Goal: Task Accomplishment & Management: Use online tool/utility

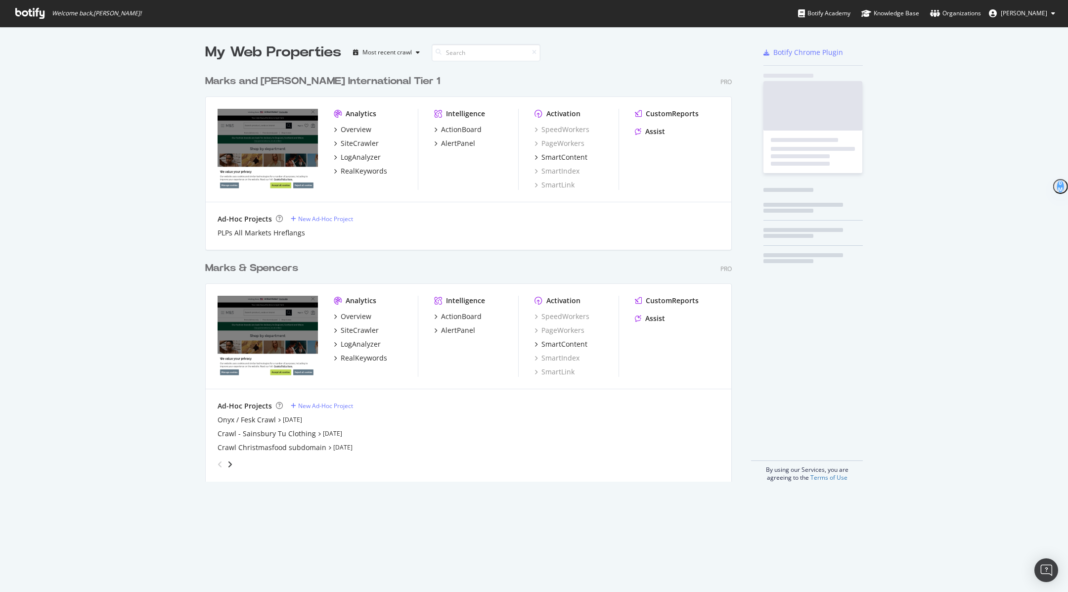
scroll to position [419, 534]
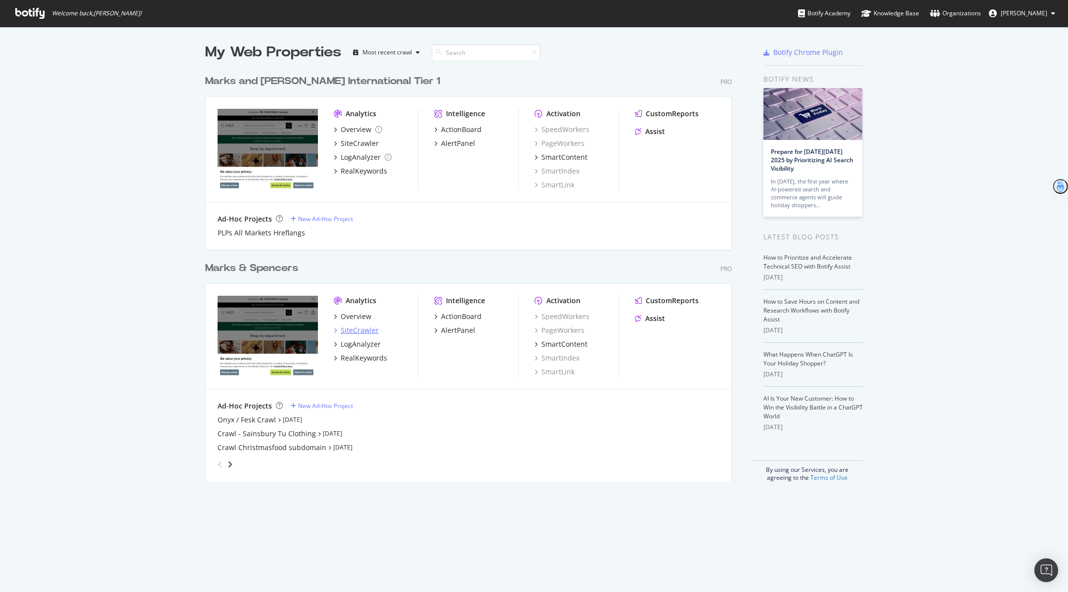
click at [367, 331] on div "SiteCrawler" at bounding box center [360, 330] width 38 height 10
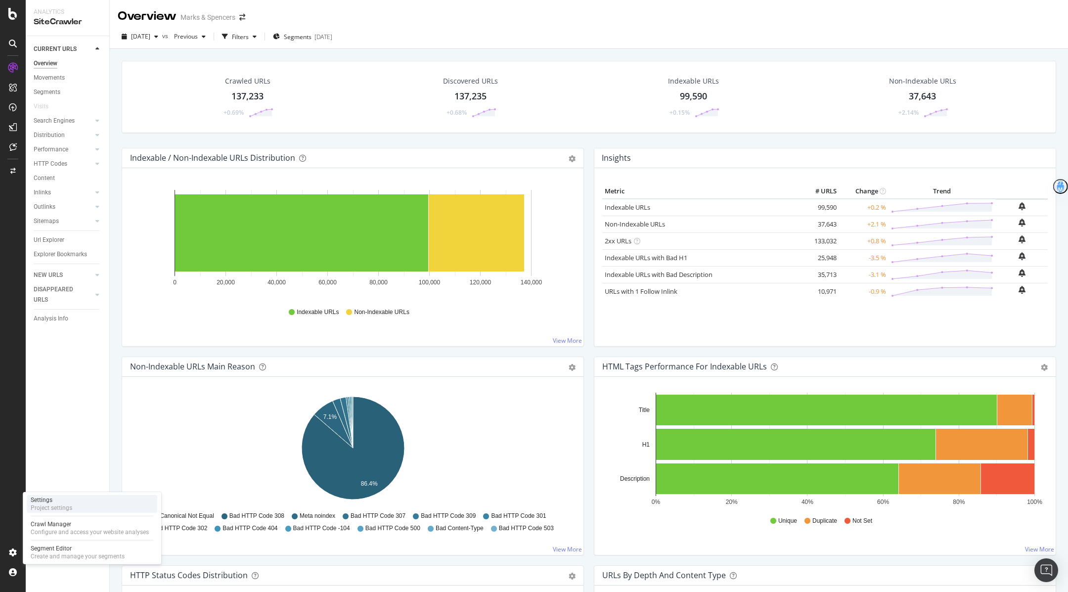
click at [69, 505] on div "Project settings" at bounding box center [52, 508] width 42 height 8
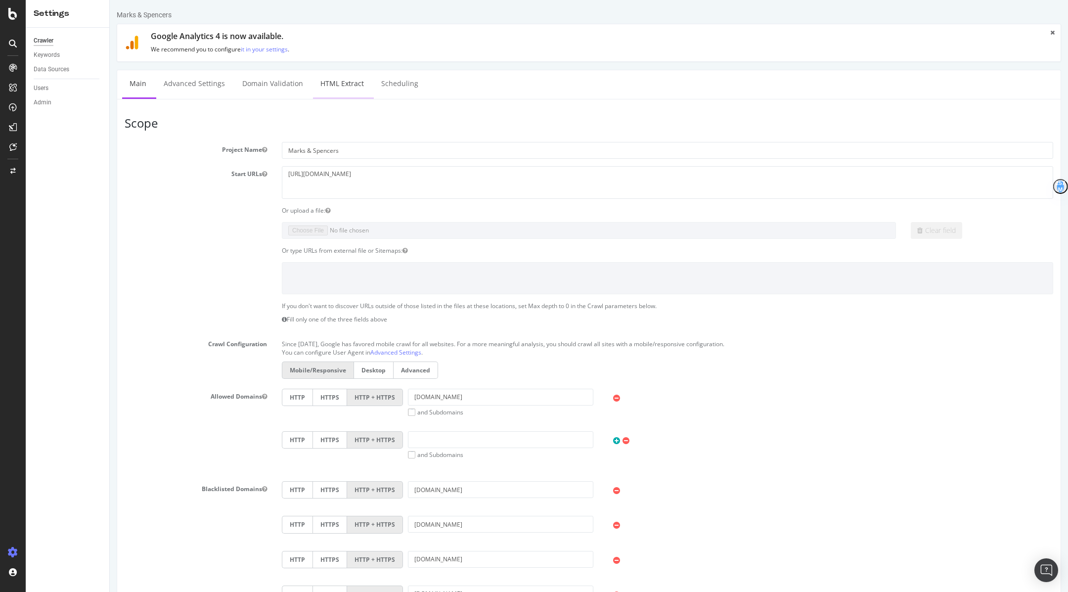
click at [341, 87] on link "HTML Extract" at bounding box center [342, 83] width 58 height 27
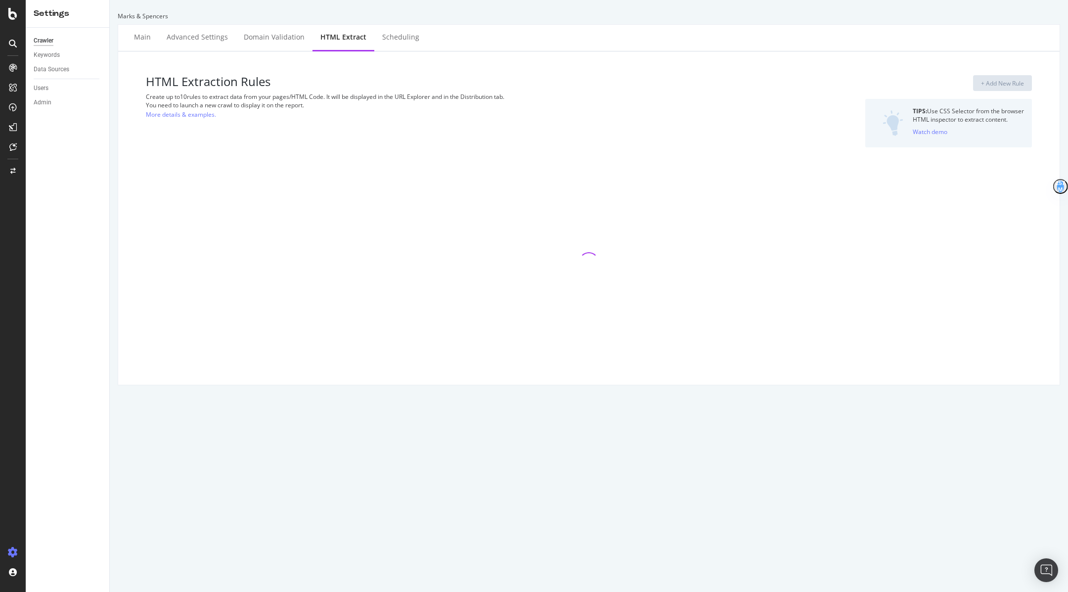
select select "i"
select select "count"
select select "exist"
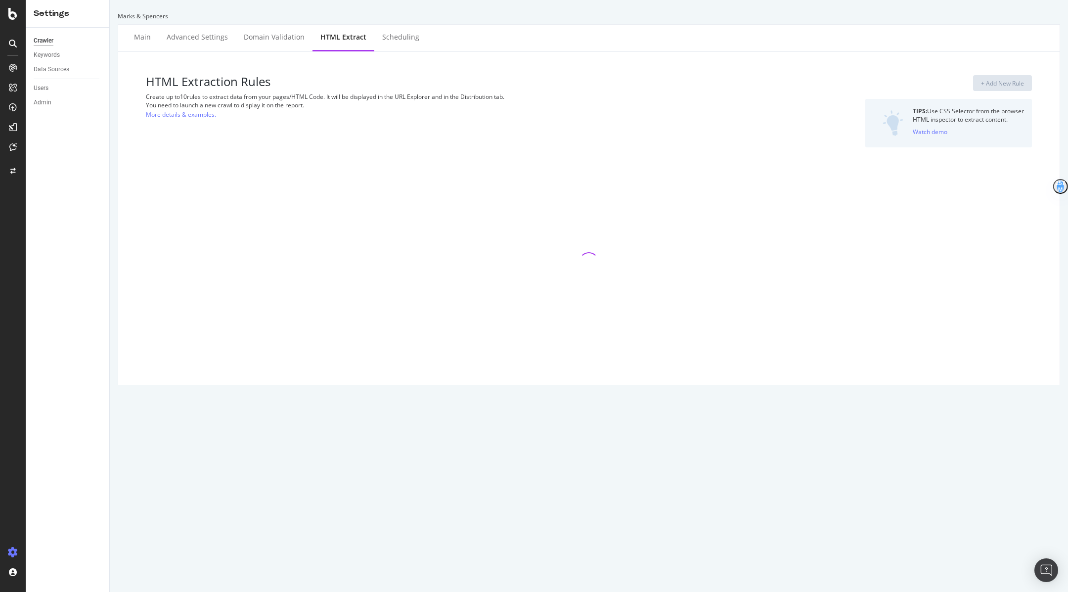
select select "exist"
select select "html.length"
select select "list"
select select "html.length"
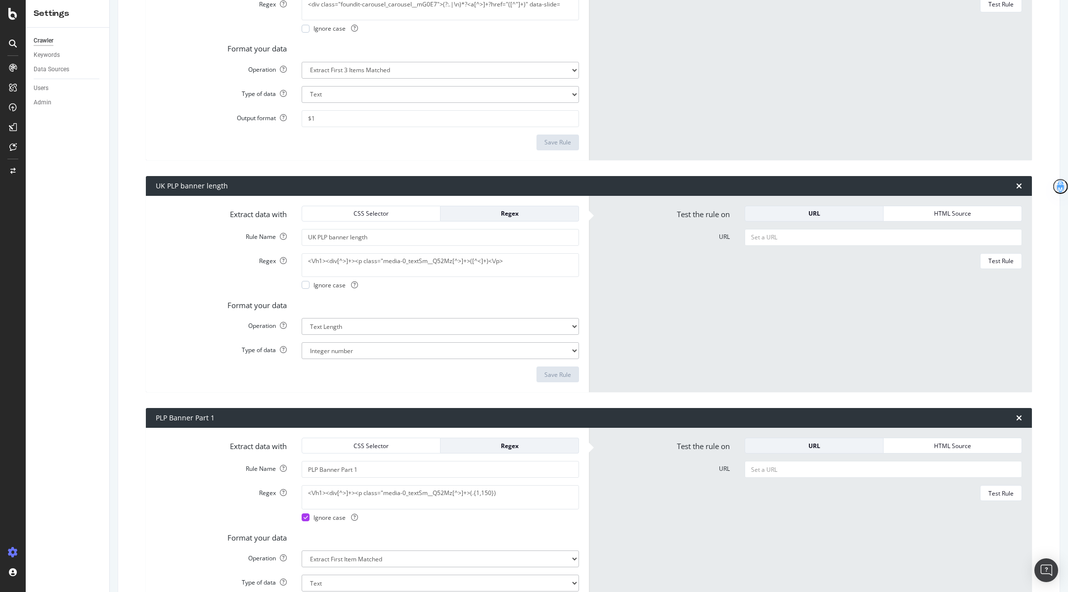
scroll to position [4501, 0]
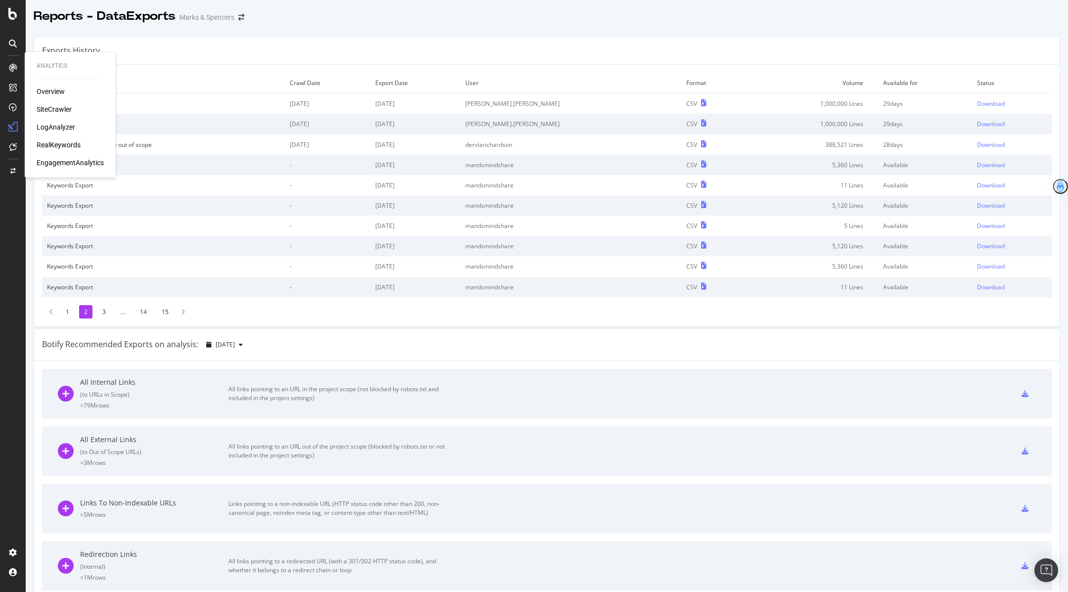
click at [52, 108] on div "SiteCrawler" at bounding box center [54, 109] width 35 height 10
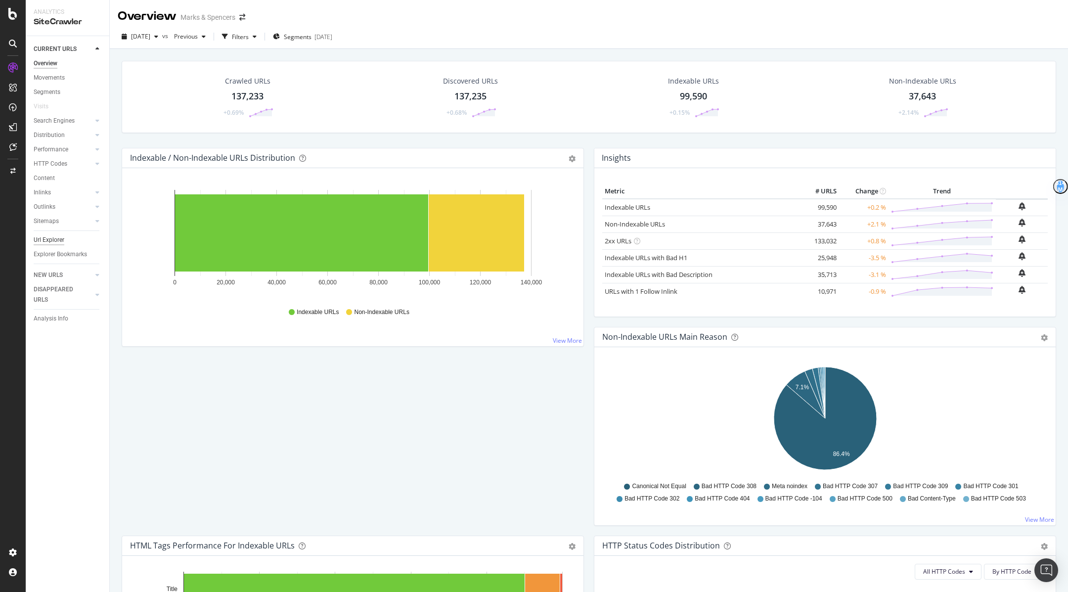
click at [46, 240] on div "Url Explorer" at bounding box center [49, 240] width 31 height 10
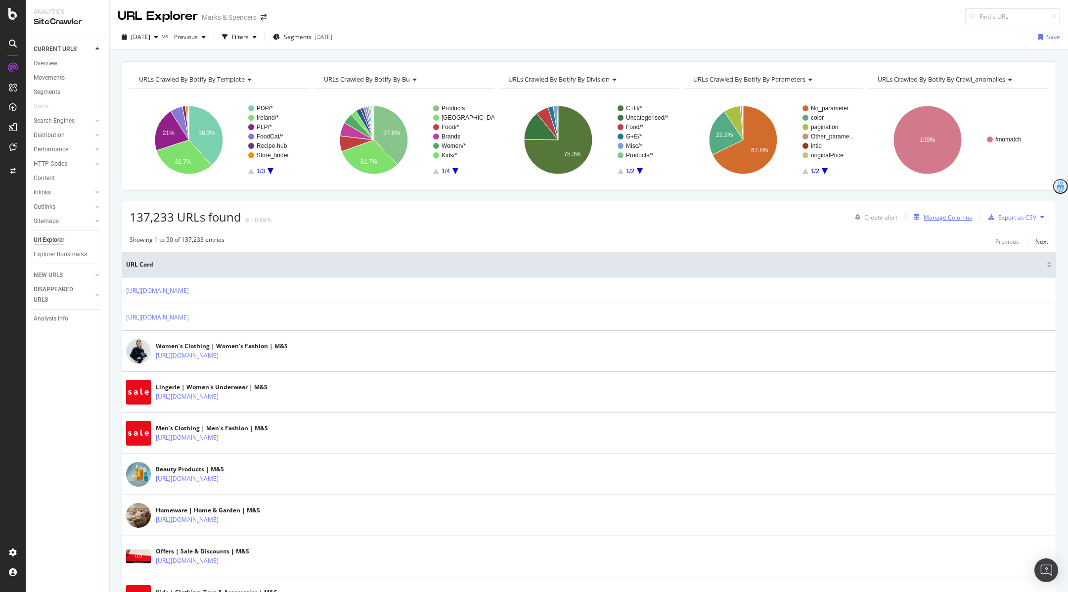
click at [950, 220] on div "Manage Columns" at bounding box center [941, 217] width 62 height 11
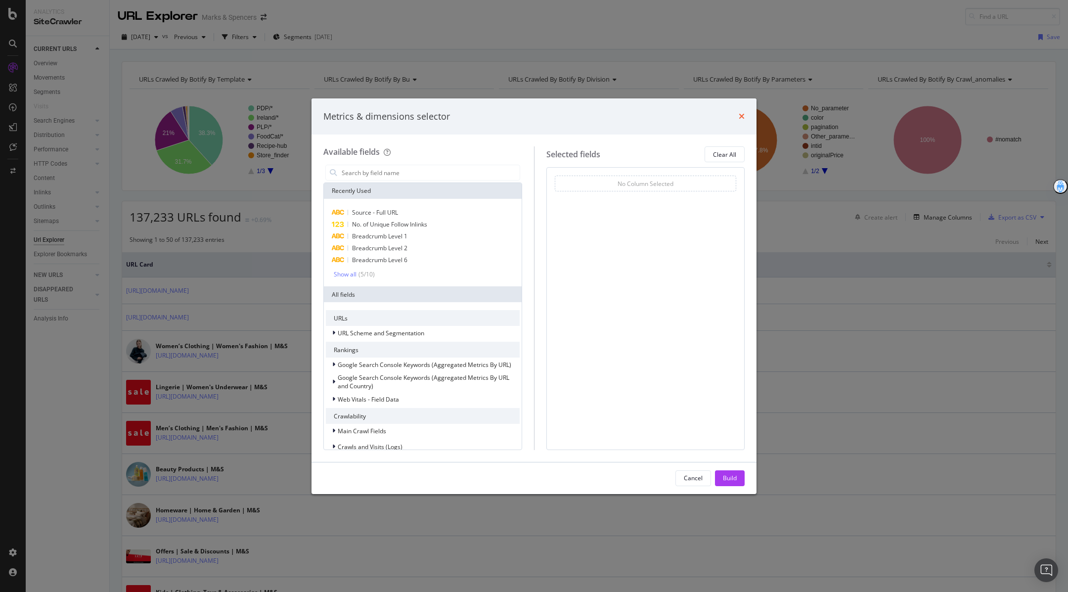
click at [742, 117] on icon "times" at bounding box center [742, 116] width 6 height 8
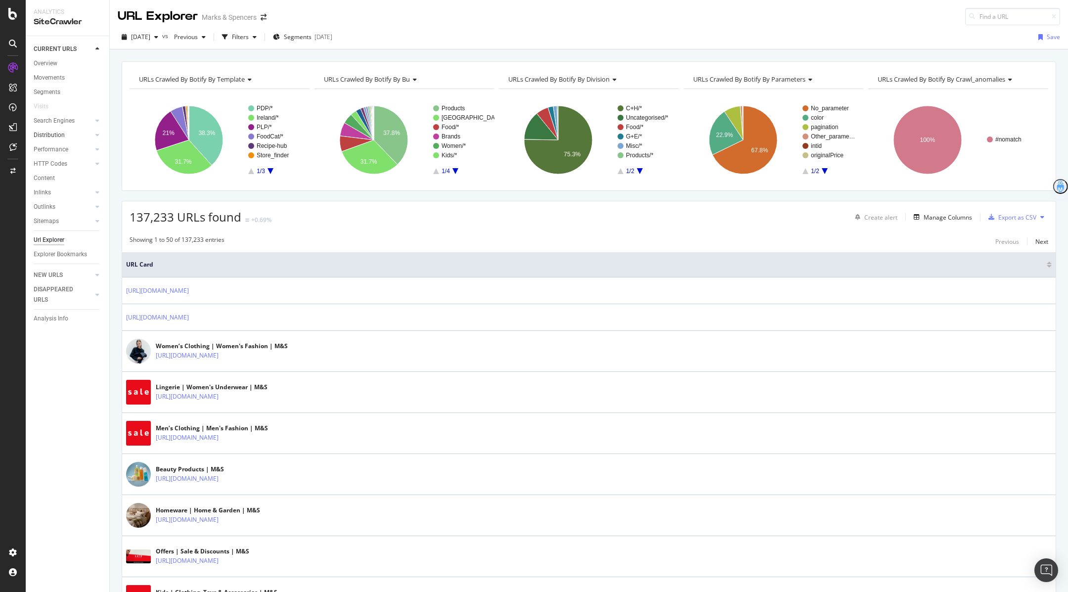
click at [66, 134] on link "Distribution" at bounding box center [63, 135] width 59 height 10
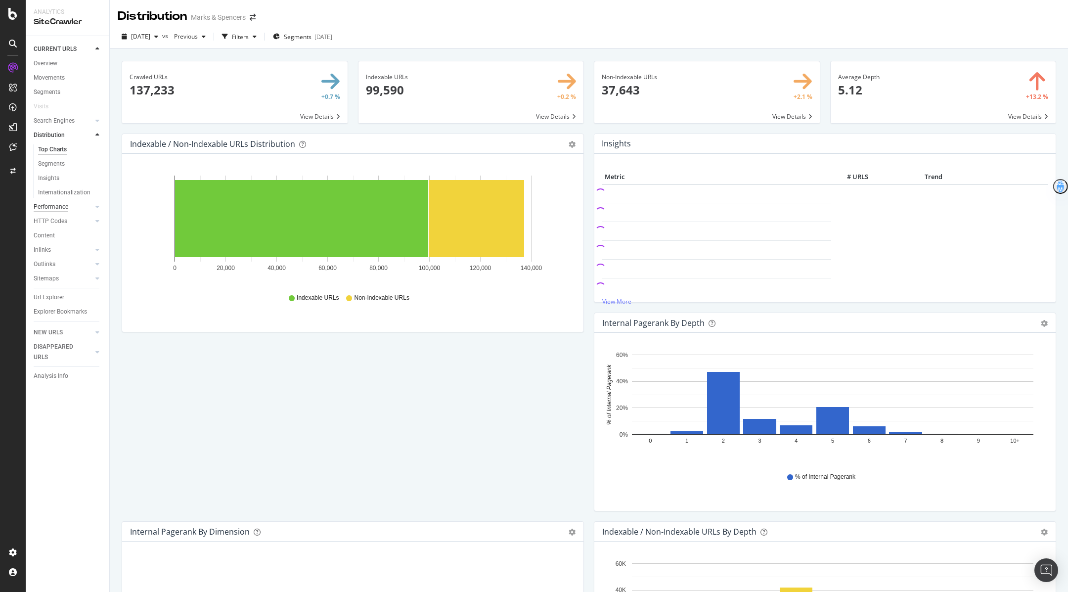
click at [64, 206] on div "Performance" at bounding box center [51, 207] width 35 height 10
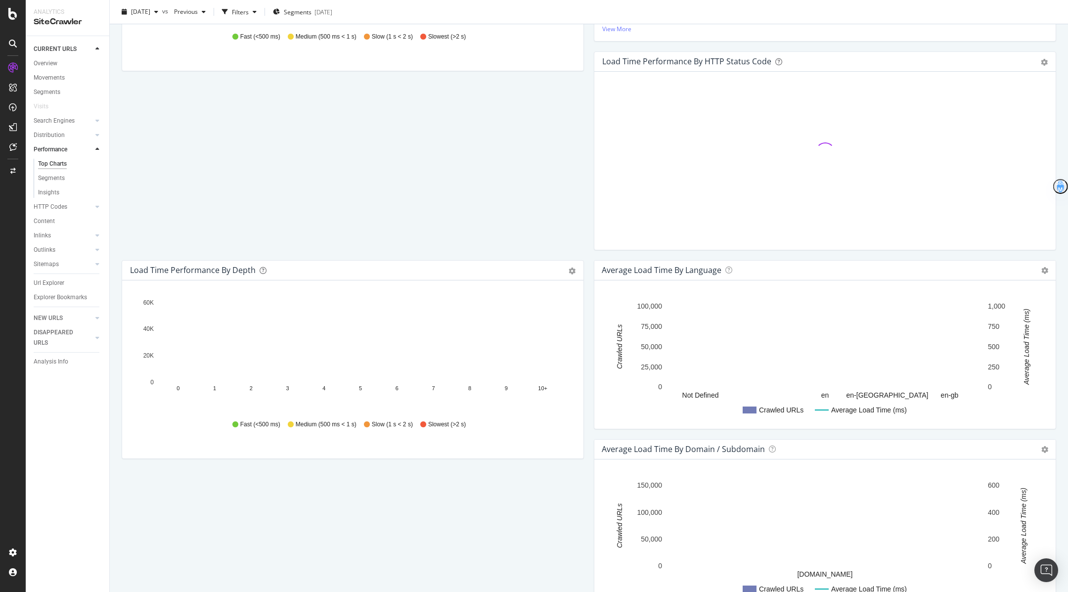
scroll to position [63, 0]
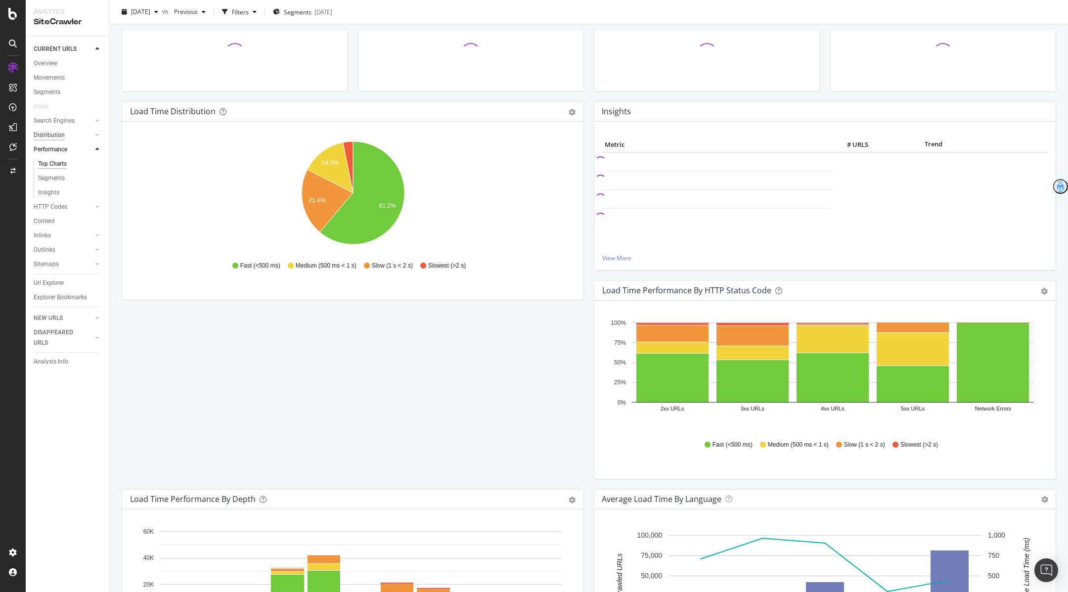
click at [37, 136] on div "Distribution" at bounding box center [49, 135] width 31 height 10
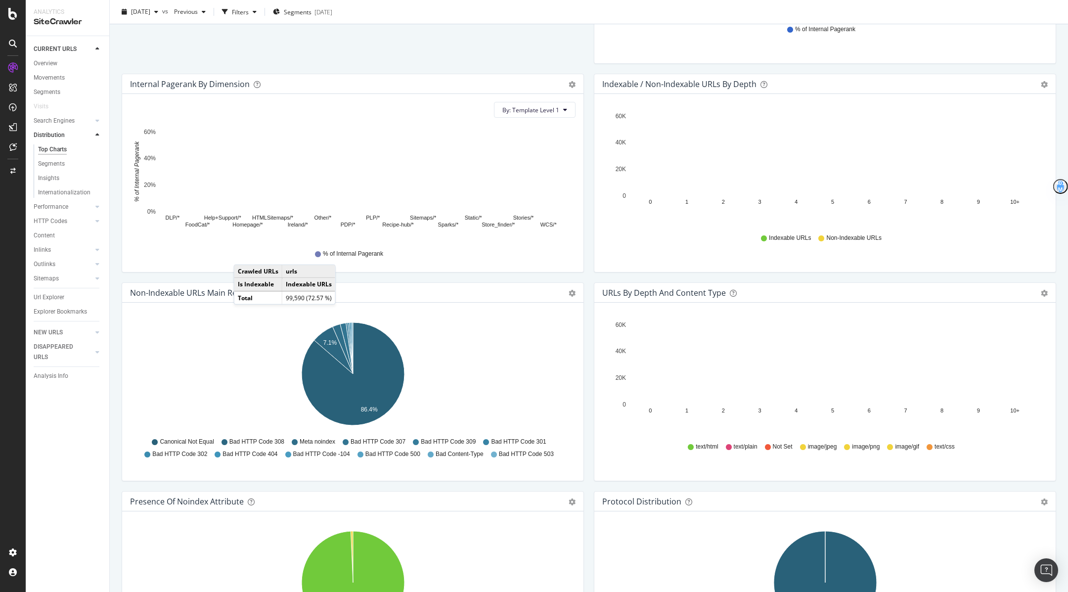
scroll to position [509, 0]
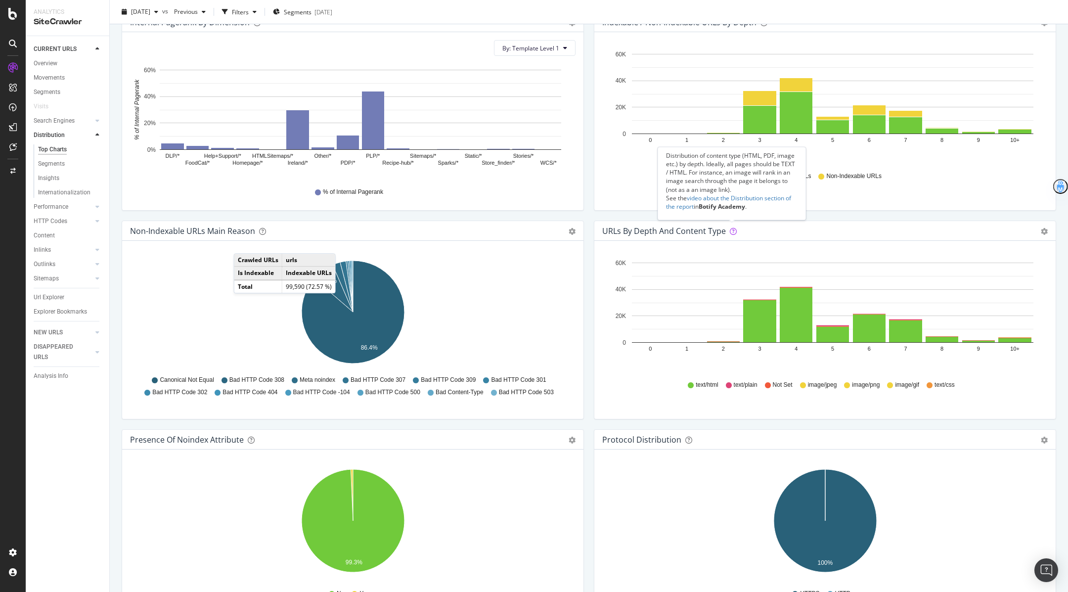
click at [733, 228] on icon at bounding box center [733, 231] width 7 height 7
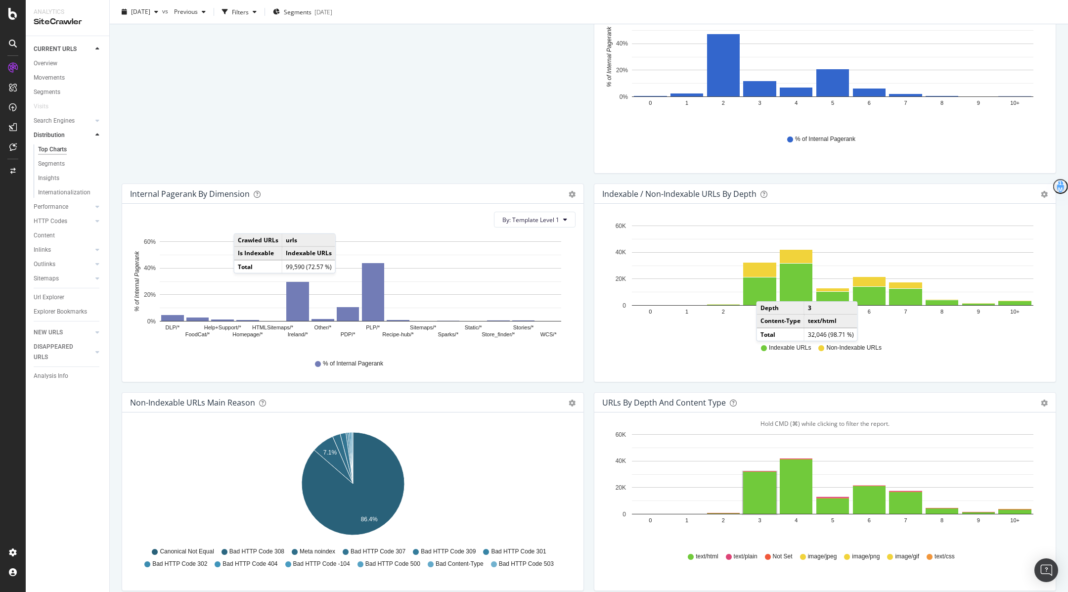
scroll to position [283, 0]
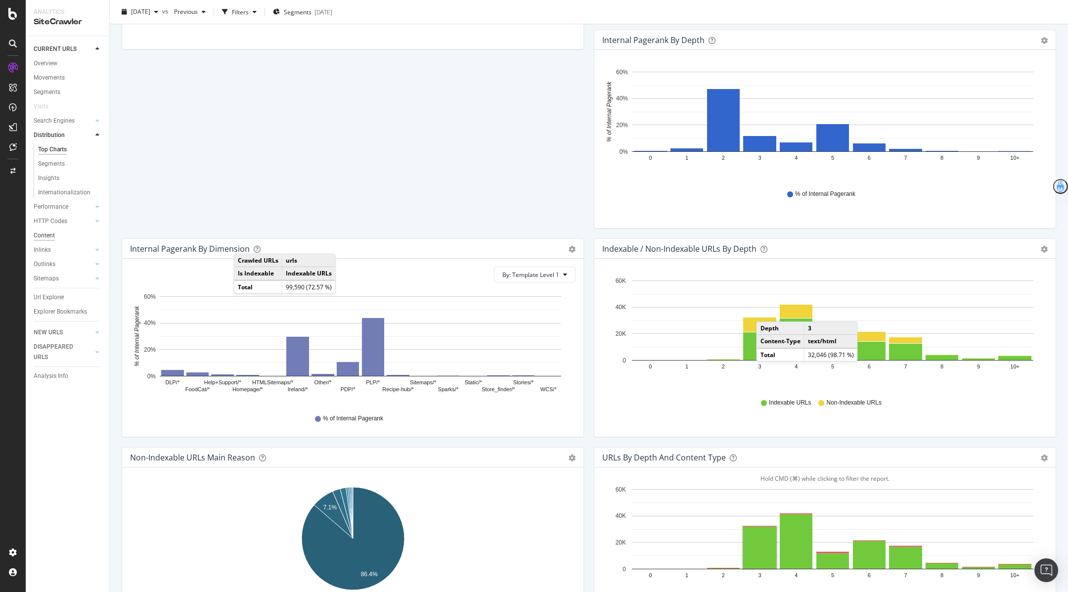
click at [49, 230] on div "Content" at bounding box center [44, 235] width 21 height 10
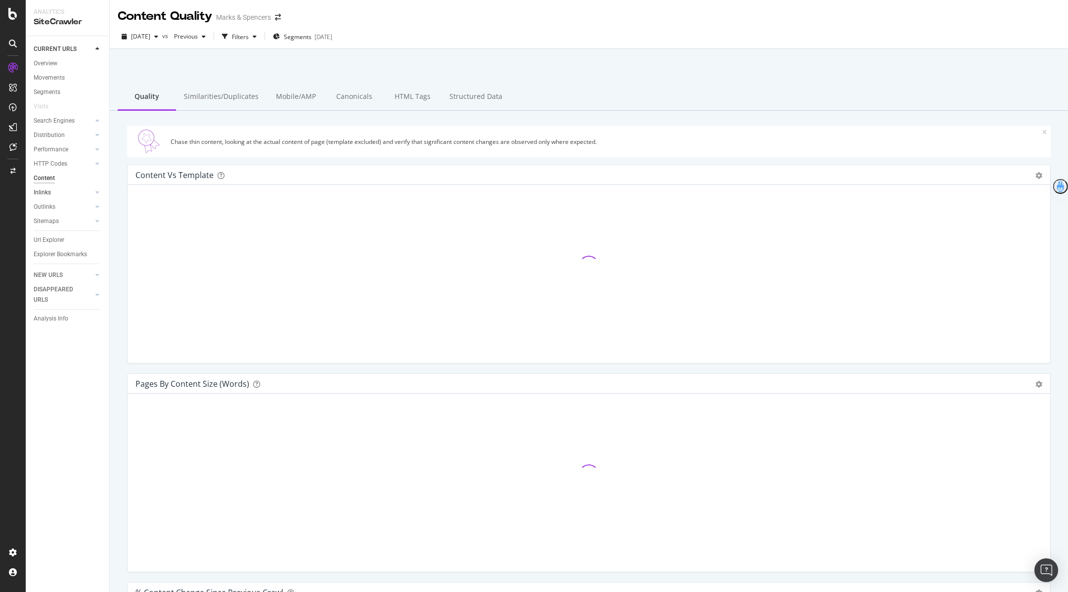
click at [51, 194] on link "Inlinks" at bounding box center [63, 192] width 59 height 10
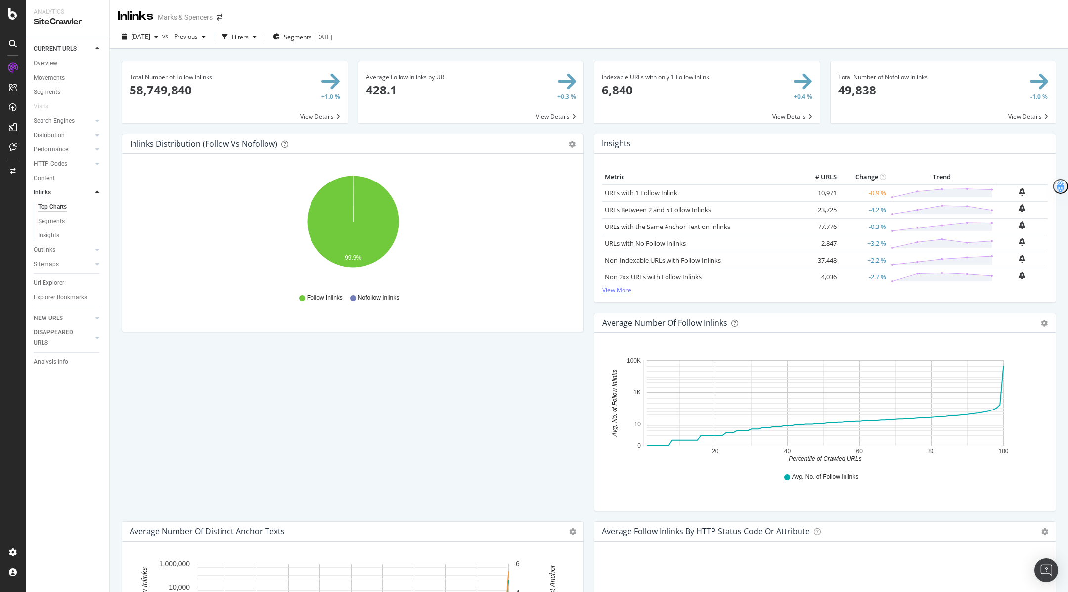
click at [616, 287] on link "View More" at bounding box center [824, 290] width 445 height 8
click at [56, 225] on div "Segments" at bounding box center [51, 221] width 27 height 10
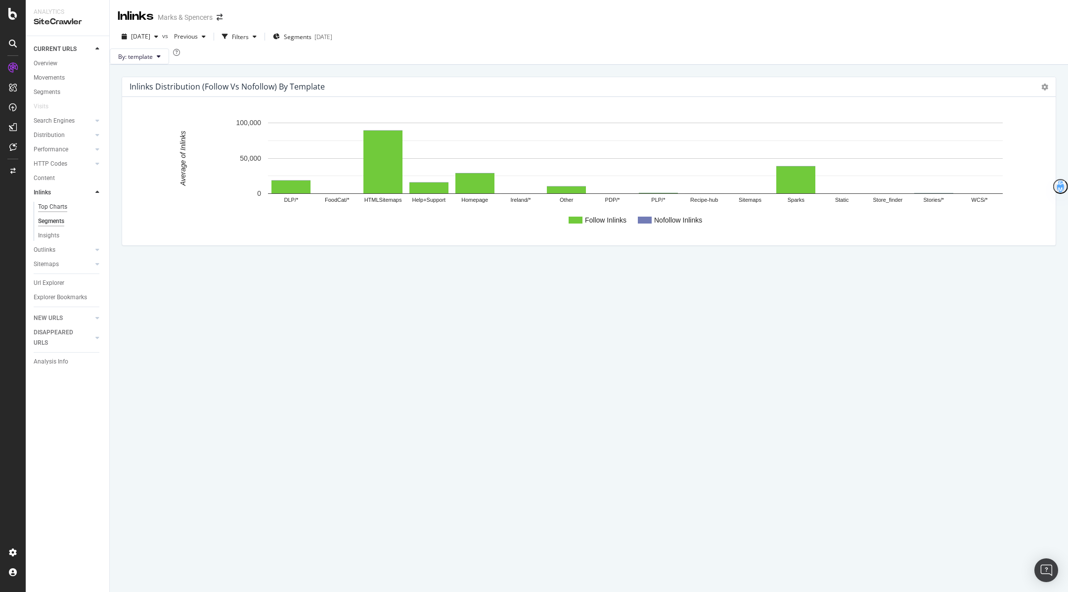
click at [62, 207] on div "Top Charts" at bounding box center [52, 207] width 29 height 10
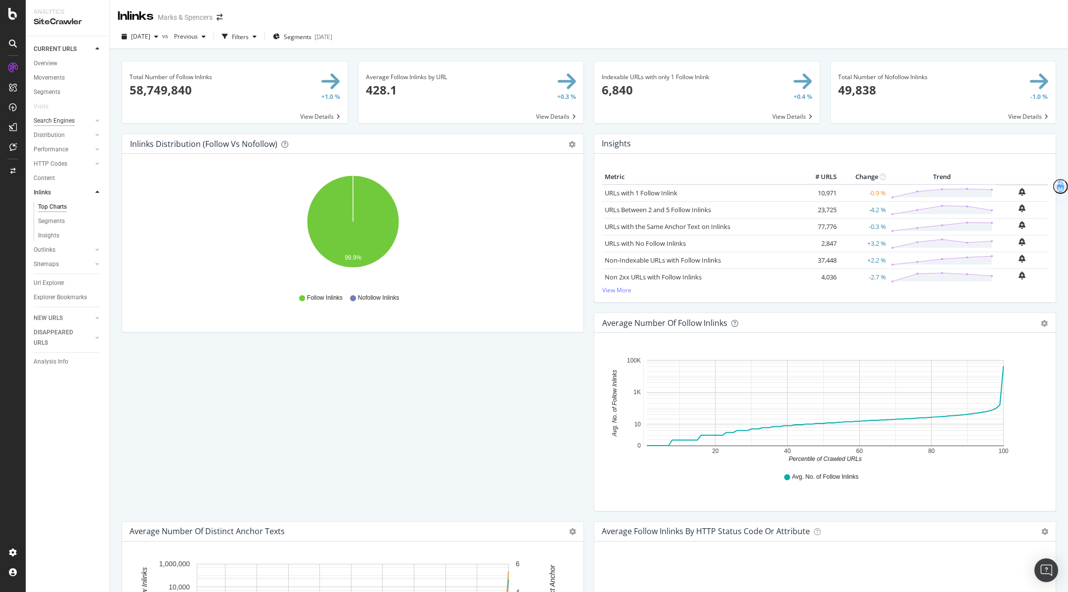
click at [74, 121] on div "Search Engines" at bounding box center [54, 121] width 41 height 10
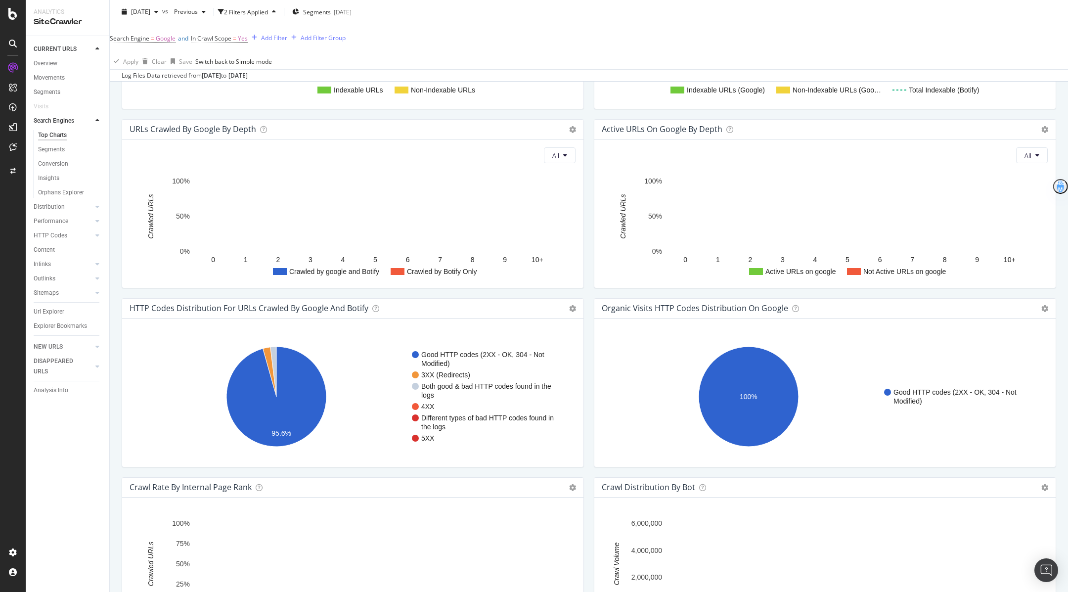
scroll to position [794, 0]
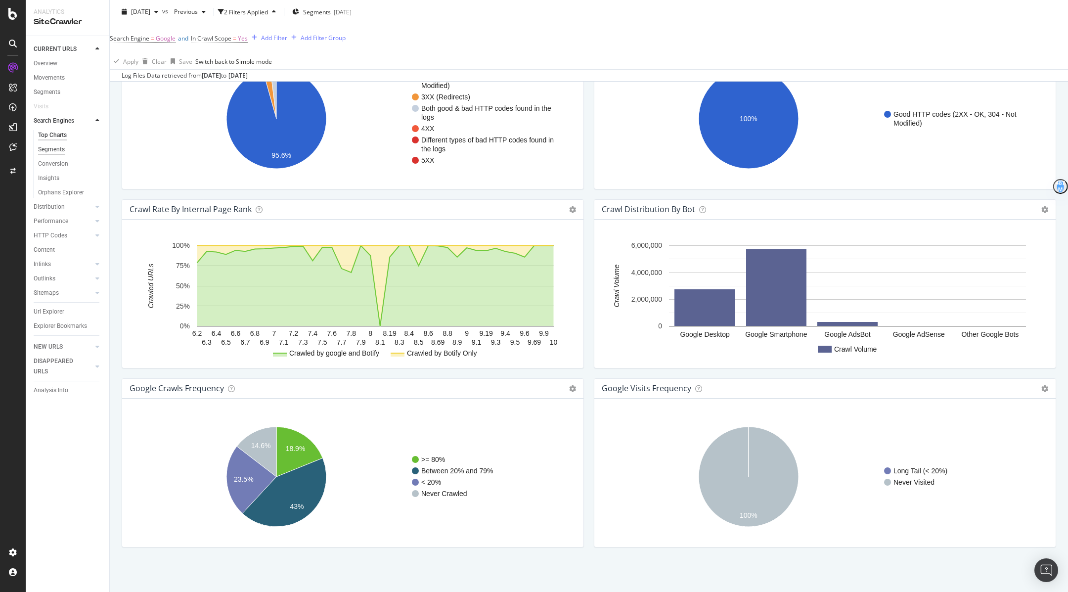
click at [48, 151] on div "Segments" at bounding box center [51, 149] width 27 height 10
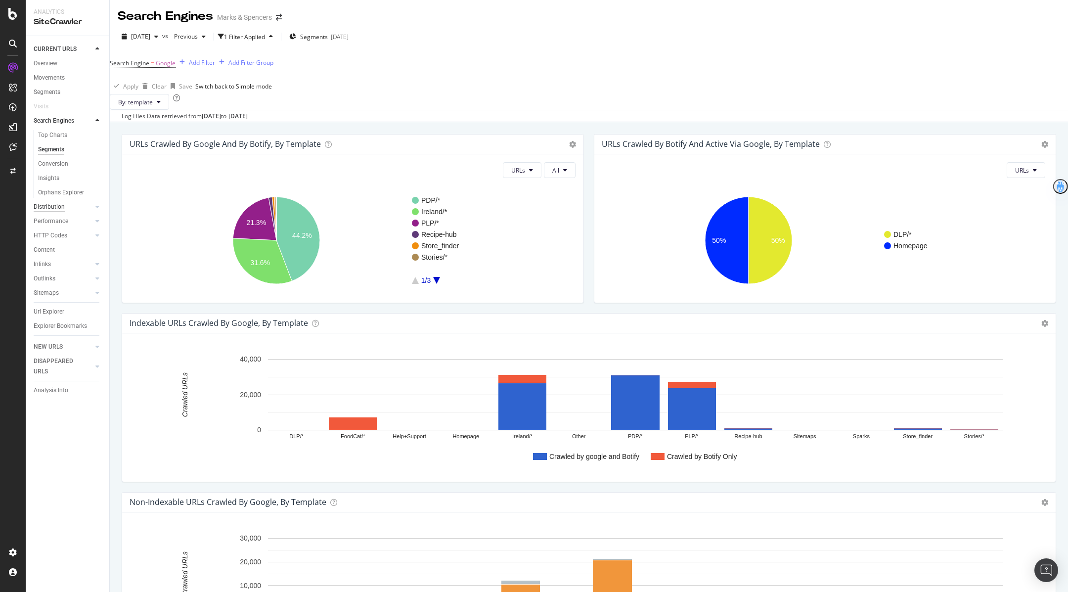
click at [57, 206] on div "Distribution" at bounding box center [49, 207] width 31 height 10
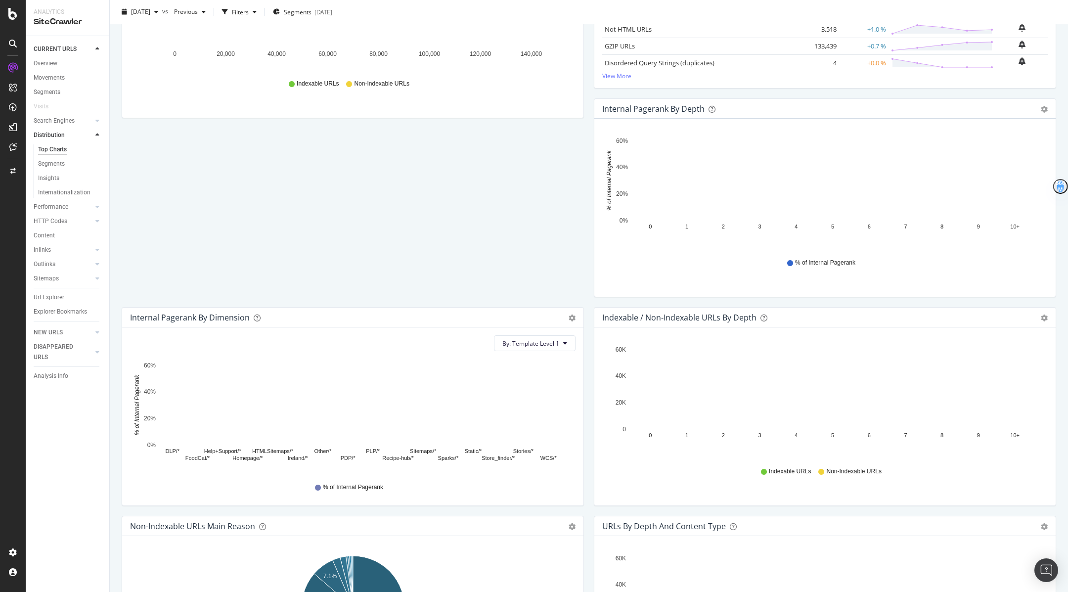
scroll to position [221, 0]
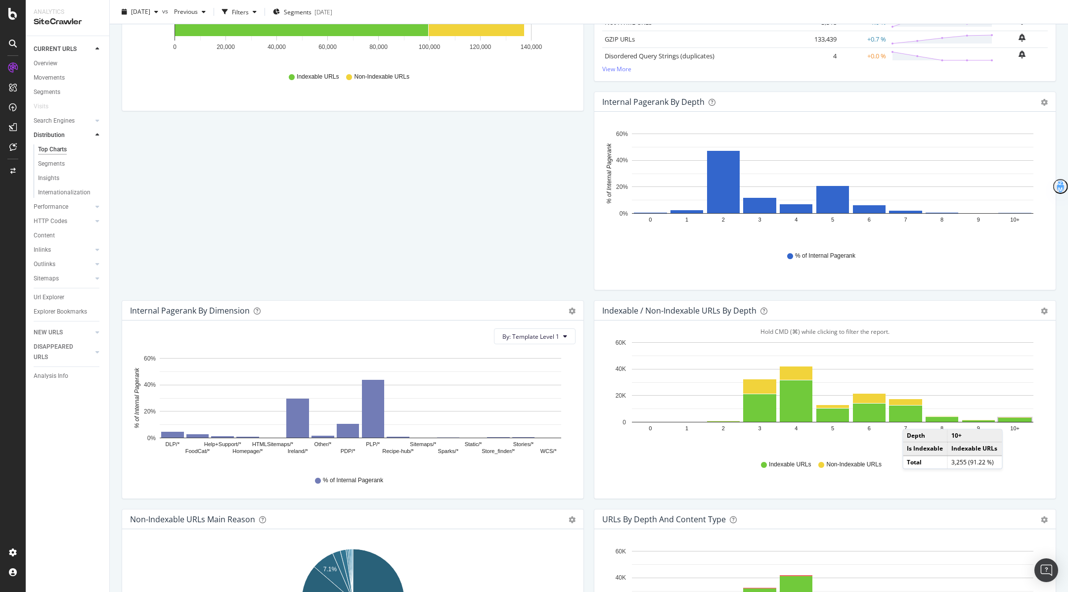
click at [1012, 418] on rect "A chart." at bounding box center [1014, 420] width 33 height 4
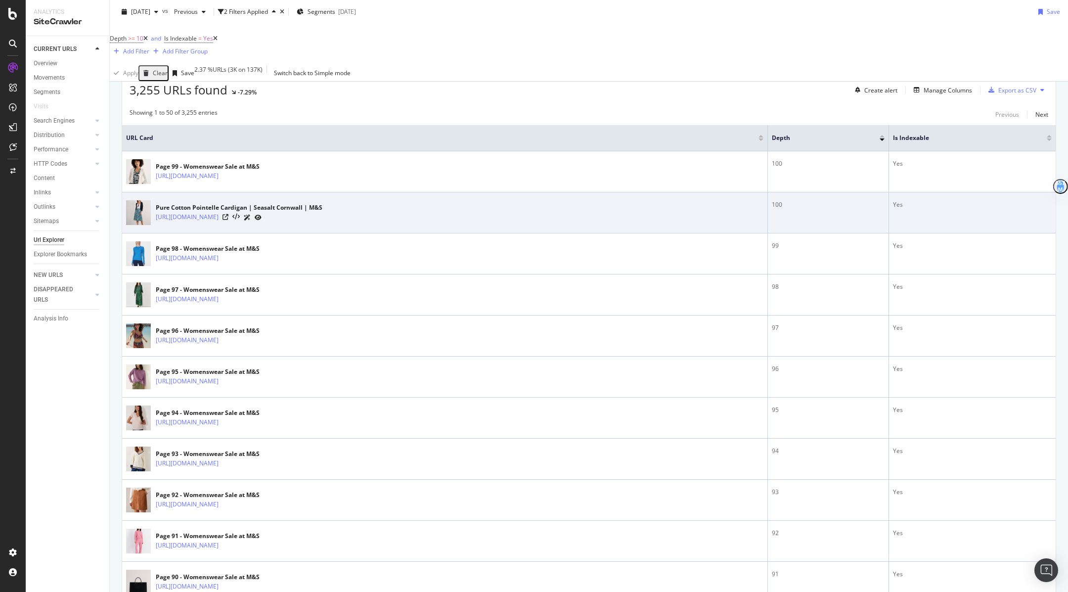
scroll to position [186, 0]
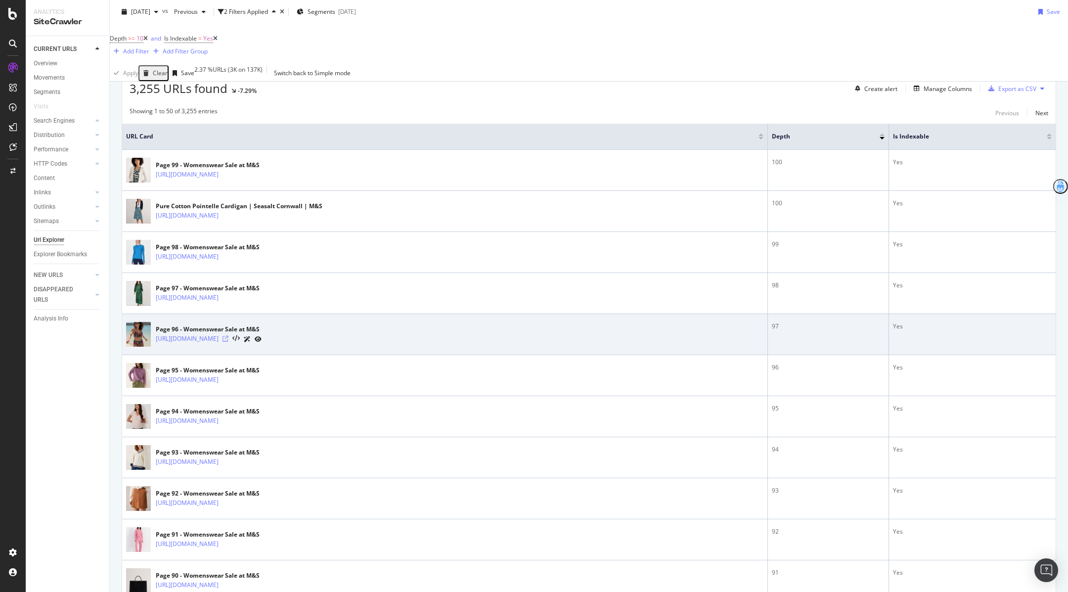
click at [228, 336] on icon at bounding box center [225, 339] width 6 height 6
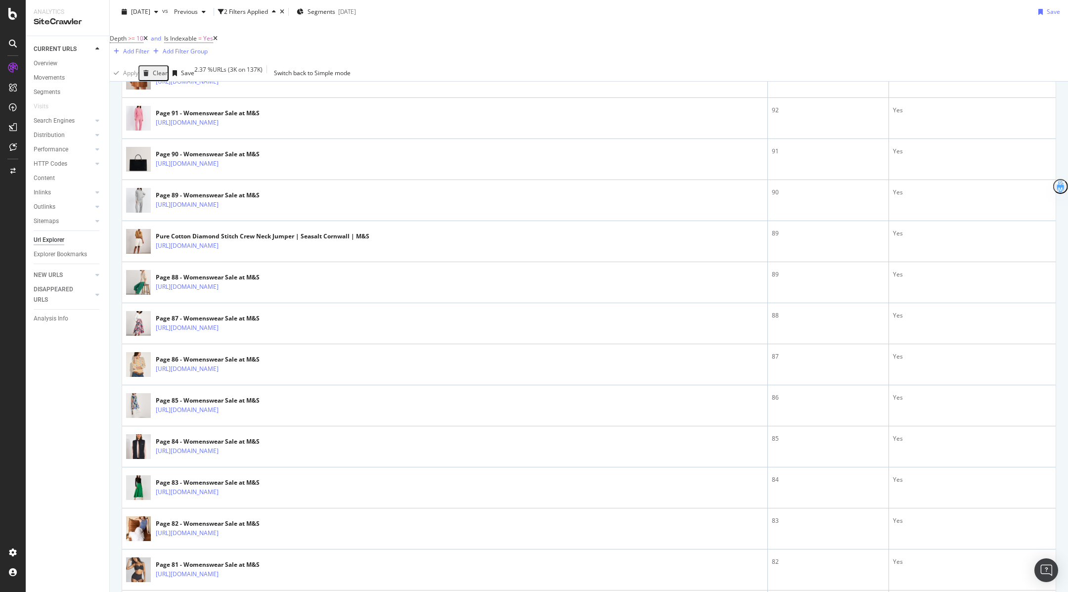
scroll to position [0, 0]
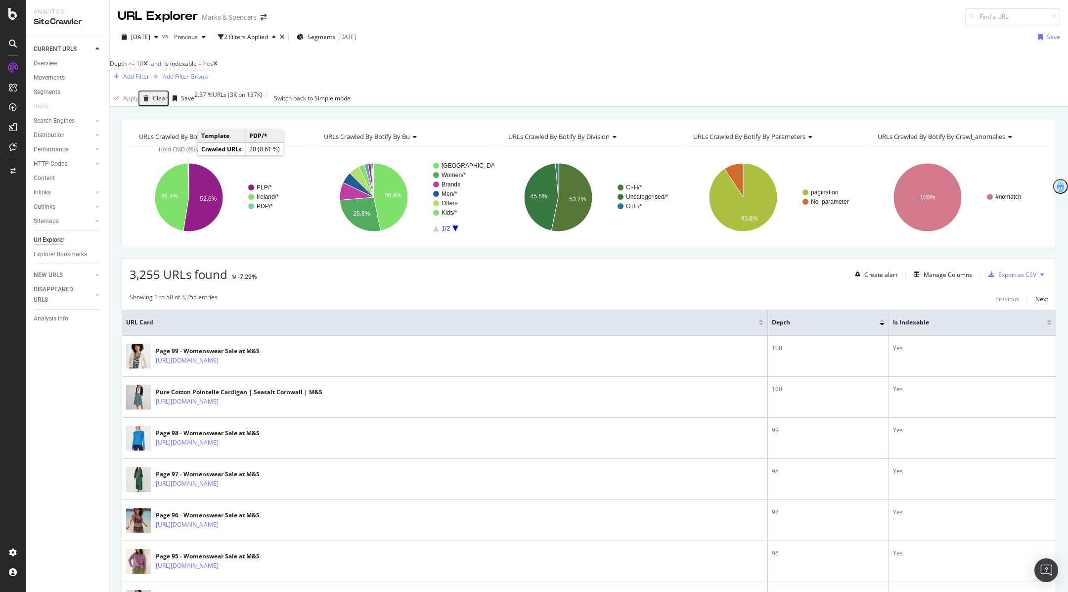
click at [188, 163] on icon "A chart." at bounding box center [187, 180] width 1 height 34
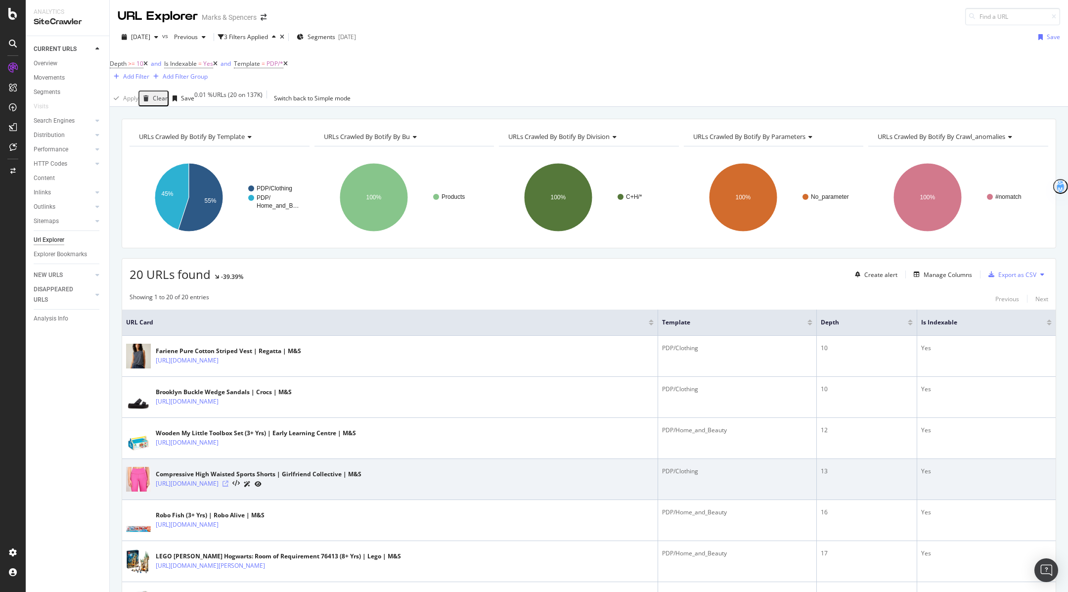
click at [228, 480] on icon at bounding box center [225, 483] width 6 height 6
click at [218, 479] on link "https://www.marksandspencer.com/compressive-high-waisted-sports-shorts/p/clp230…" at bounding box center [187, 484] width 63 height 10
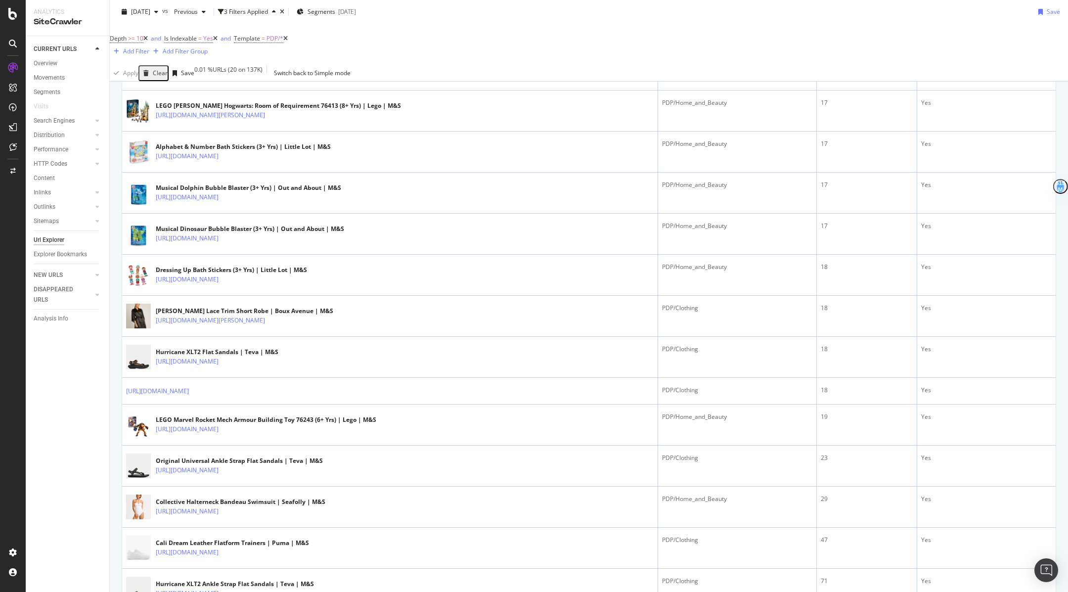
scroll to position [453, 0]
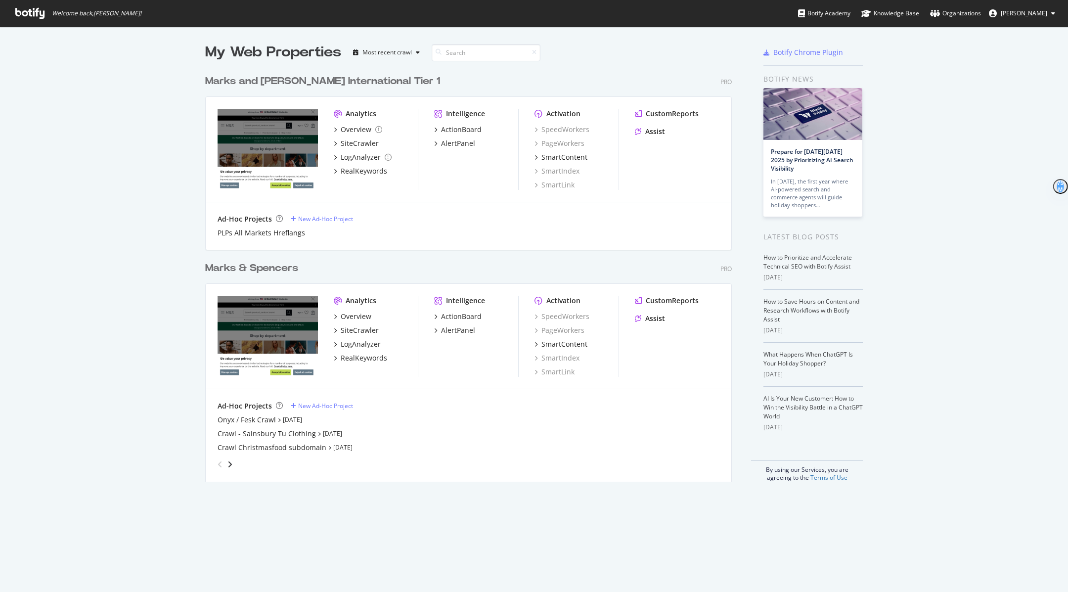
scroll to position [419, 534]
click at [356, 330] on div "SiteCrawler" at bounding box center [360, 330] width 38 height 10
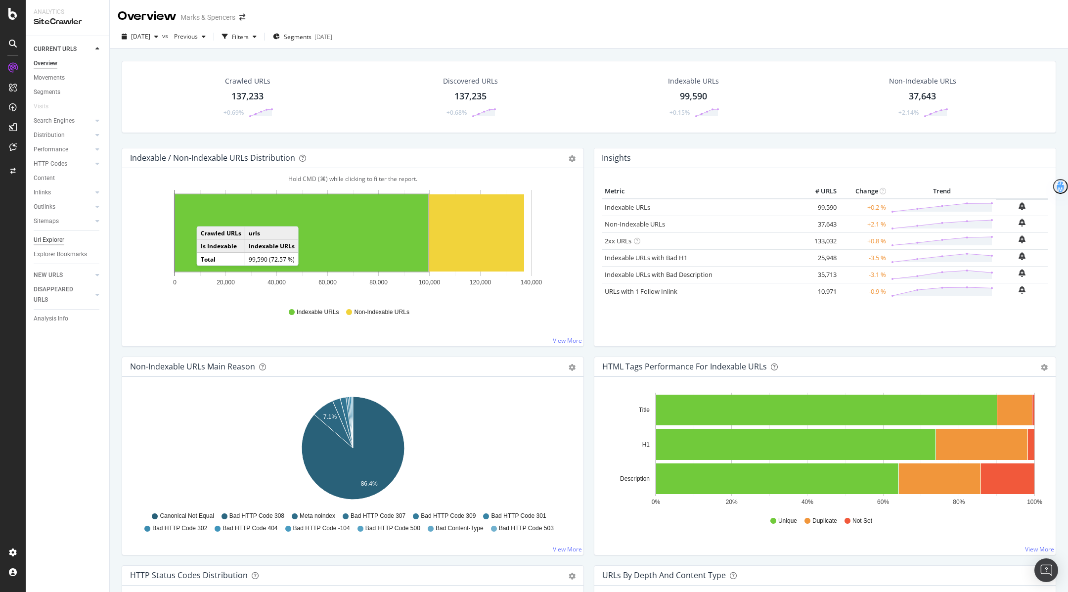
click at [49, 239] on div "Url Explorer" at bounding box center [49, 240] width 31 height 10
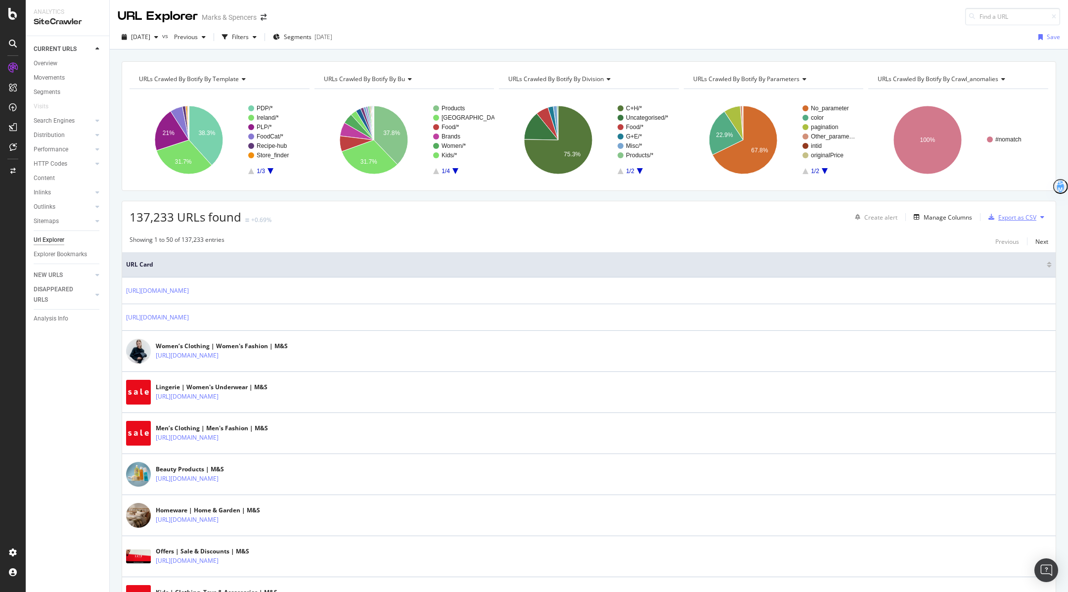
click at [1026, 219] on div "Export as CSV" at bounding box center [1017, 217] width 38 height 8
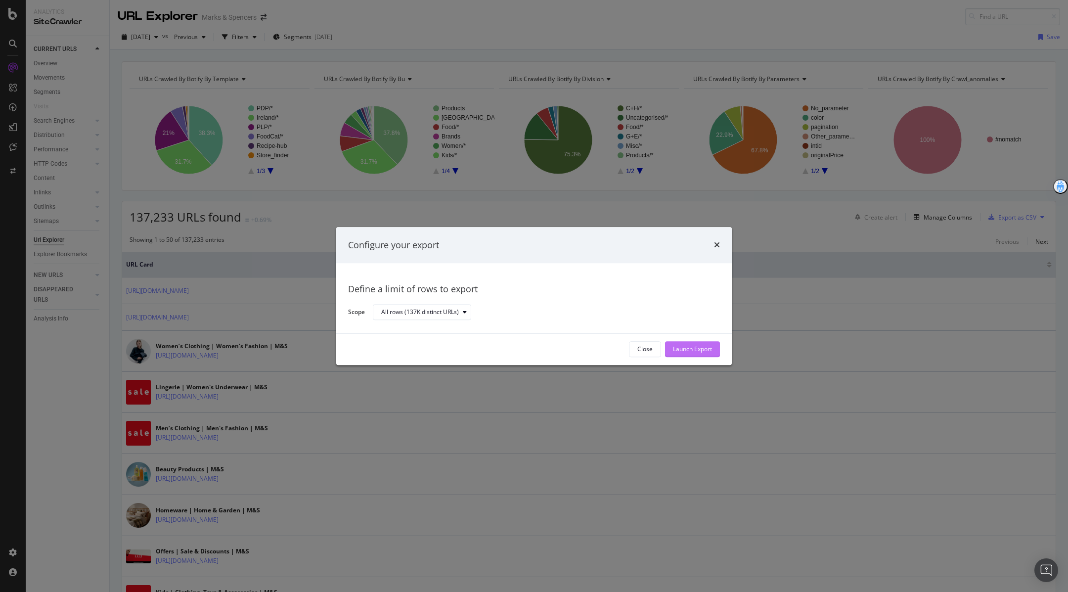
click at [700, 351] on div "Launch Export" at bounding box center [692, 349] width 39 height 8
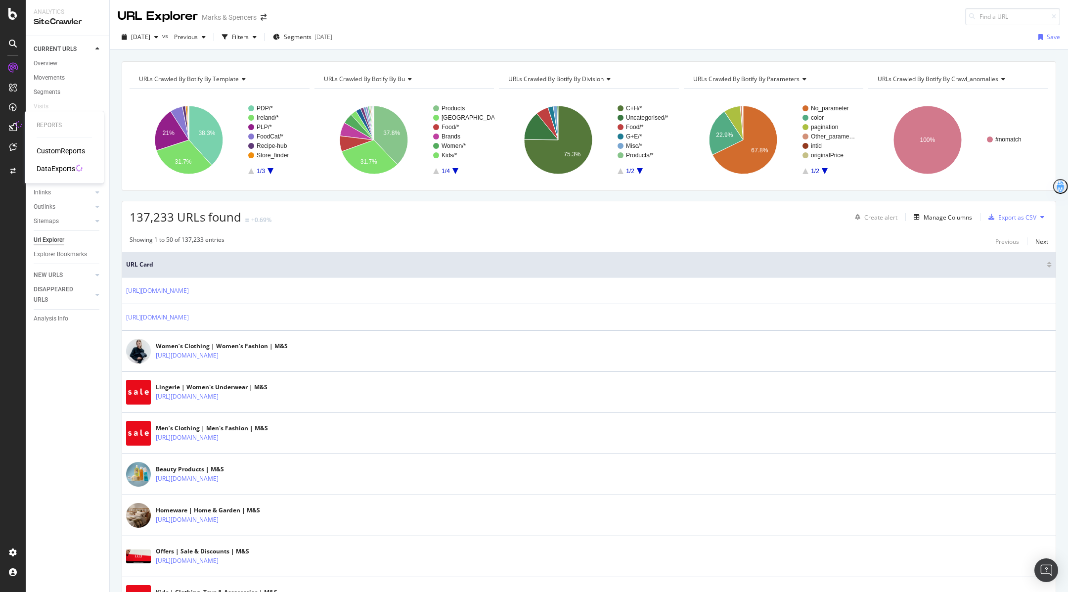
click at [54, 164] on div "DataExports" at bounding box center [56, 169] width 39 height 10
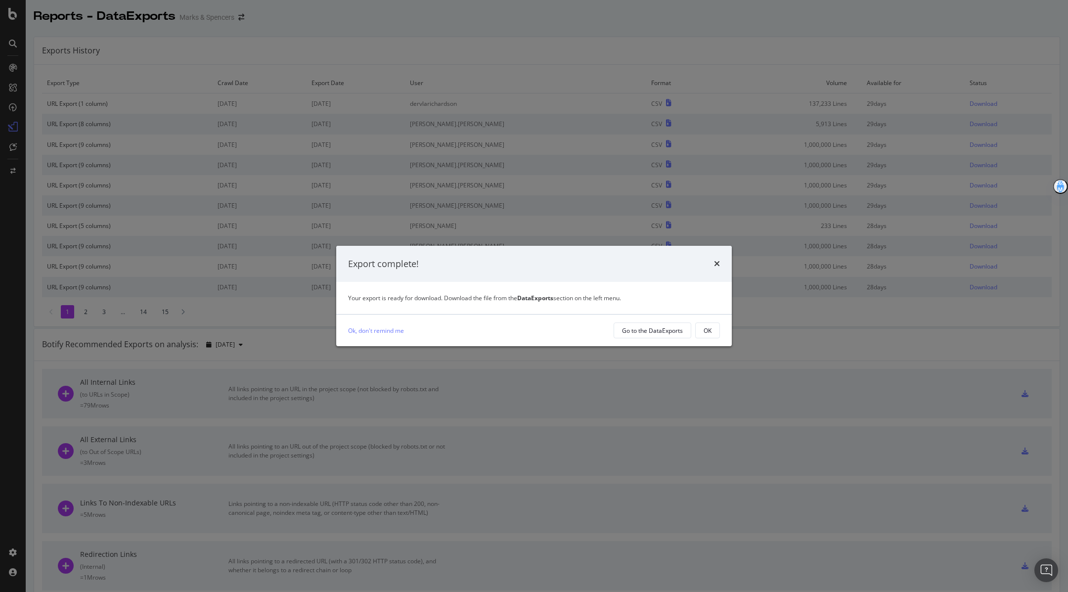
click at [714, 322] on div "Ok, don't remind me Go to the DataExports OK" at bounding box center [533, 330] width 395 height 32
click at [711, 334] on button "OK" at bounding box center [707, 330] width 25 height 16
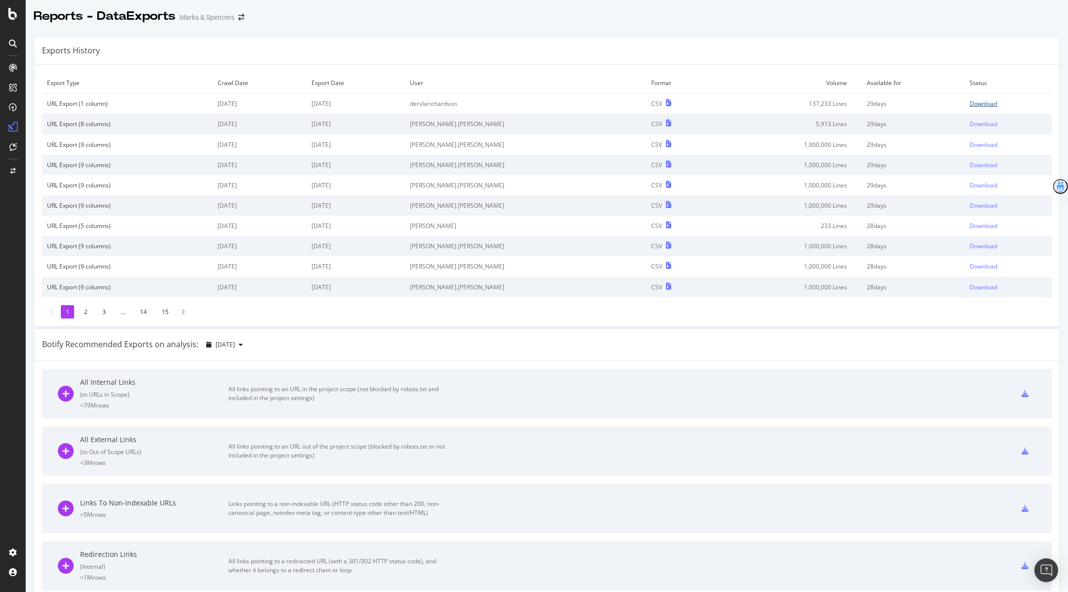
click at [977, 100] on div "Download" at bounding box center [983, 103] width 28 height 8
click at [15, 15] on icon at bounding box center [12, 14] width 9 height 12
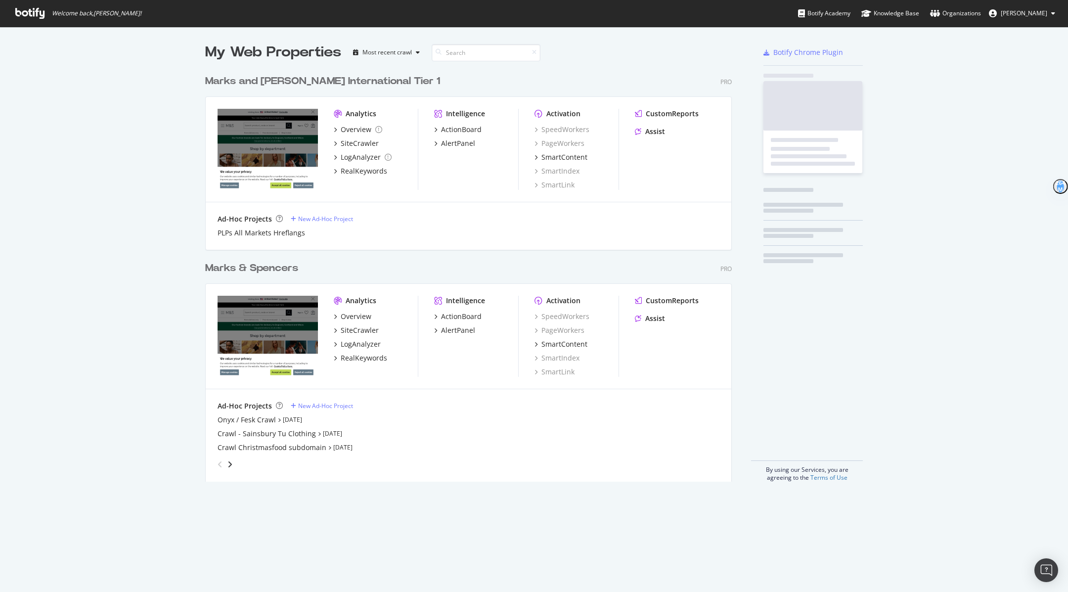
scroll to position [592, 1068]
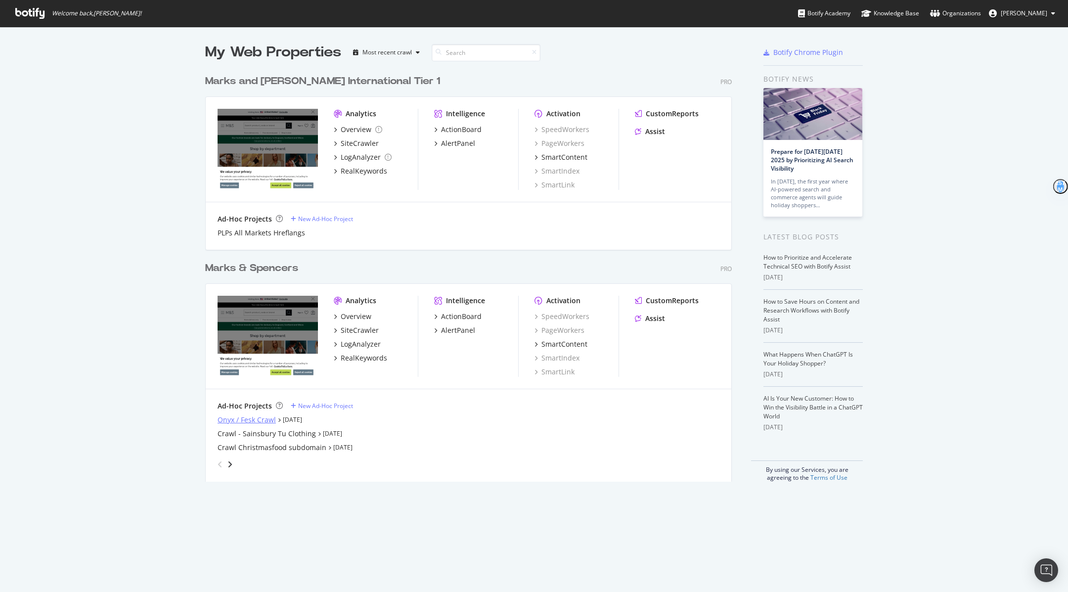
click at [244, 418] on div "Onyx / Fesk Crawl" at bounding box center [247, 420] width 58 height 10
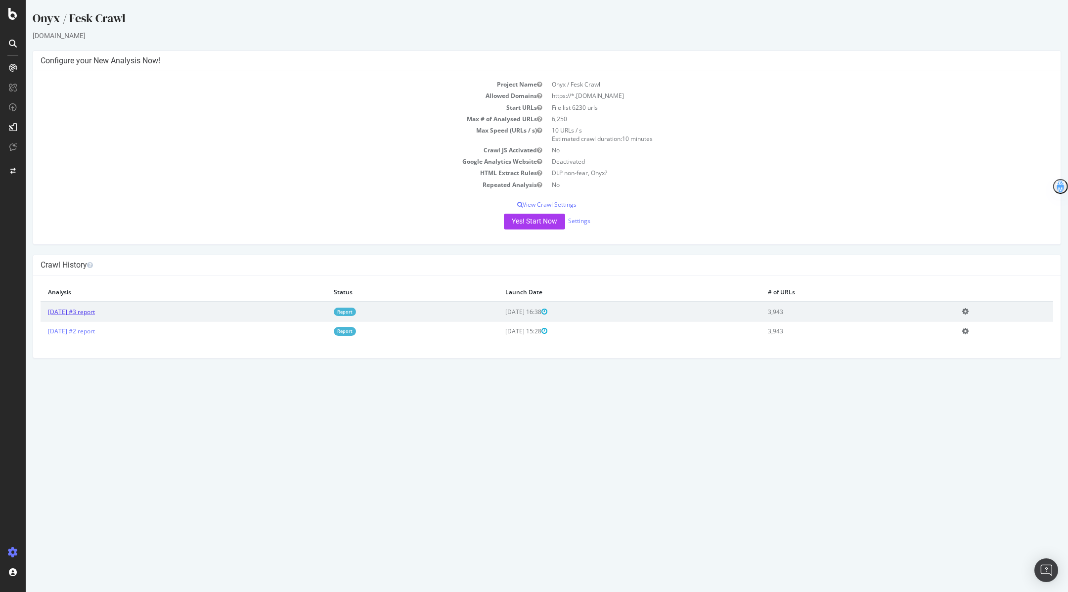
click at [95, 308] on link "2025 Sep. 24th #3 report" at bounding box center [71, 311] width 47 height 8
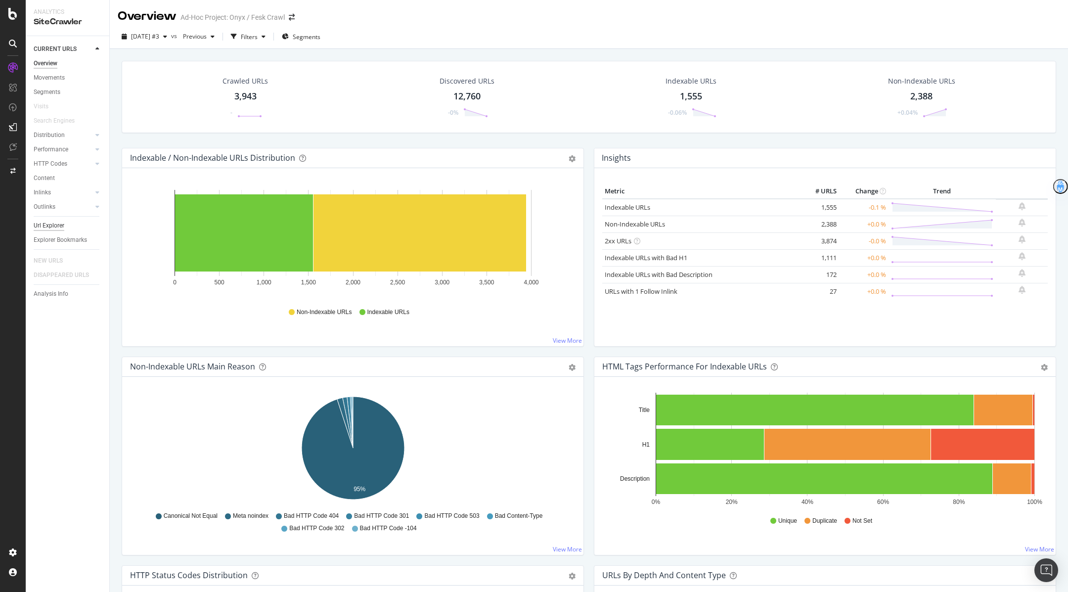
click at [52, 224] on div "Url Explorer" at bounding box center [49, 225] width 31 height 10
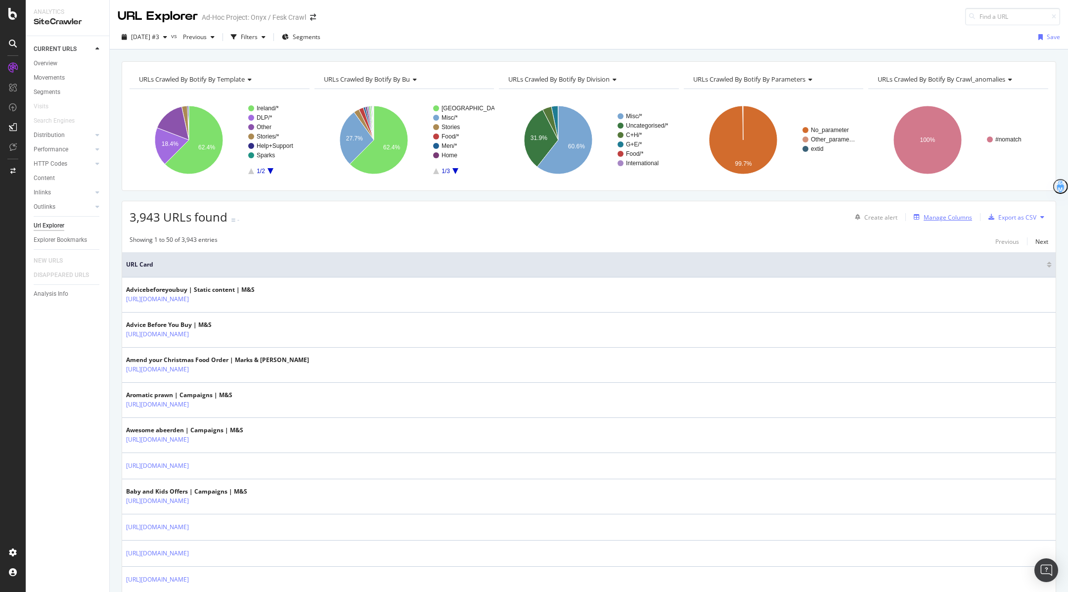
click at [940, 221] on div "Manage Columns" at bounding box center [941, 217] width 62 height 11
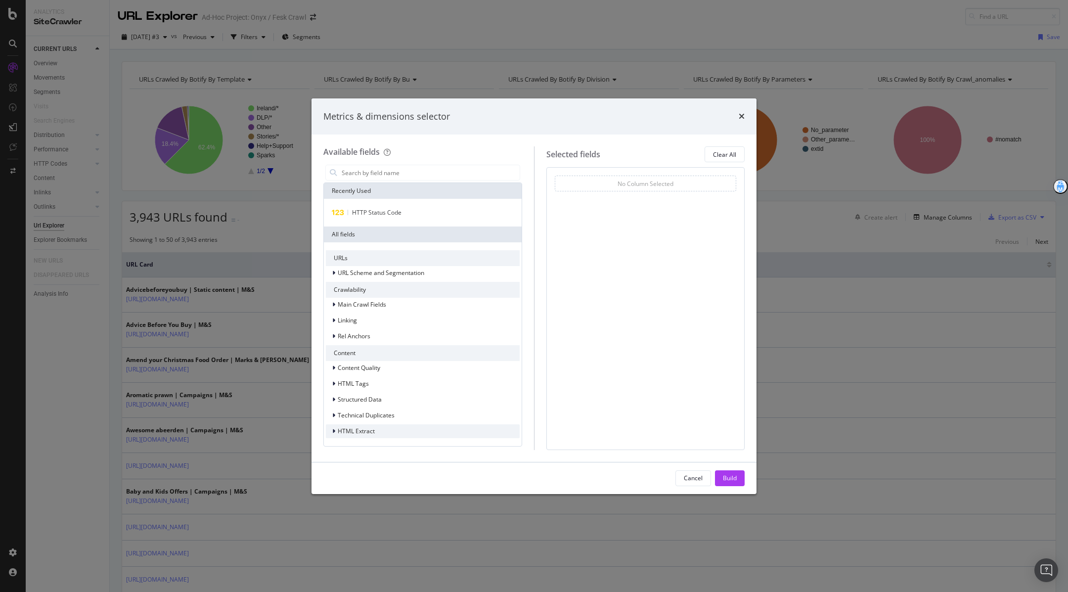
click at [385, 432] on div "HTML Extract" at bounding box center [423, 431] width 194 height 14
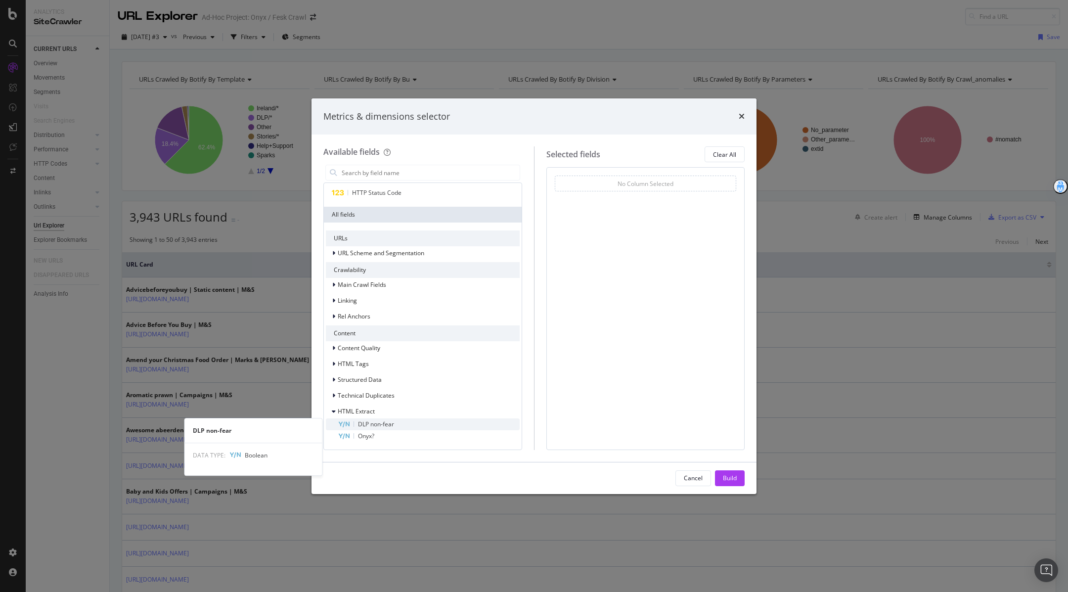
click at [394, 423] on div "DLP non-fear" at bounding box center [429, 424] width 182 height 12
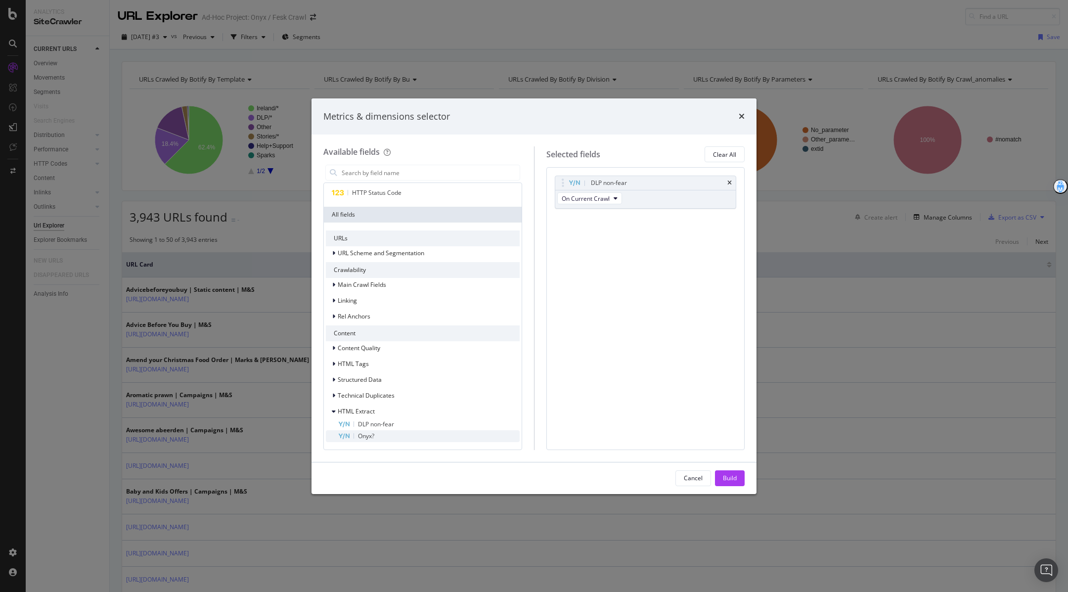
click at [388, 437] on div "Onyx?" at bounding box center [429, 436] width 182 height 12
click at [739, 481] on button "Build" at bounding box center [730, 478] width 30 height 16
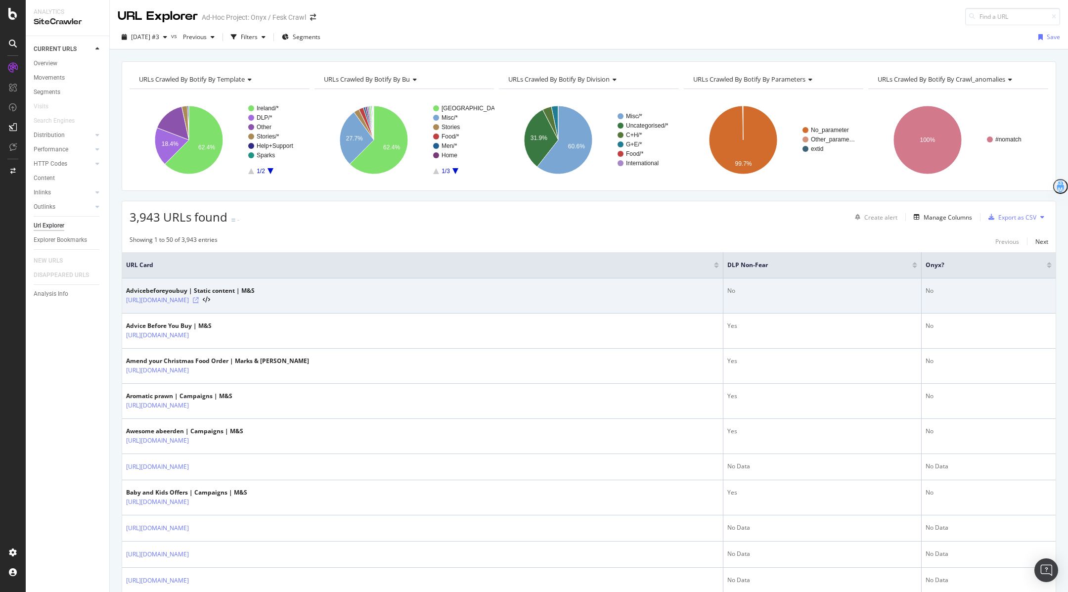
click at [199, 298] on icon at bounding box center [196, 300] width 6 height 6
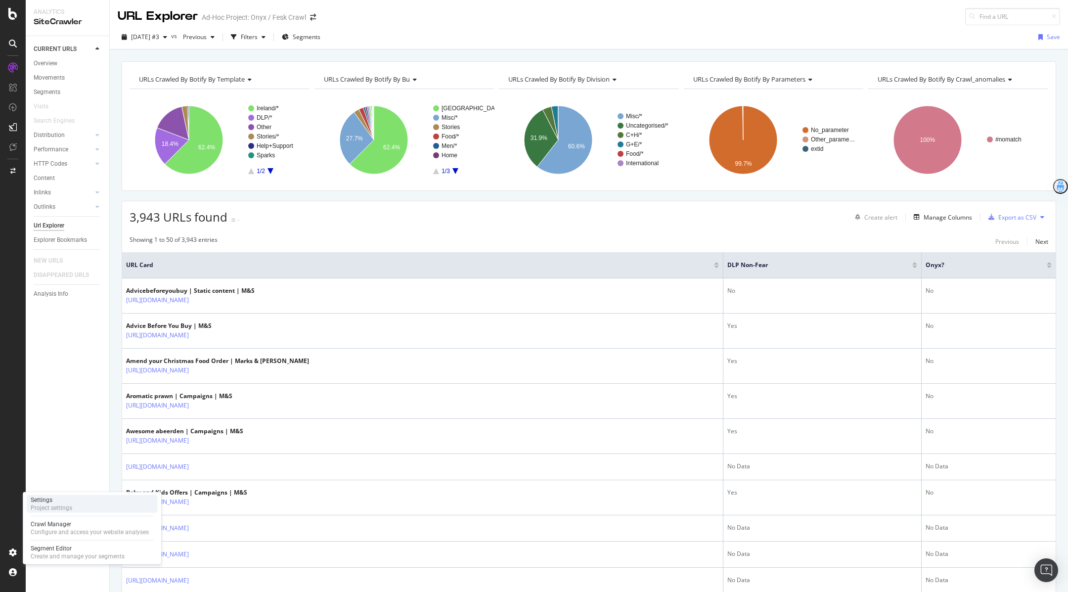
click at [62, 510] on div "Project settings" at bounding box center [52, 508] width 42 height 8
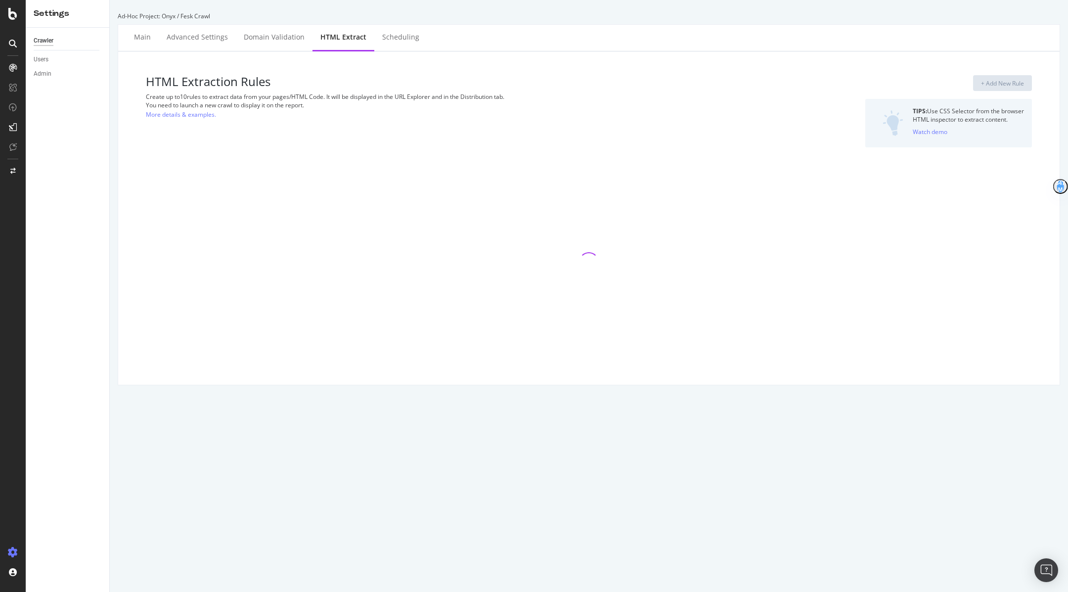
select select "exist"
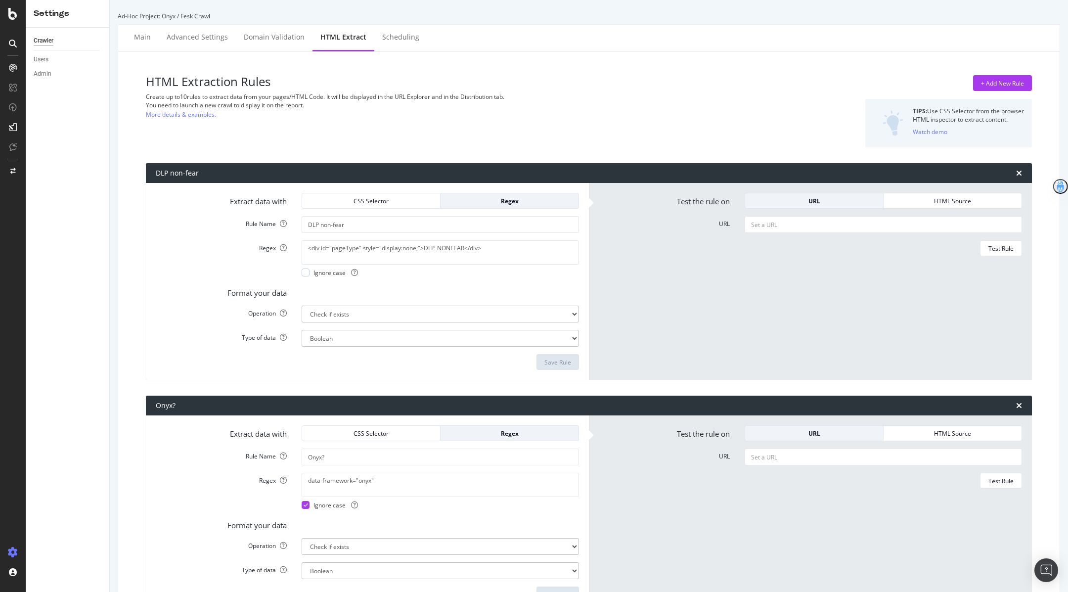
scroll to position [87, 0]
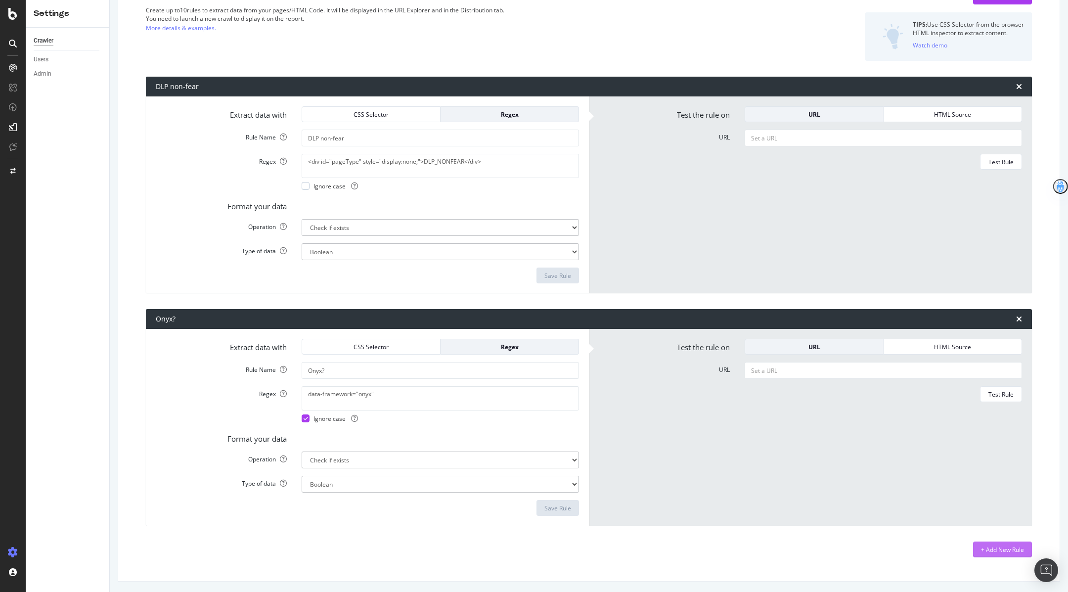
click at [1001, 547] on div "+ Add New Rule" at bounding box center [1002, 549] width 43 height 8
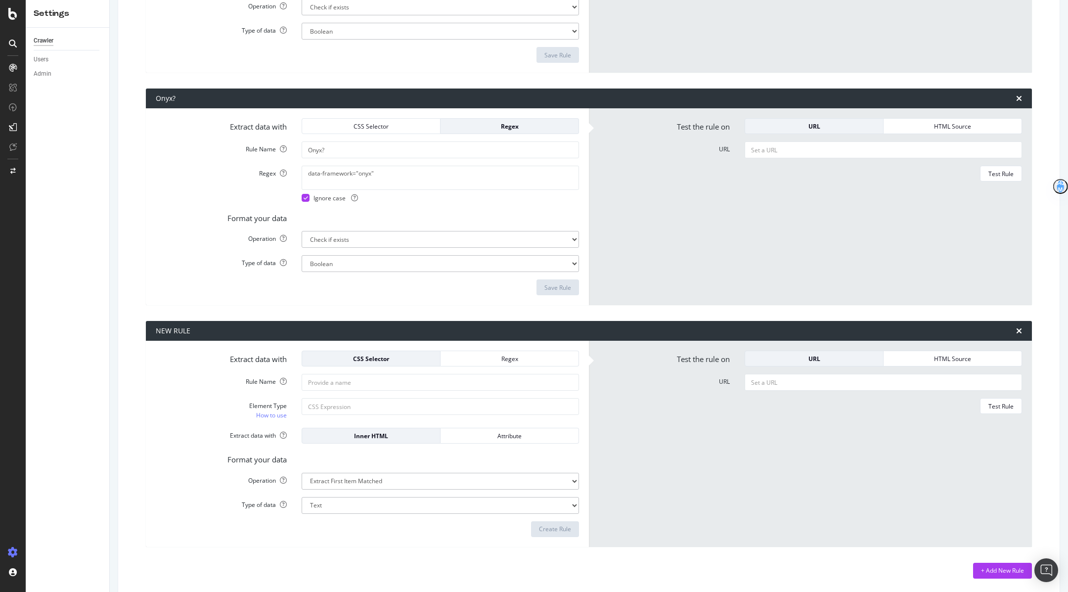
scroll to position [308, 0]
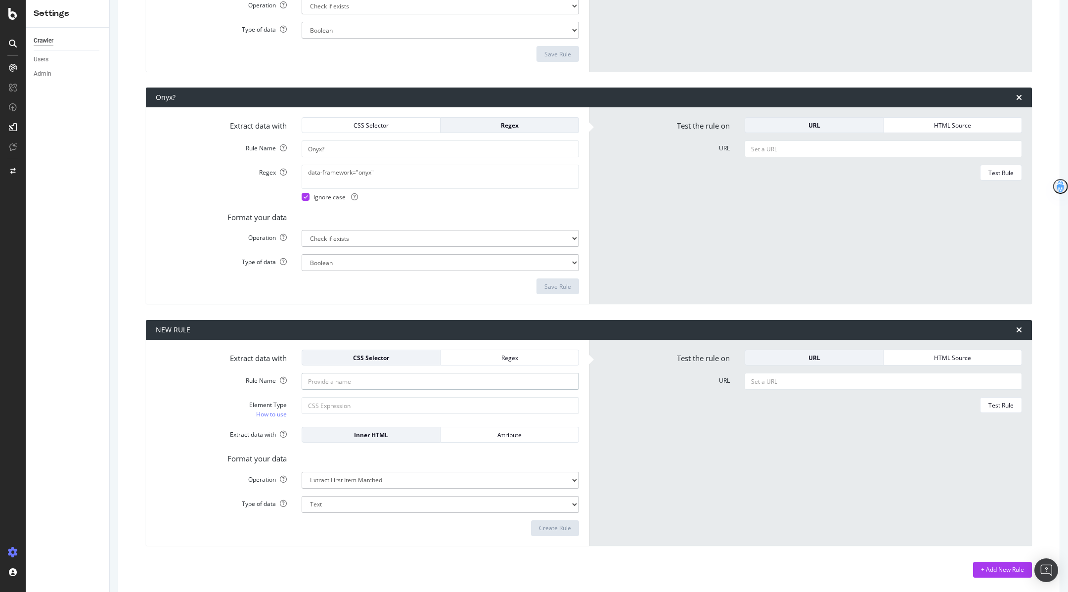
click at [404, 385] on input "Rule Name" at bounding box center [440, 381] width 277 height 17
type input "Fesk DLP?"
click at [494, 355] on div "Regex" at bounding box center [509, 357] width 122 height 8
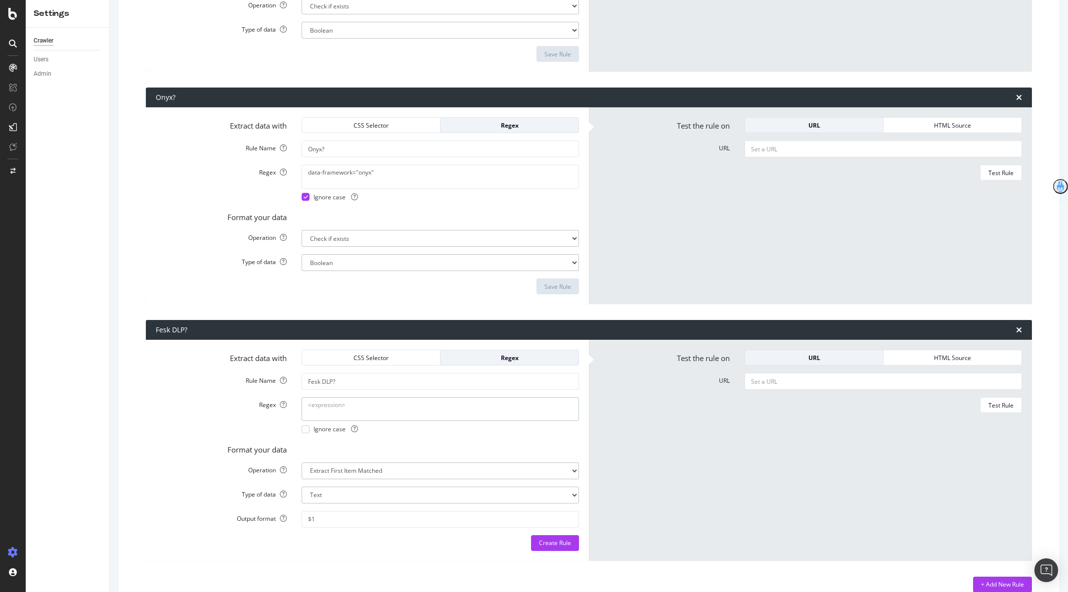
click at [393, 408] on textarea "Regex" at bounding box center [440, 409] width 277 height 24
paste textarea "<div id="pageType" style="display:none;">DLPFESK</div>"
type textarea "<div id="pageType" style="display:none;">DLPFESK</div>"
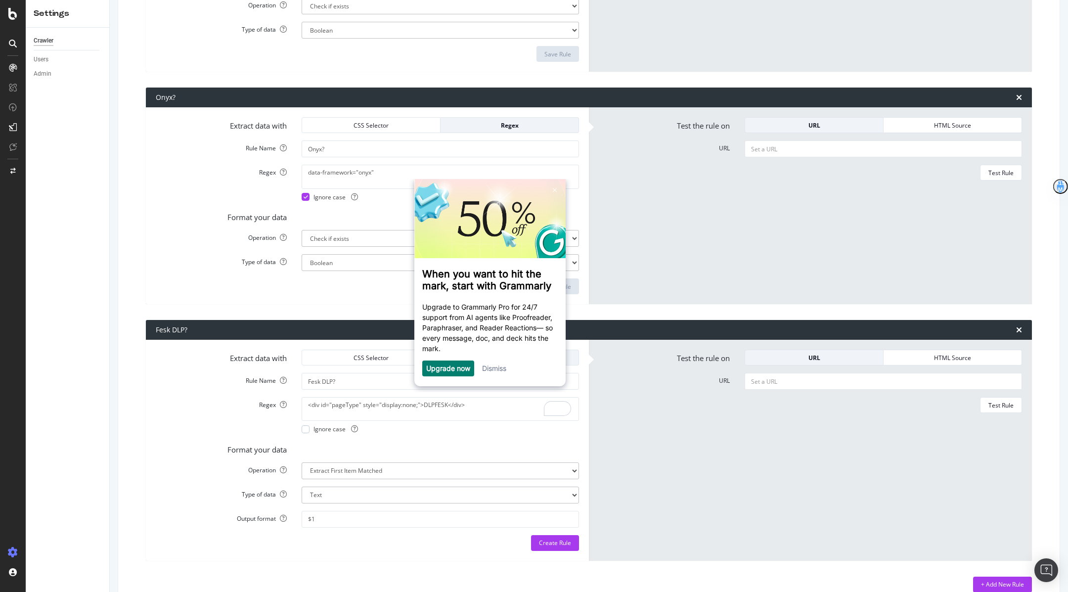
drag, startPoint x: 553, startPoint y: 540, endPoint x: 478, endPoint y: 442, distance: 123.1
click at [478, 442] on form "Extract data with CSS Selector Regex Rule Name Fesk DLP? Regex <div id="pageTyp…" at bounding box center [367, 449] width 423 height 201
click at [461, 475] on select "Extract First Item Matched Extract First 3 Items Matched Count Number of Occure…" at bounding box center [440, 470] width 277 height 17
select select "exist"
click at [302, 462] on select "Extract First Item Matched Extract First 3 Items Matched Count Number of Occure…" at bounding box center [440, 470] width 277 height 17
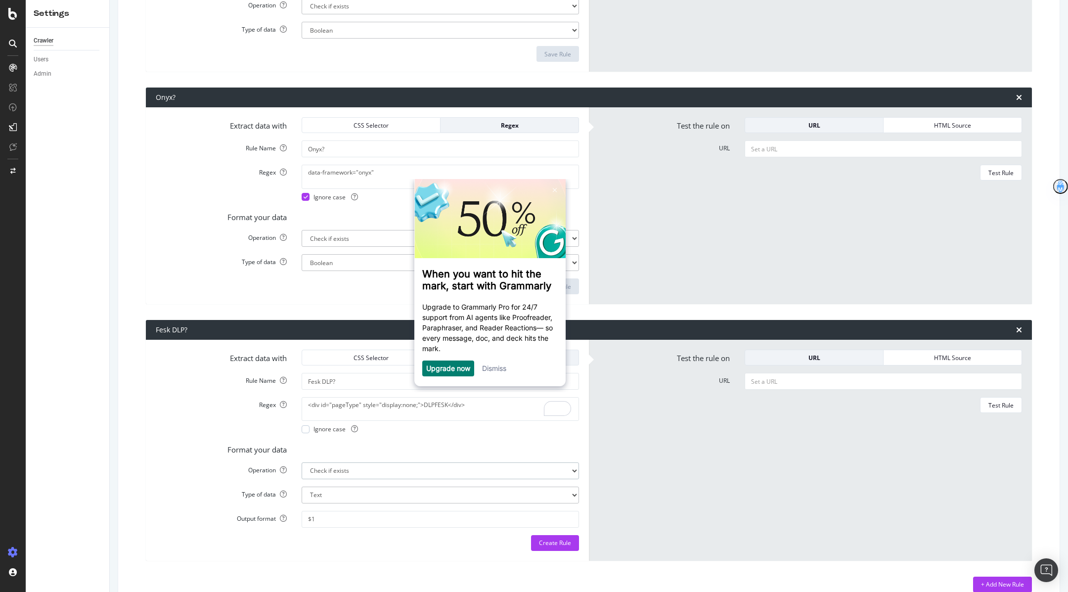
select select "b"
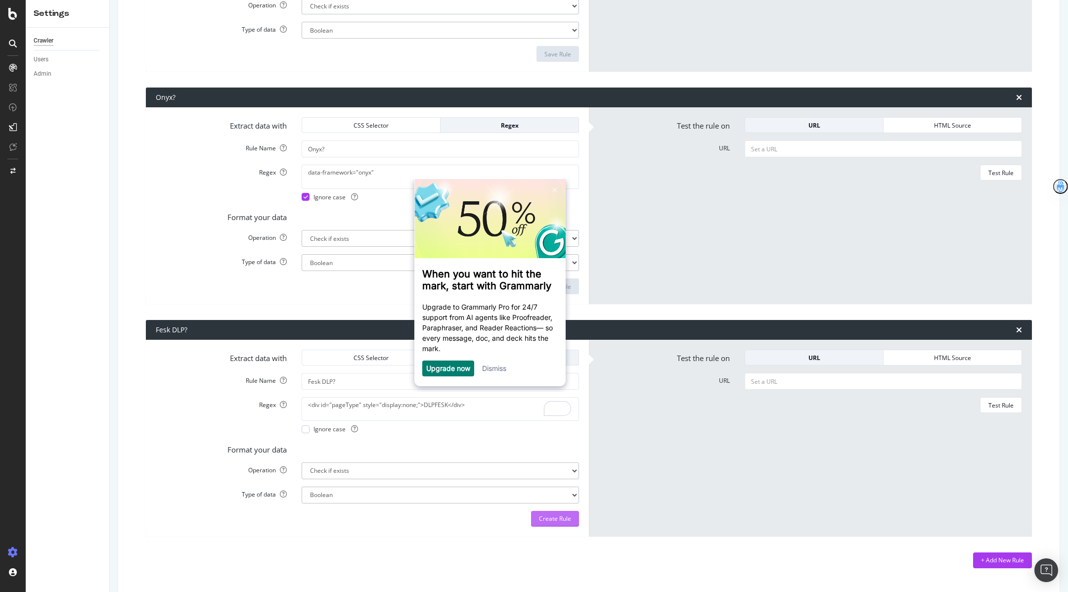
click at [547, 514] on div "Create Rule" at bounding box center [555, 518] width 32 height 8
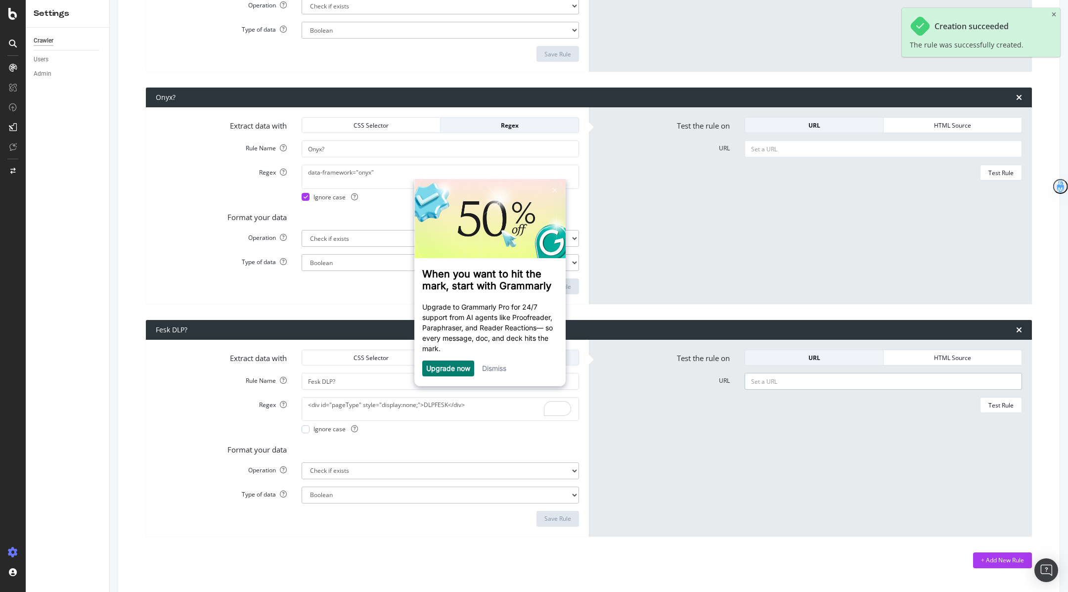
click at [774, 376] on input "URL" at bounding box center [882, 381] width 277 height 17
paste input "https://www.marksandspencer.com/c/advicebeforeyoubuy"
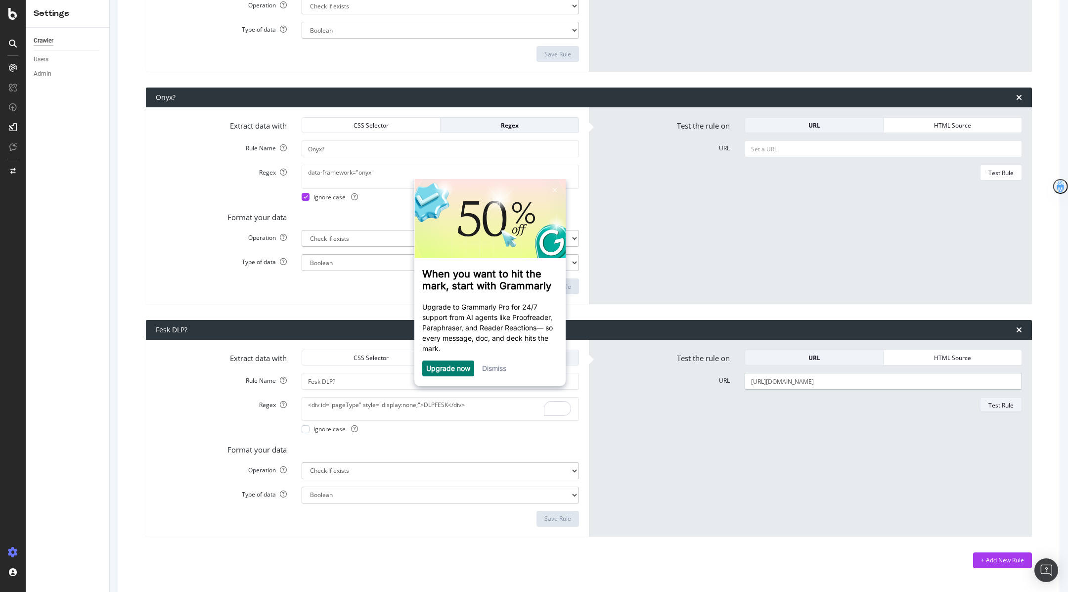
type input "https://www.marksandspencer.com/c/advicebeforeyoubuy"
click at [1002, 401] on div "Test Rule" at bounding box center [1000, 405] width 25 height 8
click at [556, 188] on link at bounding box center [554, 190] width 16 height 16
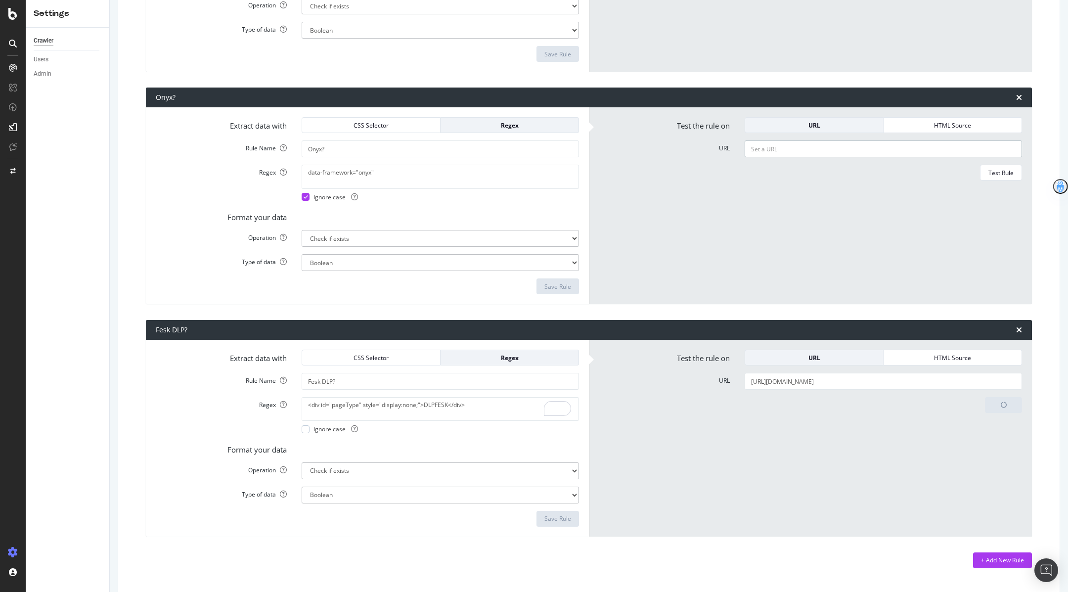
click at [798, 152] on input "URL" at bounding box center [882, 148] width 277 height 17
paste input "https://www.marksandspencer.com/c/advicebeforeyoubuy"
type input "https://www.marksandspencer.com/c/advicebeforeyoubuy"
click at [1009, 175] on div "Test Rule" at bounding box center [1000, 173] width 25 height 8
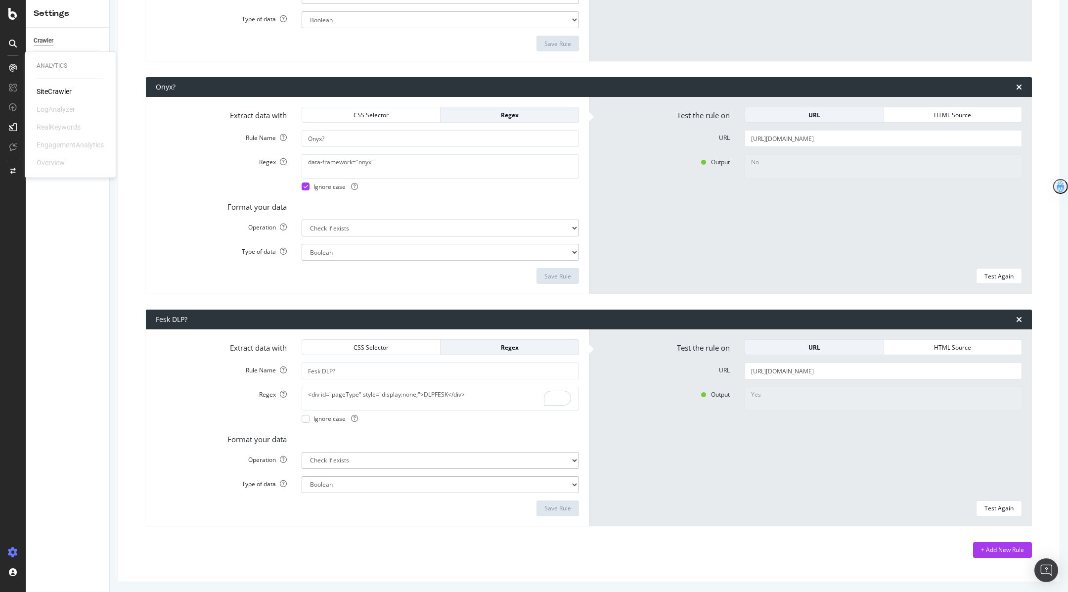
click at [66, 96] on div "SiteCrawler" at bounding box center [54, 92] width 35 height 10
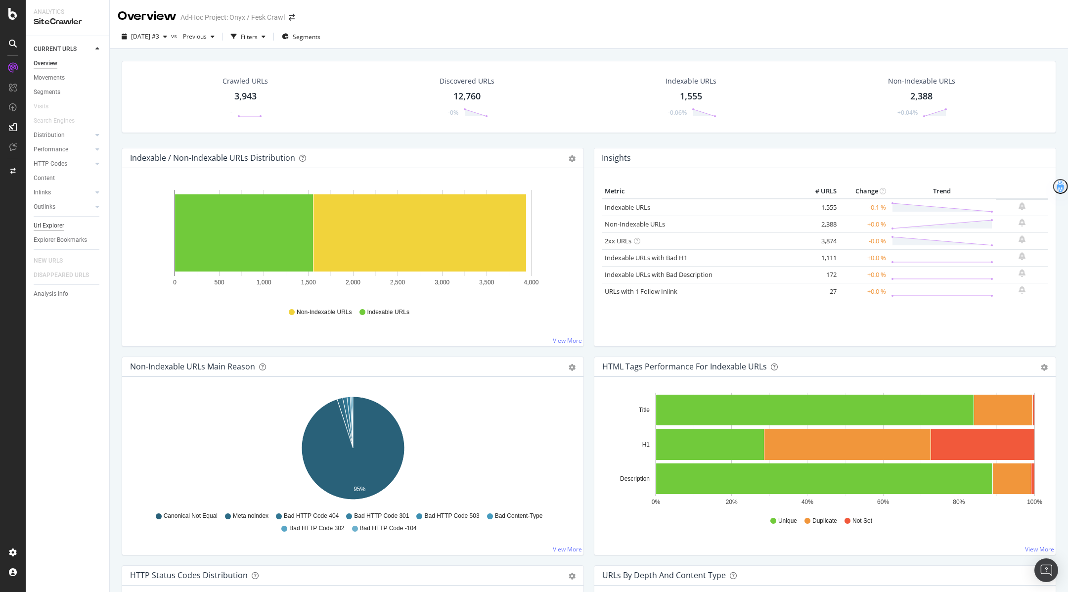
click at [42, 227] on div "Url Explorer" at bounding box center [49, 225] width 31 height 10
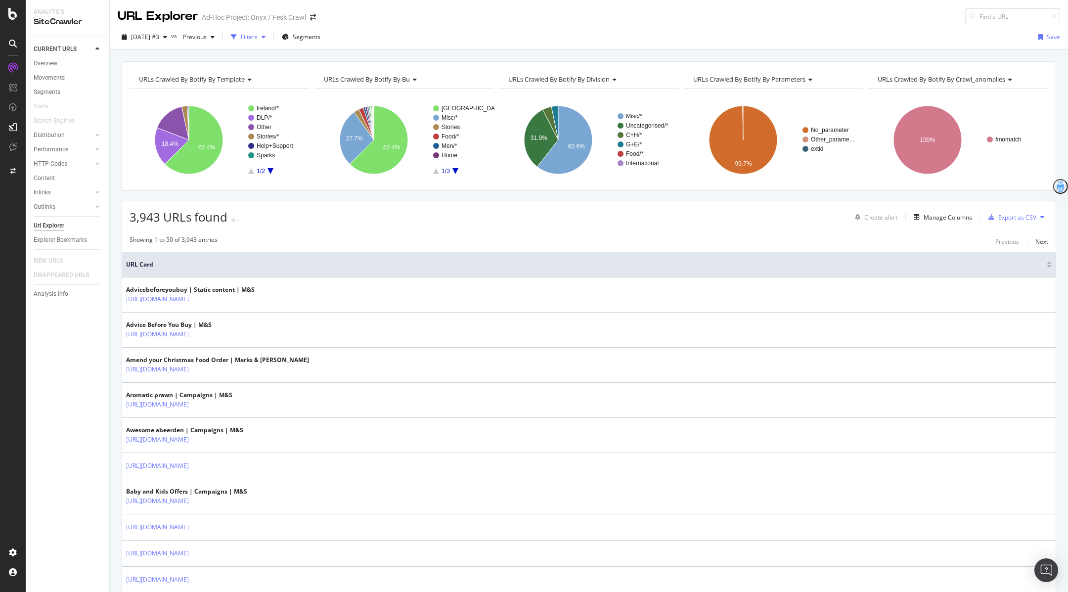
click at [269, 32] on div "Filters" at bounding box center [248, 37] width 43 height 15
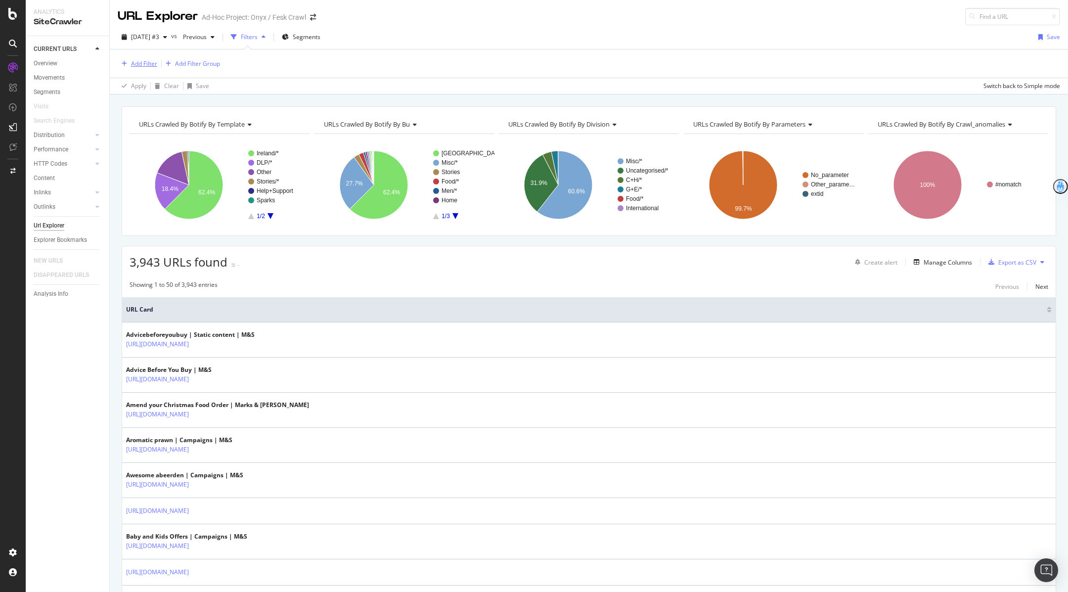
click at [139, 62] on div "Add Filter" at bounding box center [144, 63] width 26 height 8
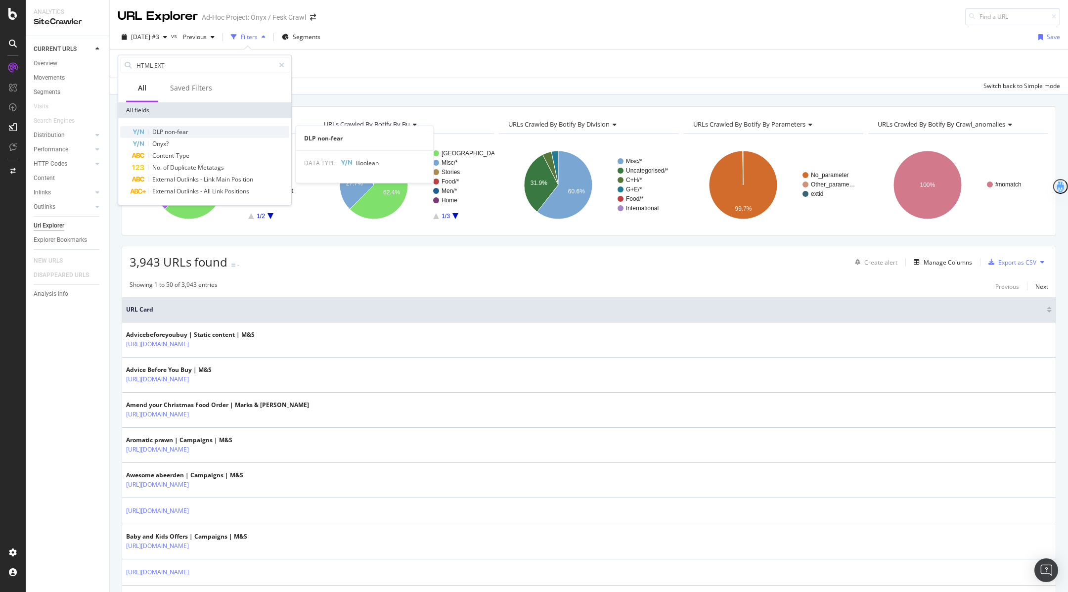
type input "HTML EXT"
click at [172, 132] on span "non-fear" at bounding box center [177, 132] width 24 height 8
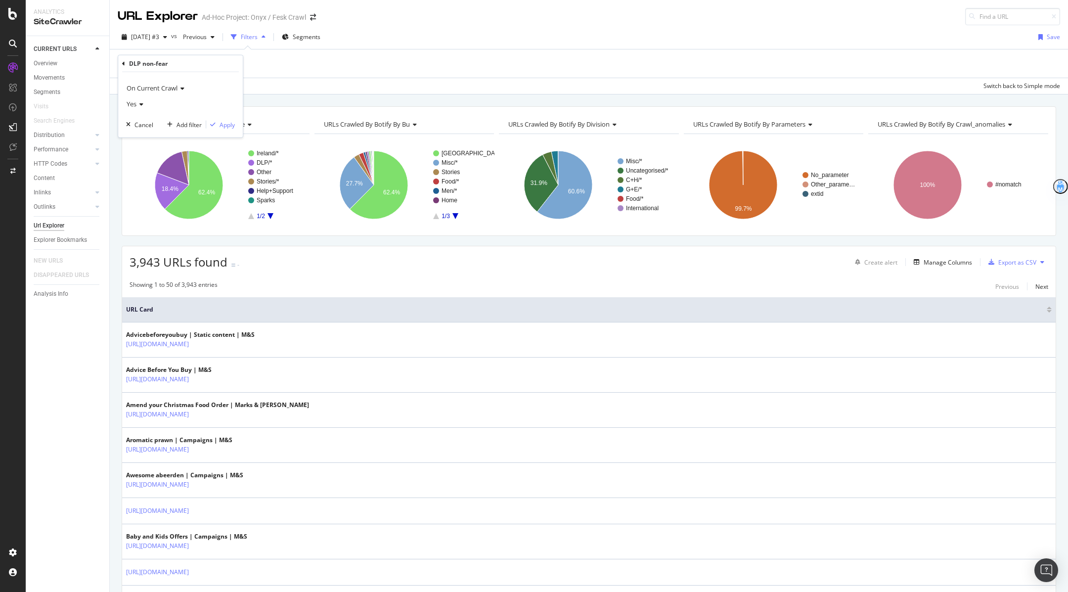
click at [143, 104] on div "Yes" at bounding box center [180, 104] width 109 height 16
click at [142, 134] on div "No" at bounding box center [182, 137] width 106 height 13
click at [219, 126] on div "Apply" at bounding box center [226, 124] width 15 height 8
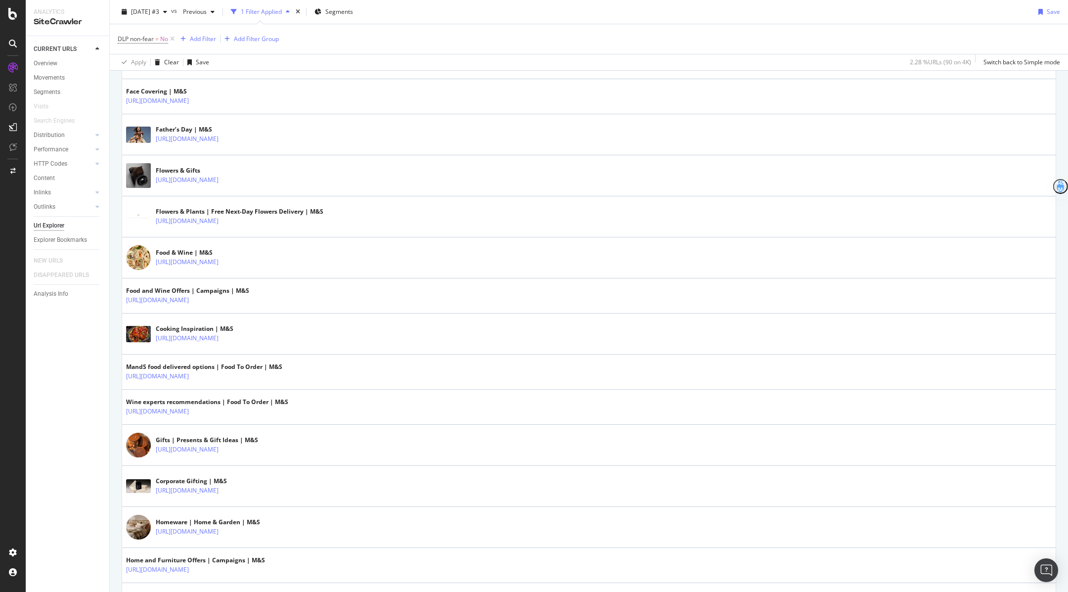
scroll to position [809, 0]
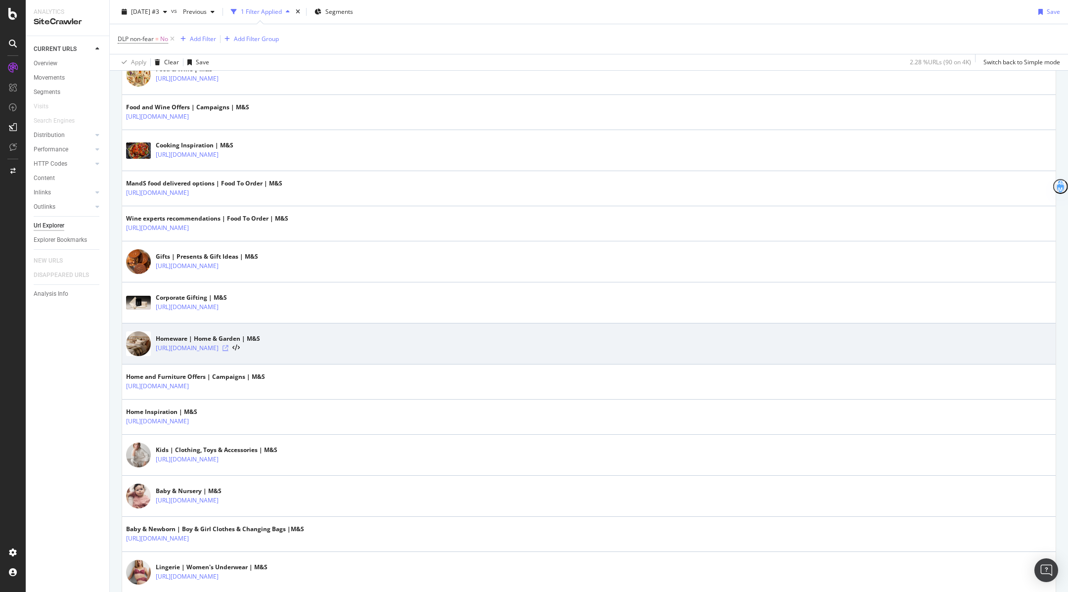
click at [228, 345] on icon at bounding box center [225, 348] width 6 height 6
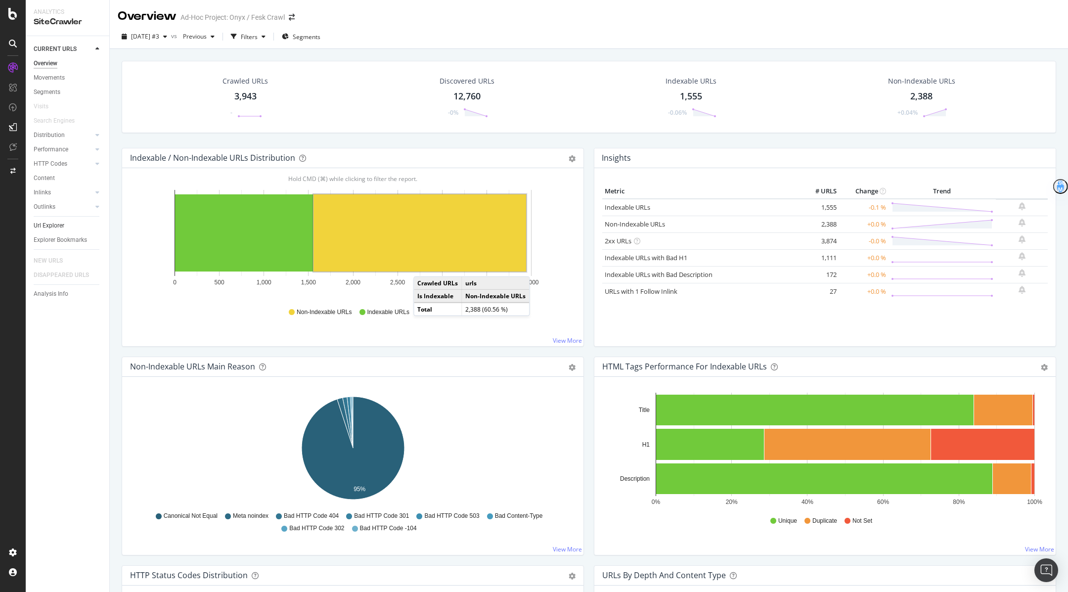
click at [64, 223] on link "Url Explorer" at bounding box center [68, 225] width 69 height 10
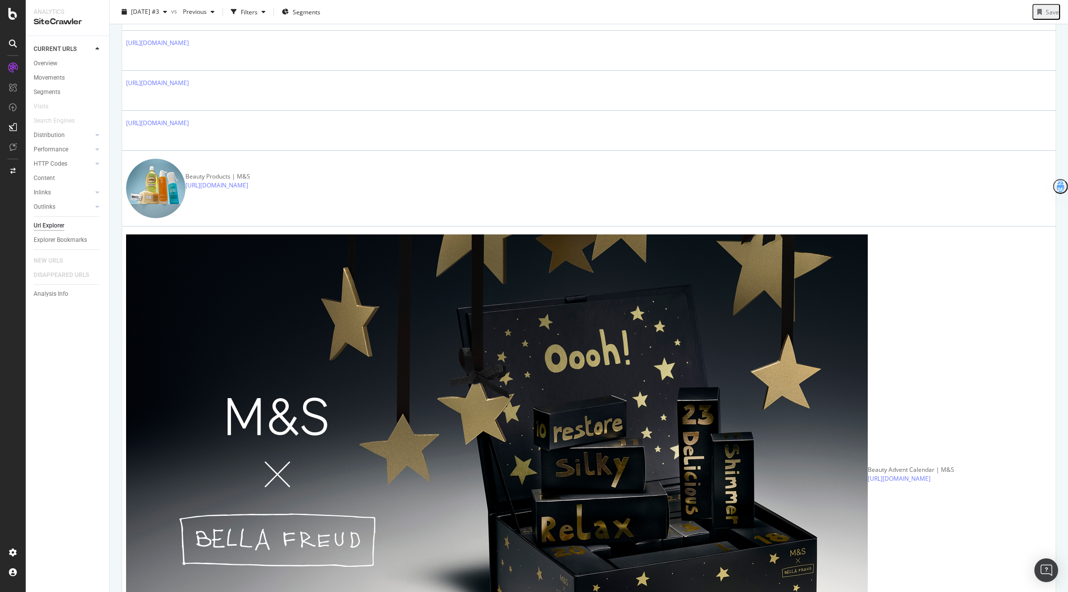
scroll to position [617, 0]
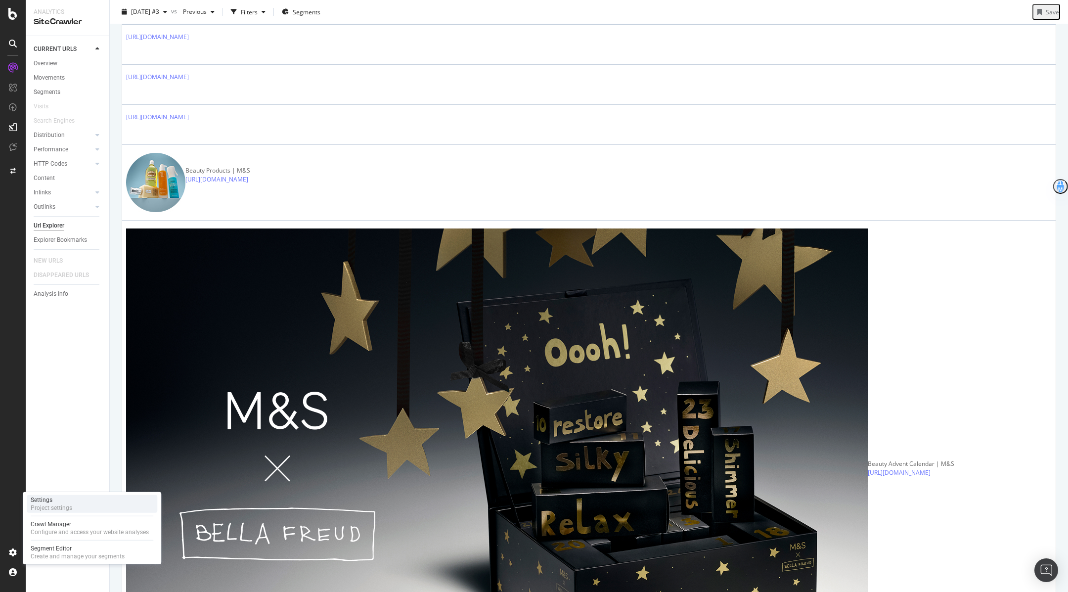
click at [72, 505] on div "Settings Project settings" at bounding box center [92, 504] width 131 height 18
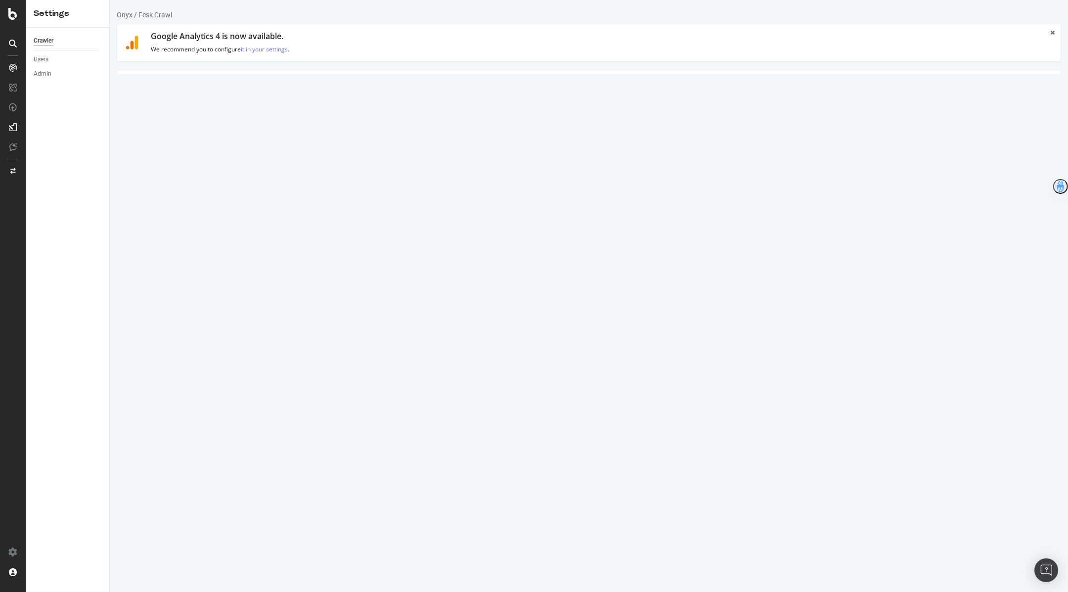
click at [321, 81] on link "HTML Extract" at bounding box center [342, 83] width 58 height 27
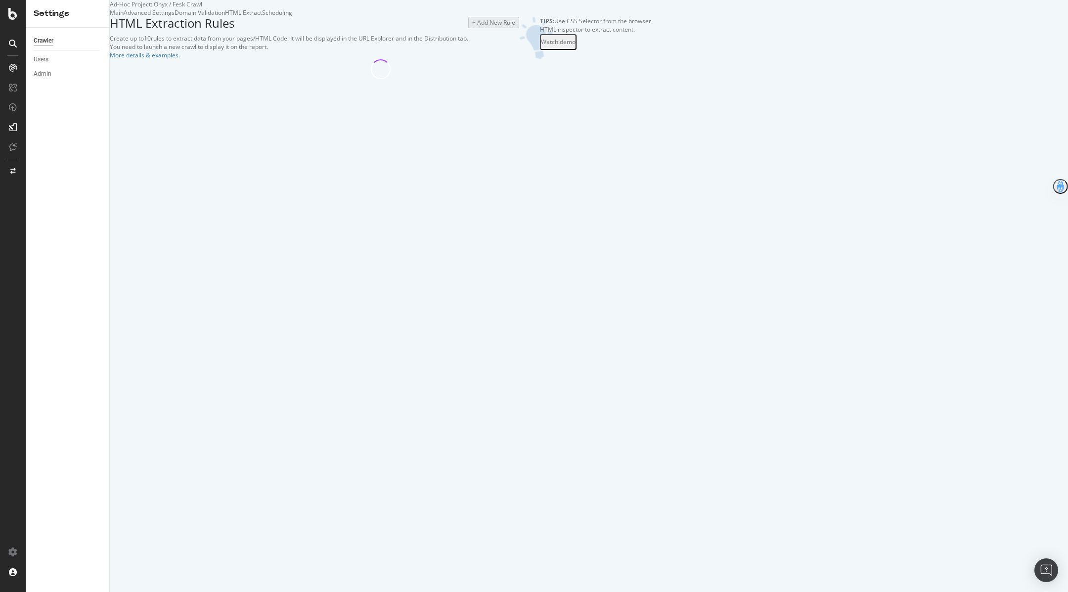
select select "exist"
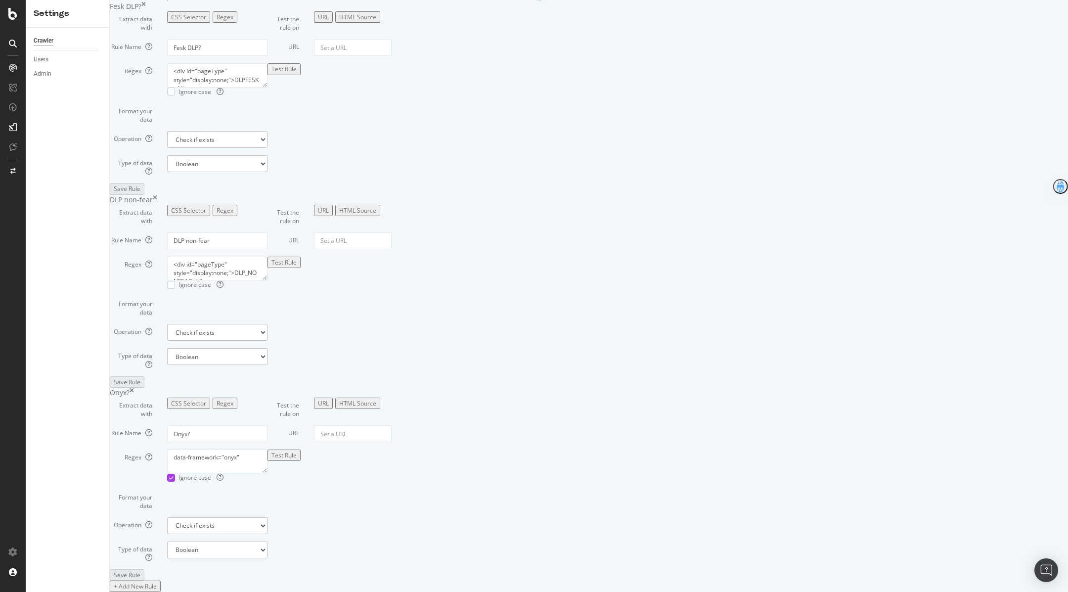
scroll to position [318, 0]
click at [392, 425] on input "URL" at bounding box center [353, 433] width 78 height 17
paste input "[URL][DOMAIN_NAME]"
type input "[URL][DOMAIN_NAME]"
click at [297, 451] on div "Test Rule" at bounding box center [283, 455] width 25 height 8
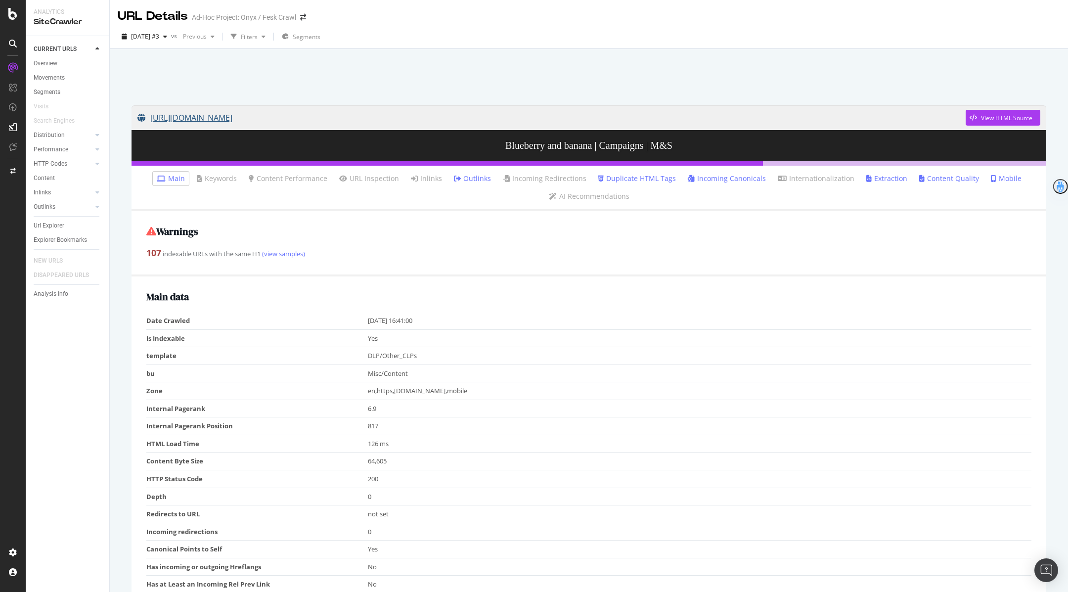
click at [314, 118] on link "[URL][DOMAIN_NAME]" at bounding box center [551, 117] width 828 height 25
click at [44, 90] on div "SiteCrawler" at bounding box center [54, 92] width 35 height 10
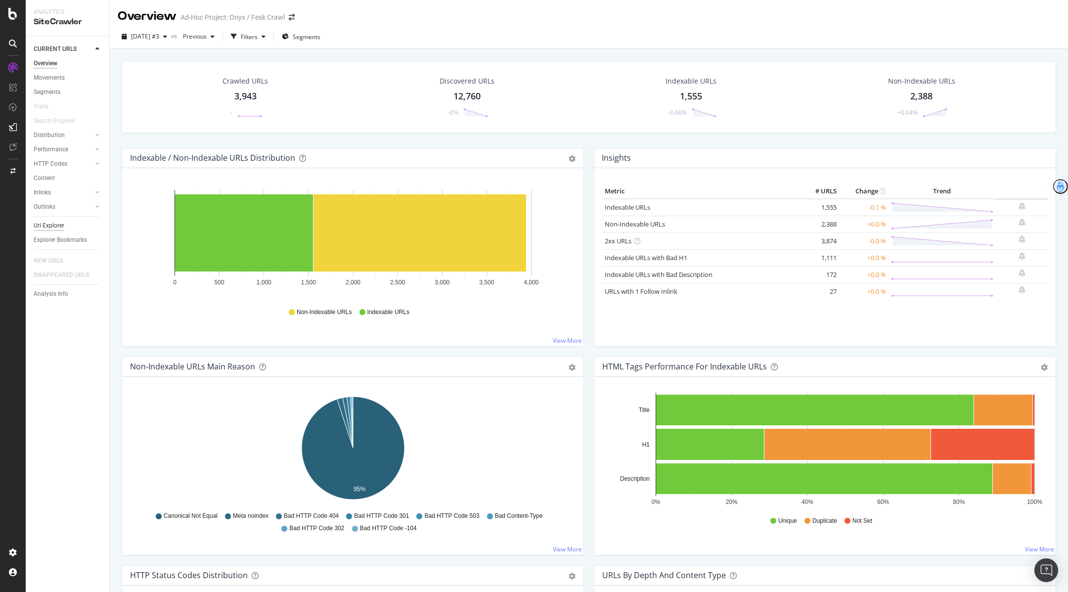
click at [53, 223] on div "Url Explorer" at bounding box center [49, 225] width 31 height 10
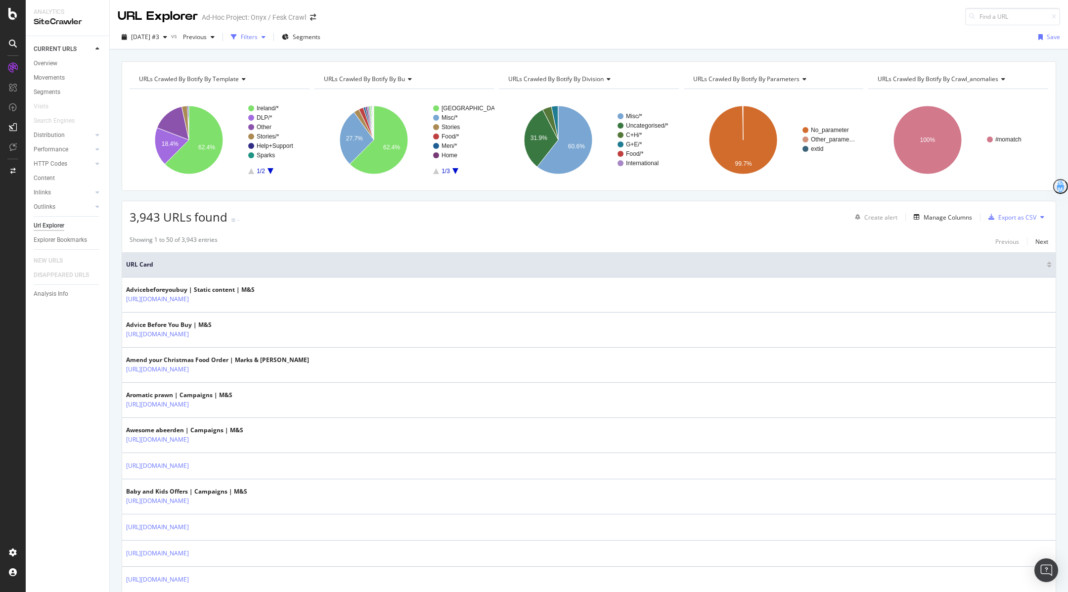
click at [258, 38] on div "Filters" at bounding box center [249, 37] width 17 height 8
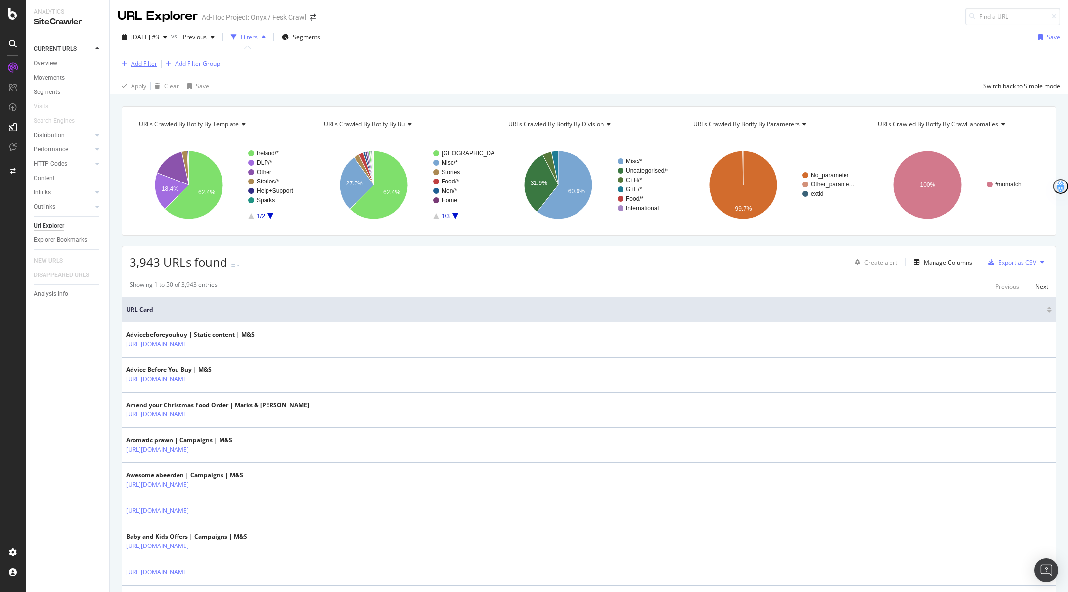
click at [126, 61] on icon "button" at bounding box center [124, 64] width 5 height 6
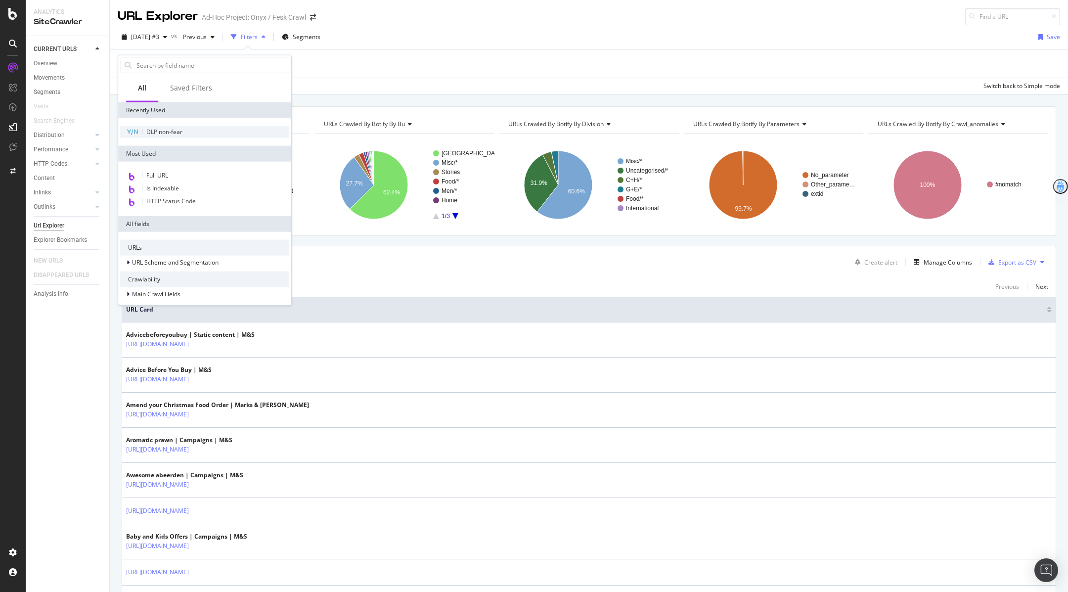
click at [181, 133] on span "DLP non-fear" at bounding box center [164, 132] width 36 height 8
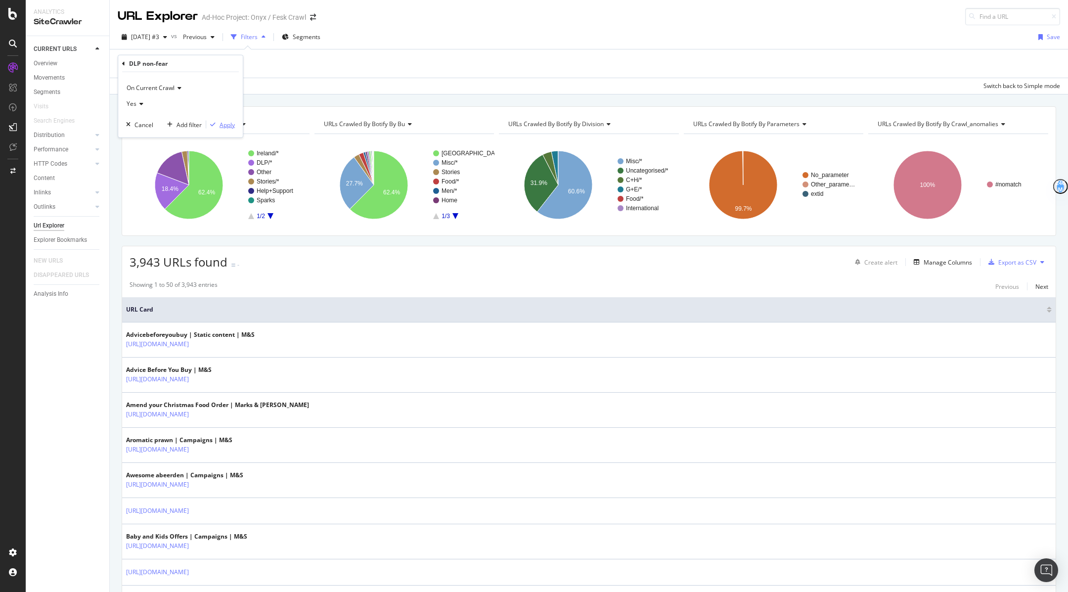
click at [224, 128] on div "Apply" at bounding box center [226, 124] width 15 height 8
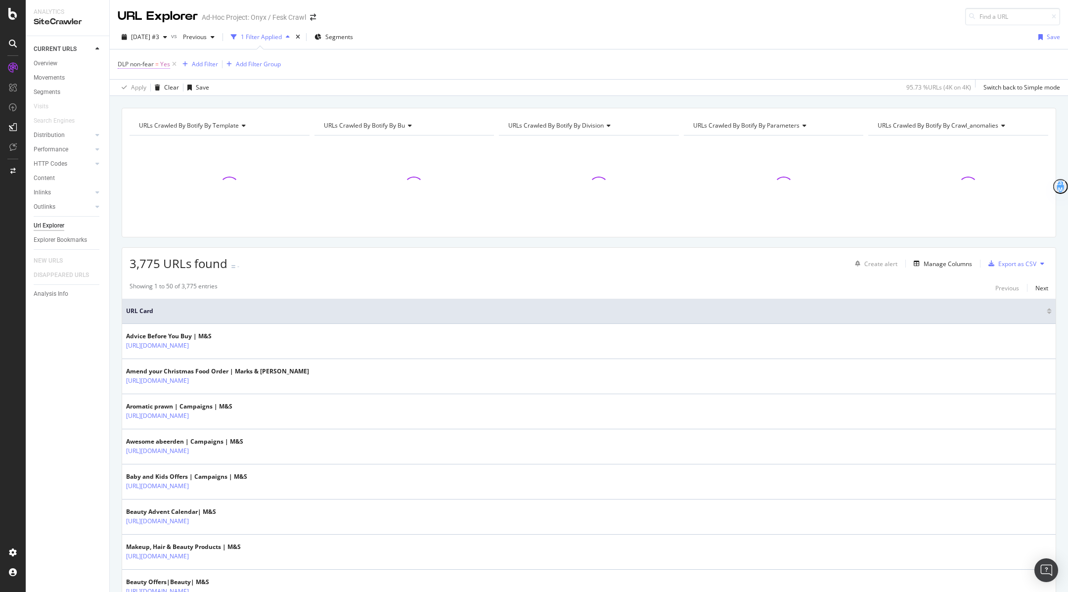
click at [160, 68] on span "DLP non-fear = Yes" at bounding box center [144, 64] width 52 height 9
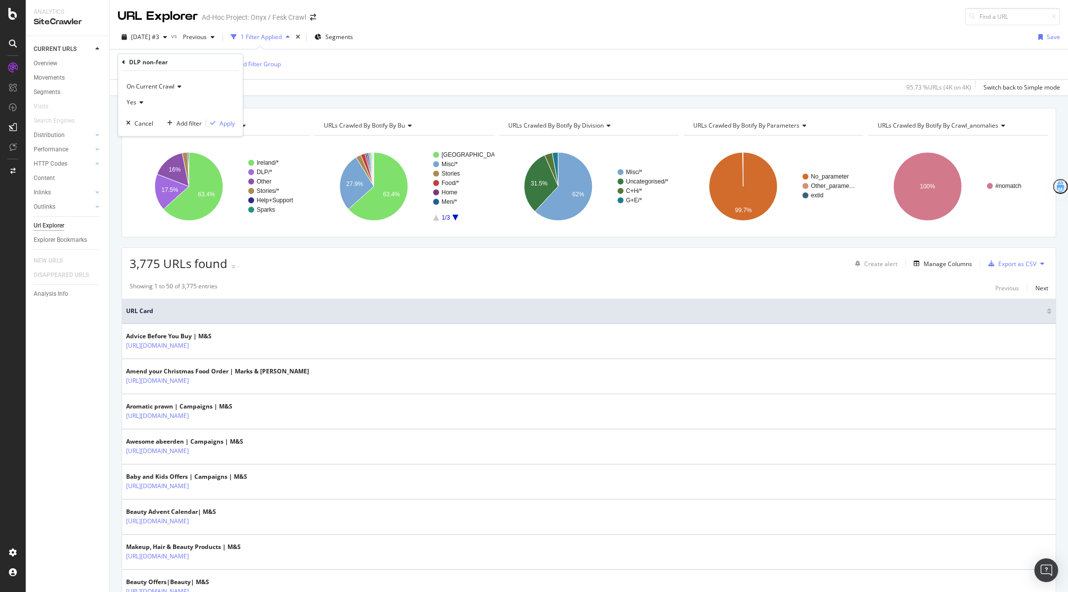
click at [134, 102] on span "Yes" at bounding box center [132, 102] width 10 height 8
click at [138, 137] on span "No" at bounding box center [135, 135] width 8 height 8
click at [216, 116] on div "On Current Crawl No Cancel Add filter Apply" at bounding box center [180, 103] width 125 height 65
click at [216, 121] on div "button" at bounding box center [212, 123] width 13 height 6
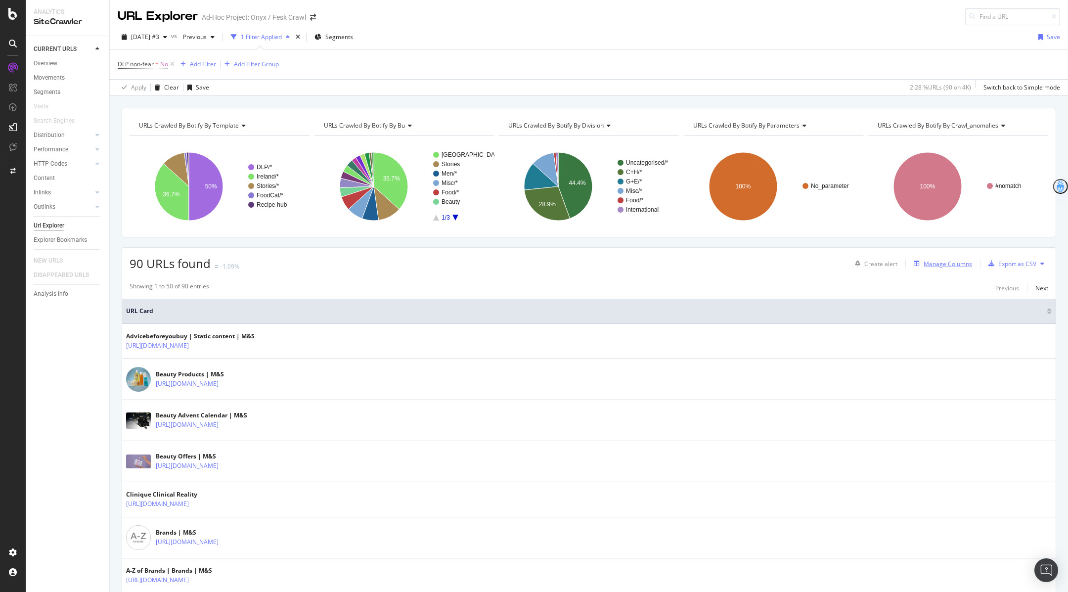
click at [940, 262] on div "Manage Columns" at bounding box center [947, 264] width 48 height 8
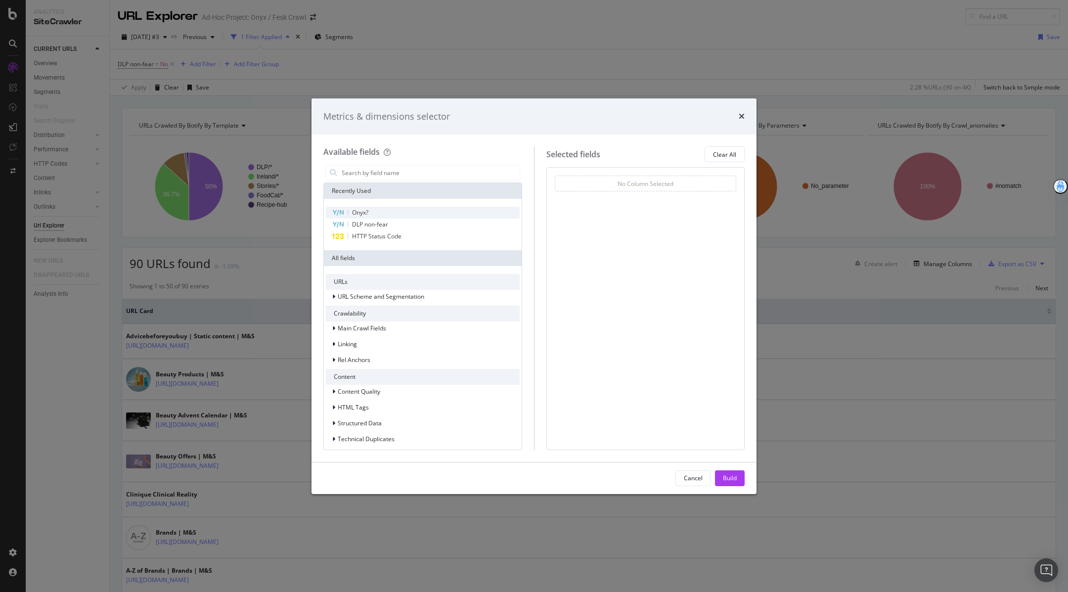
click at [349, 212] on div "Onyx?" at bounding box center [423, 213] width 194 height 12
click at [727, 473] on div "Build" at bounding box center [730, 478] width 14 height 15
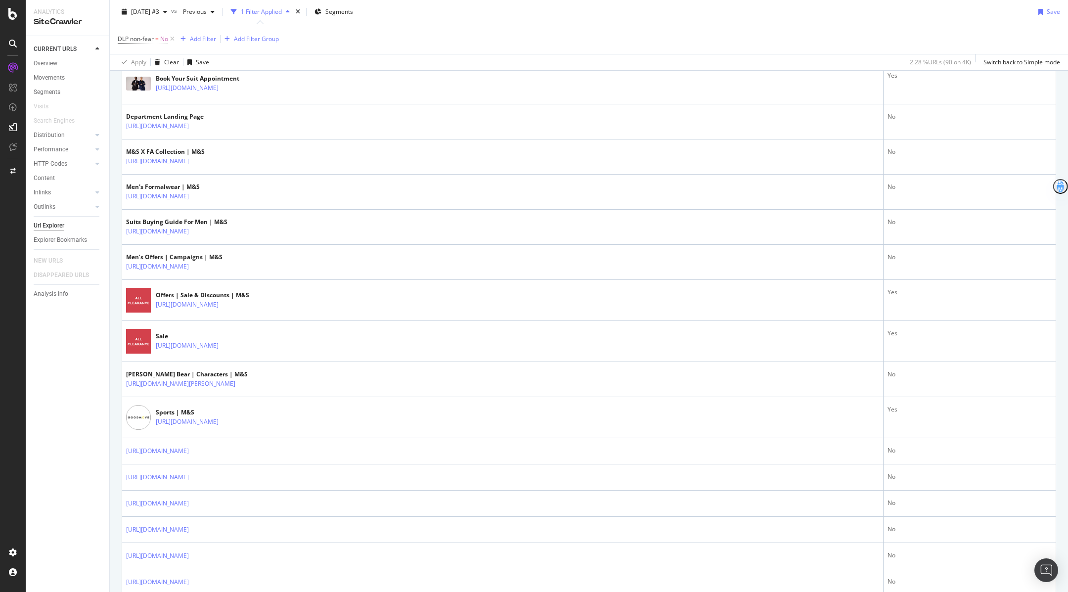
scroll to position [1613, 0]
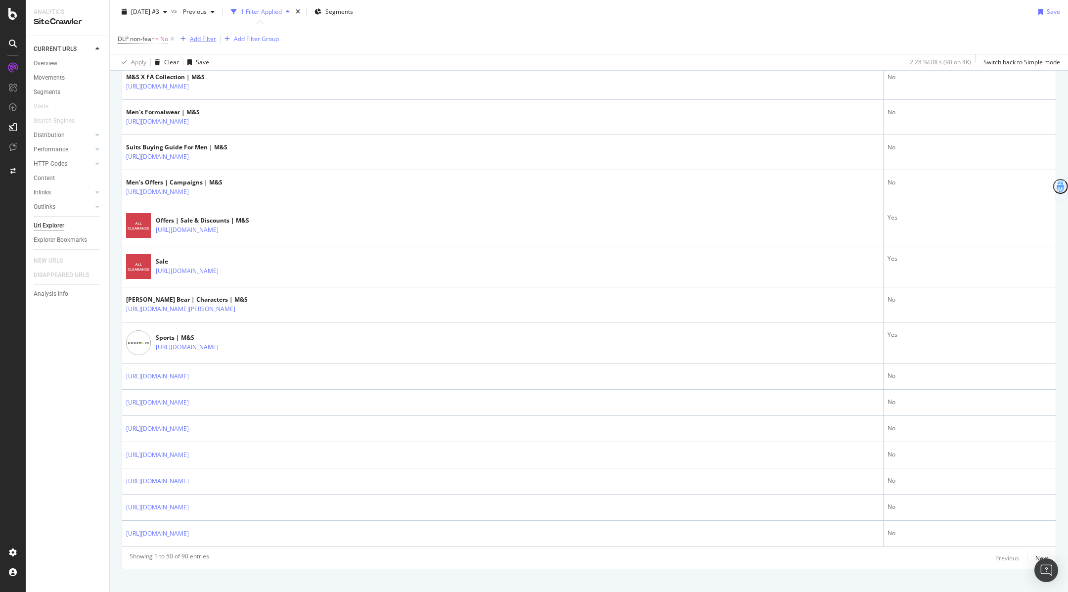
click at [211, 38] on div "Add Filter" at bounding box center [203, 39] width 26 height 8
type input "ONY"
click at [252, 105] on div "Onyx?" at bounding box center [269, 108] width 157 height 12
click at [194, 83] on span "Yes" at bounding box center [191, 79] width 10 height 8
click at [198, 113] on span "No" at bounding box center [194, 112] width 8 height 8
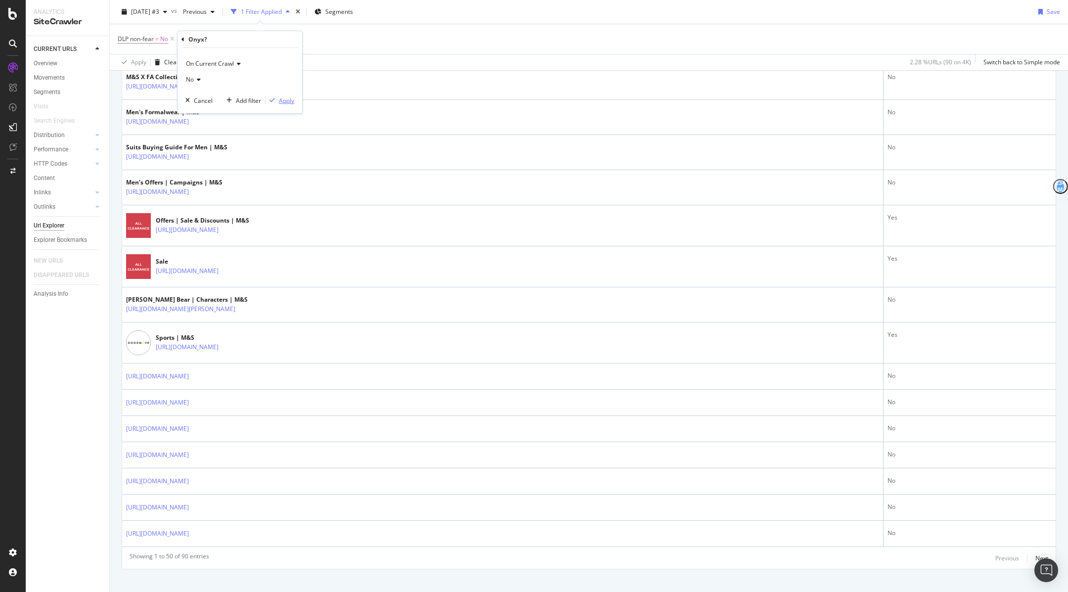
click at [284, 96] on div "Apply" at bounding box center [286, 100] width 15 height 8
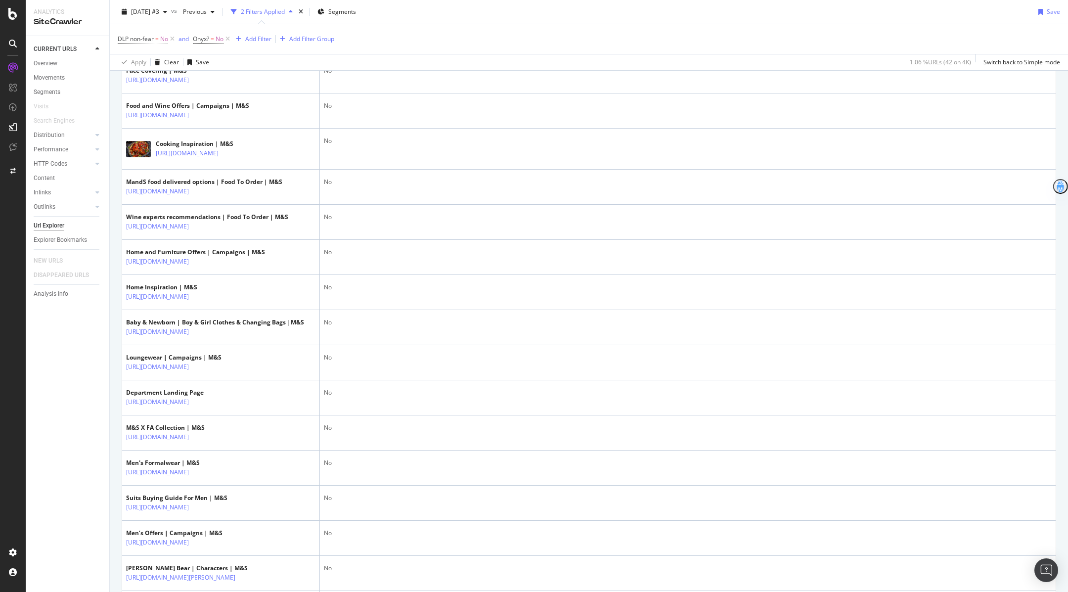
scroll to position [371, 0]
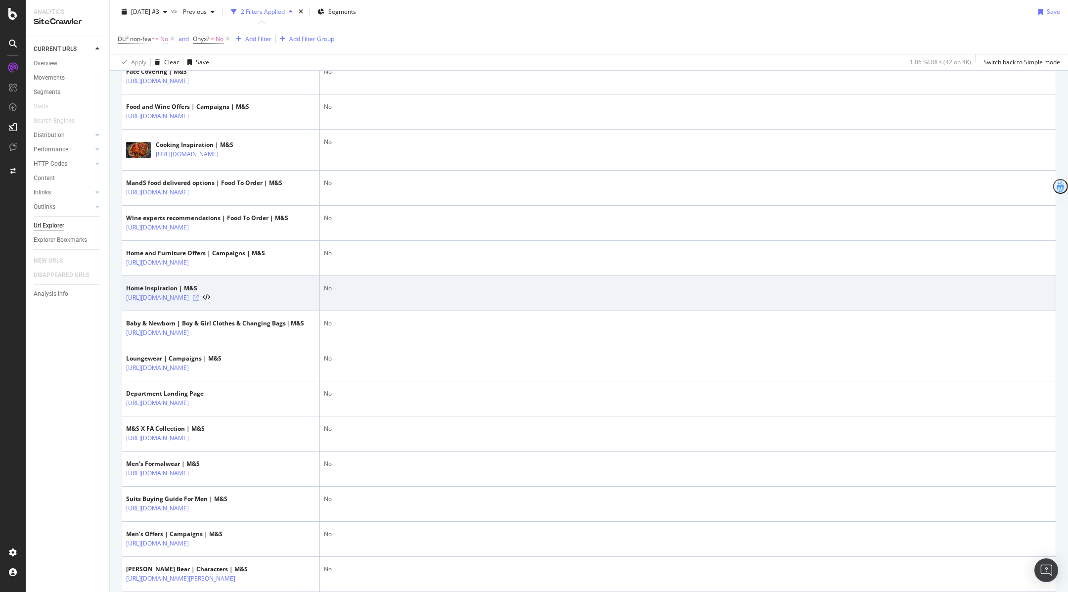
click at [199, 301] on icon at bounding box center [196, 298] width 6 height 6
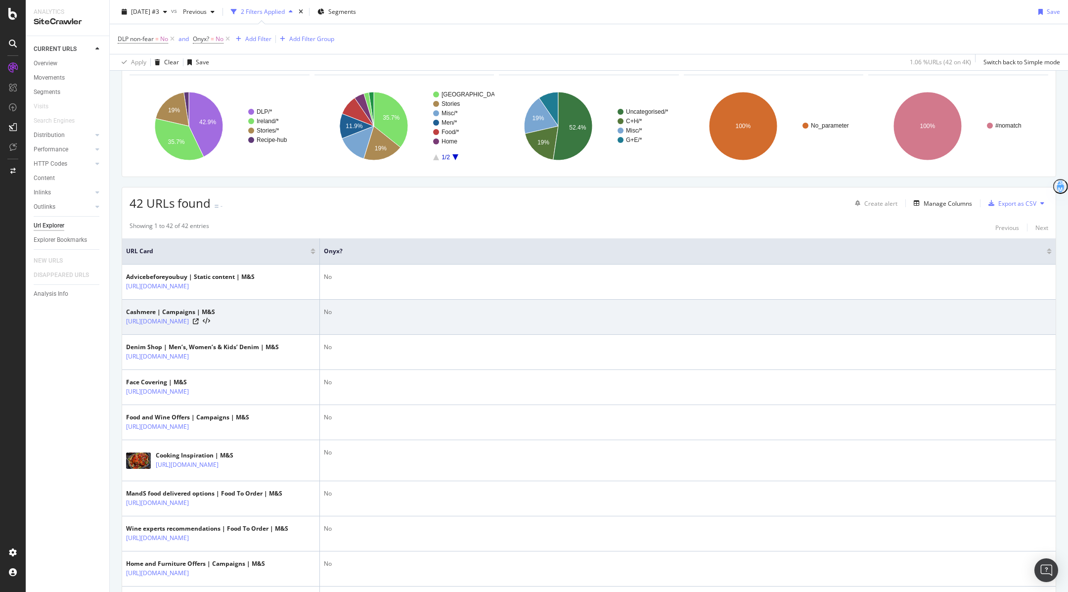
scroll to position [64, 0]
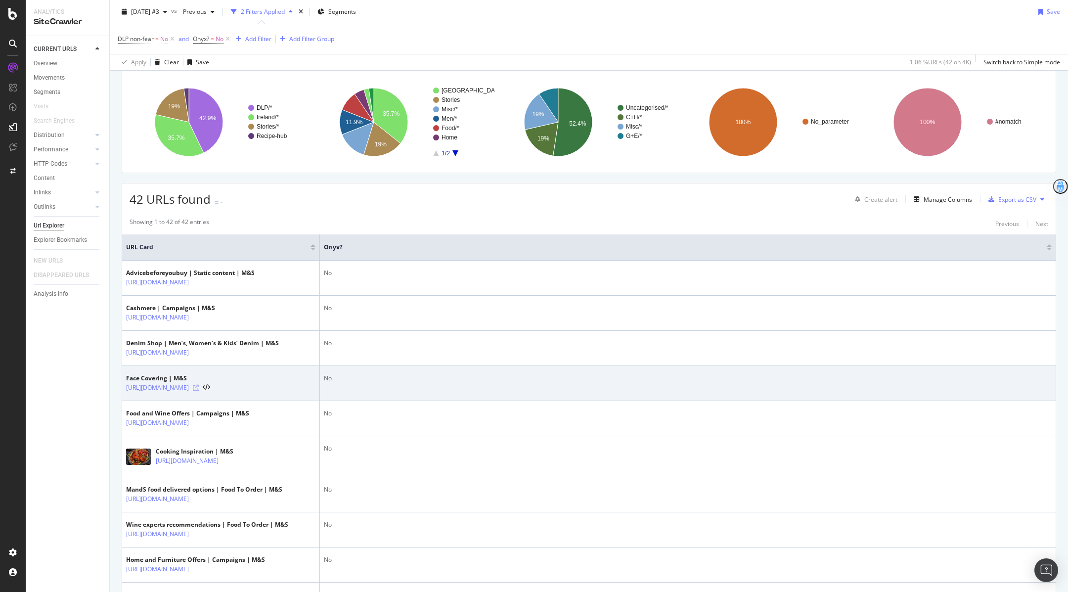
click at [199, 387] on icon at bounding box center [196, 388] width 6 height 6
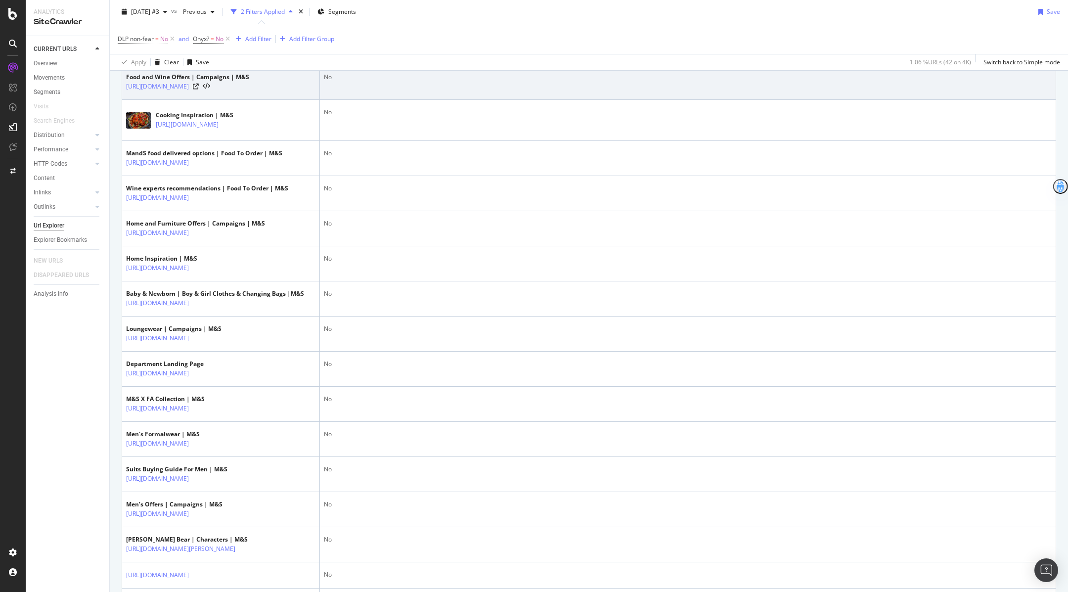
scroll to position [452, 0]
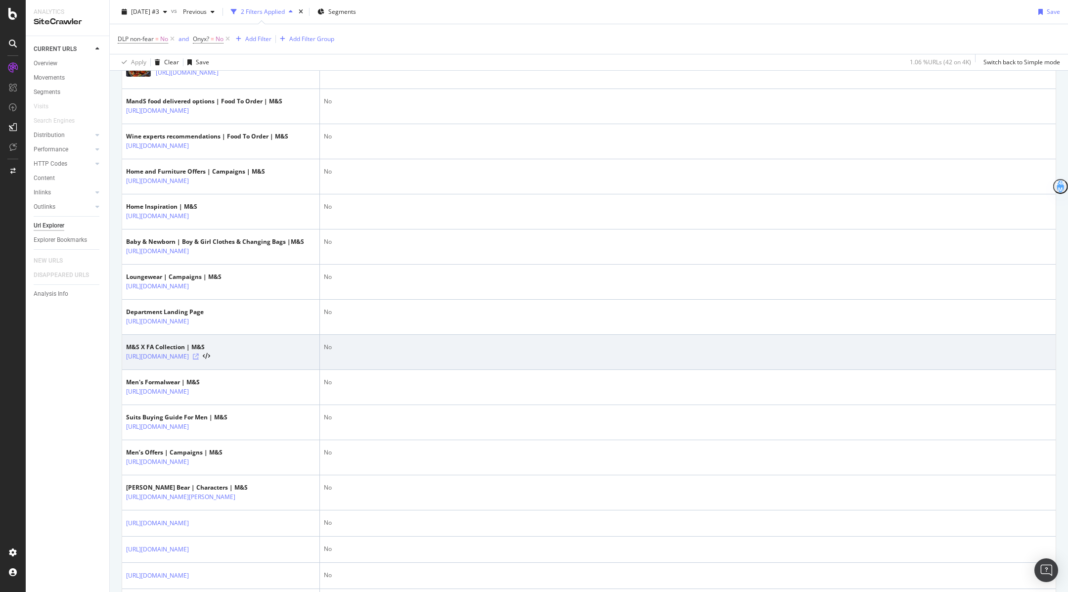
click at [199, 359] on icon at bounding box center [196, 356] width 6 height 6
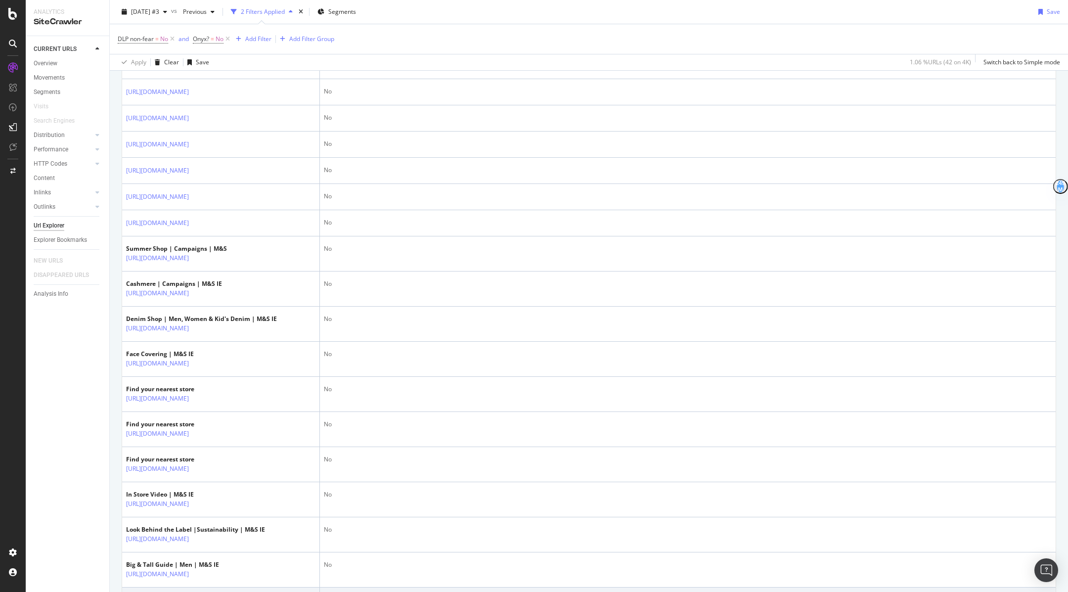
scroll to position [926, 0]
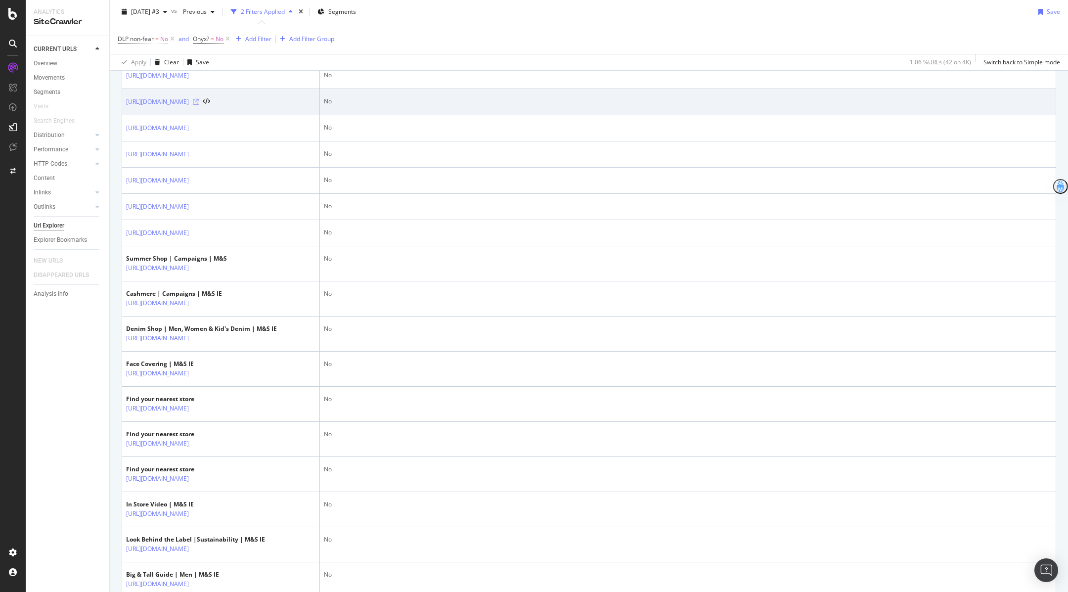
click at [199, 105] on icon at bounding box center [196, 102] width 6 height 6
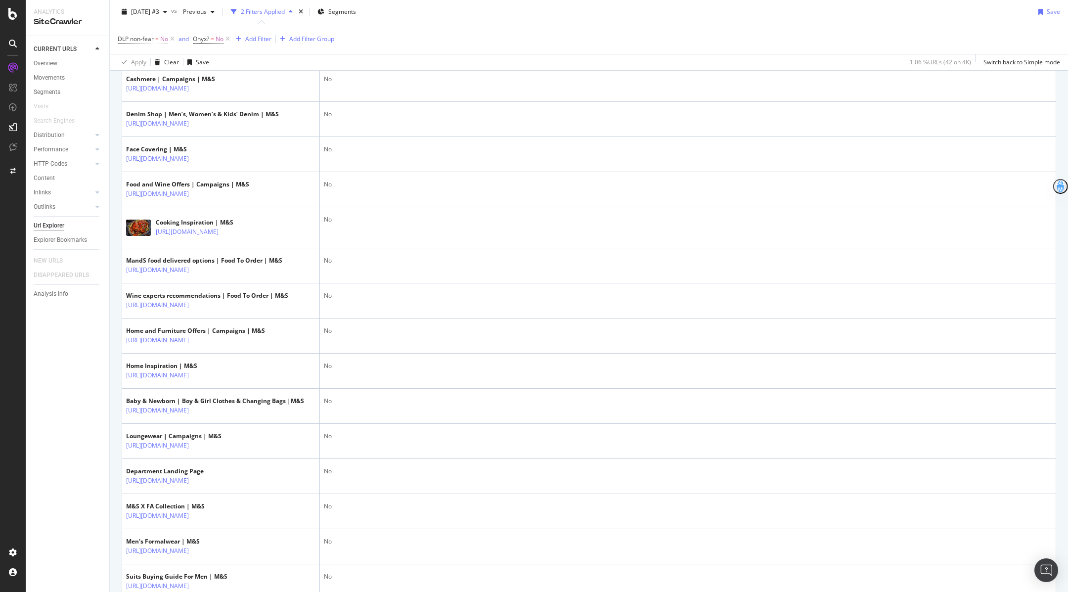
scroll to position [0, 0]
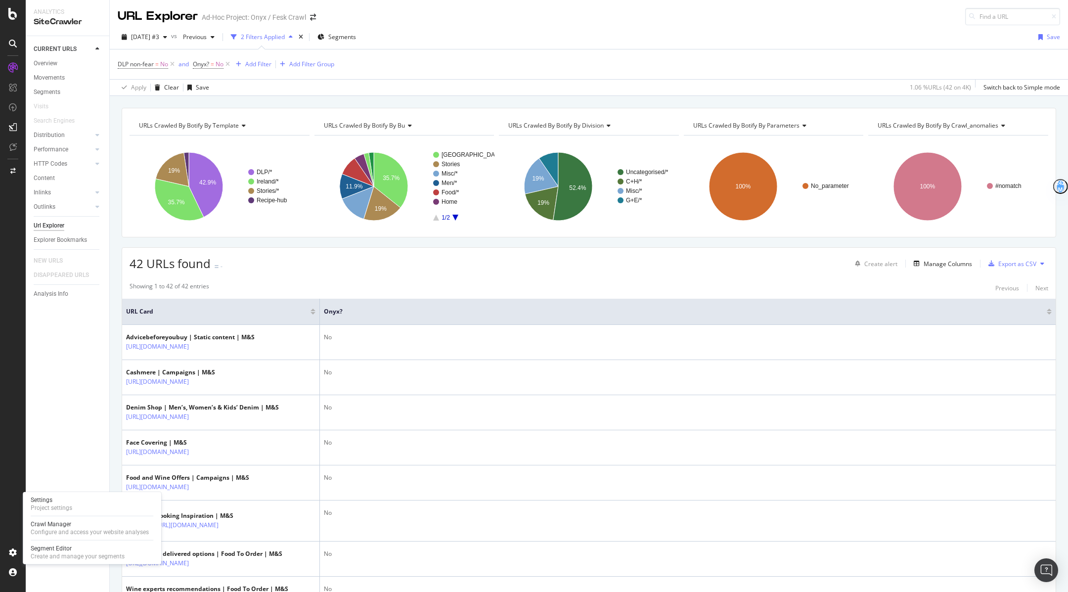
click at [59, 514] on div "Settings Project settings Crawl Manager Configure and access your website analy…" at bounding box center [92, 528] width 138 height 72
click at [44, 504] on div "Project settings" at bounding box center [52, 508] width 42 height 8
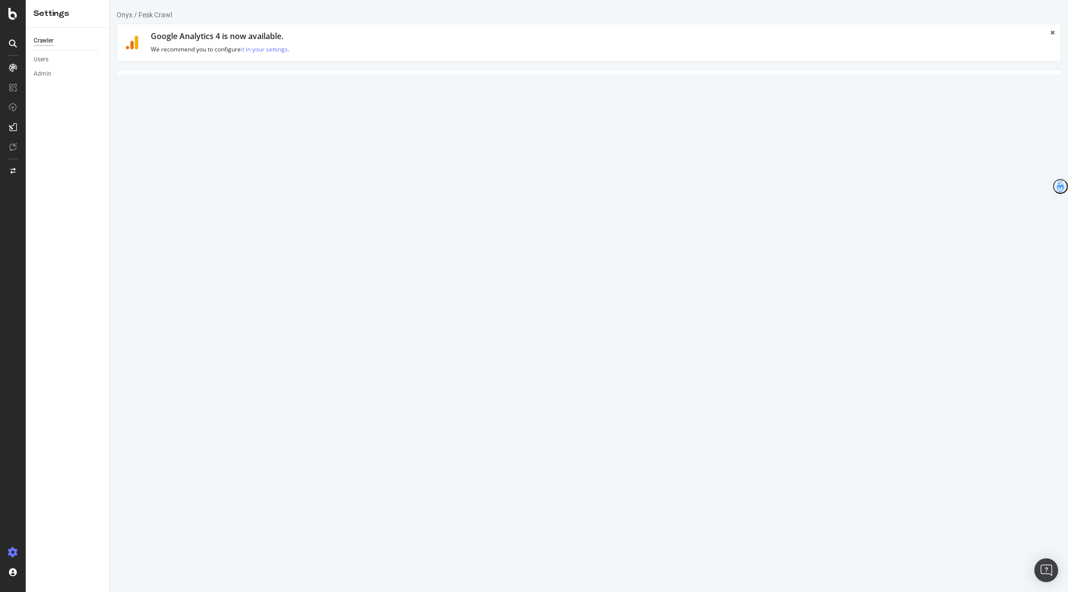
click at [622, 225] on link "Clear uploaded file" at bounding box center [635, 230] width 78 height 17
click at [300, 225] on input "file" at bounding box center [589, 230] width 614 height 17
type input "C:\fakepath\list to crawl today.txt"
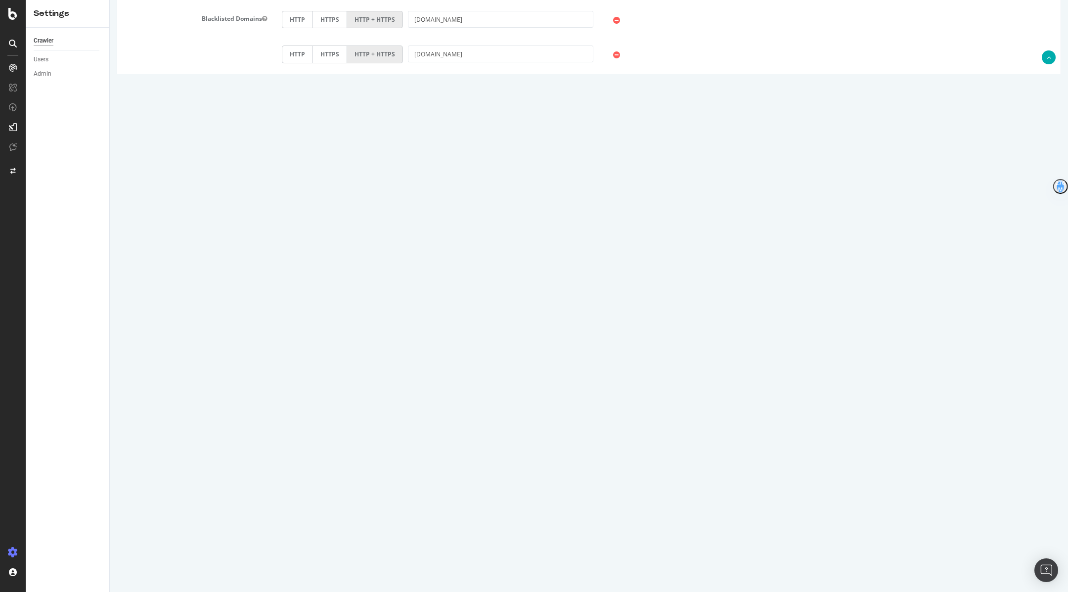
scroll to position [480, 0]
click at [557, 562] on button "Save" at bounding box center [551, 566] width 24 height 15
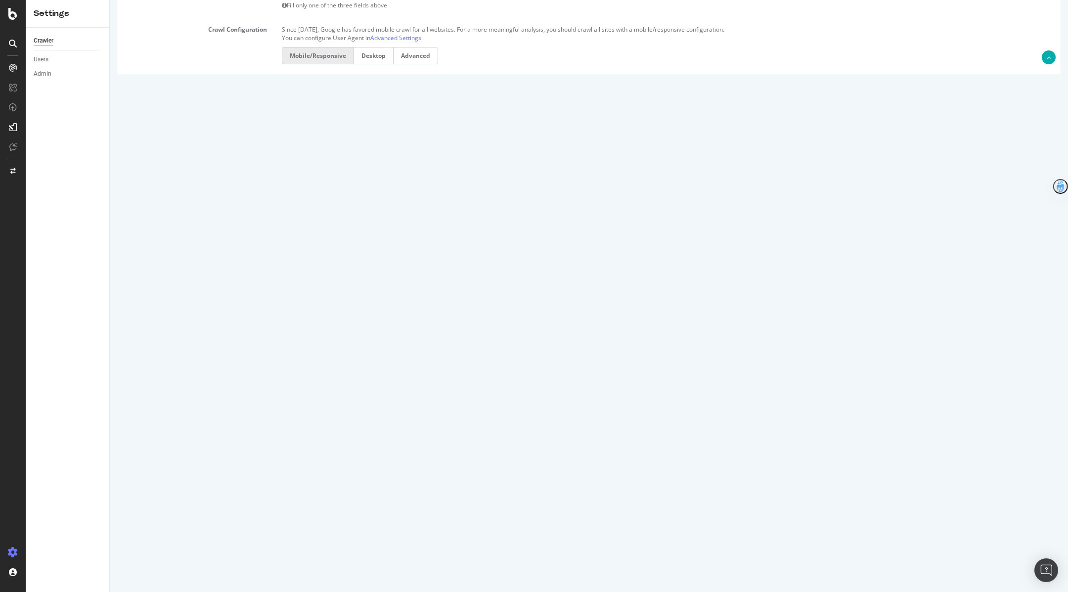
scroll to position [559, 0]
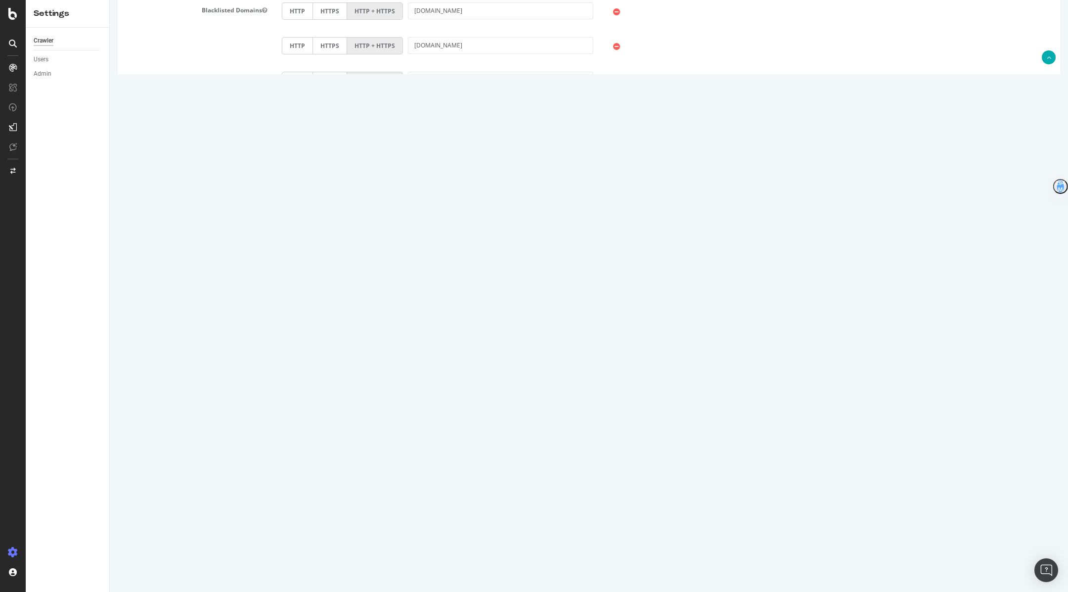
click at [321, 364] on input "6250" at bounding box center [353, 365] width 142 height 17
click at [307, 362] on input "6250" at bounding box center [353, 365] width 142 height 17
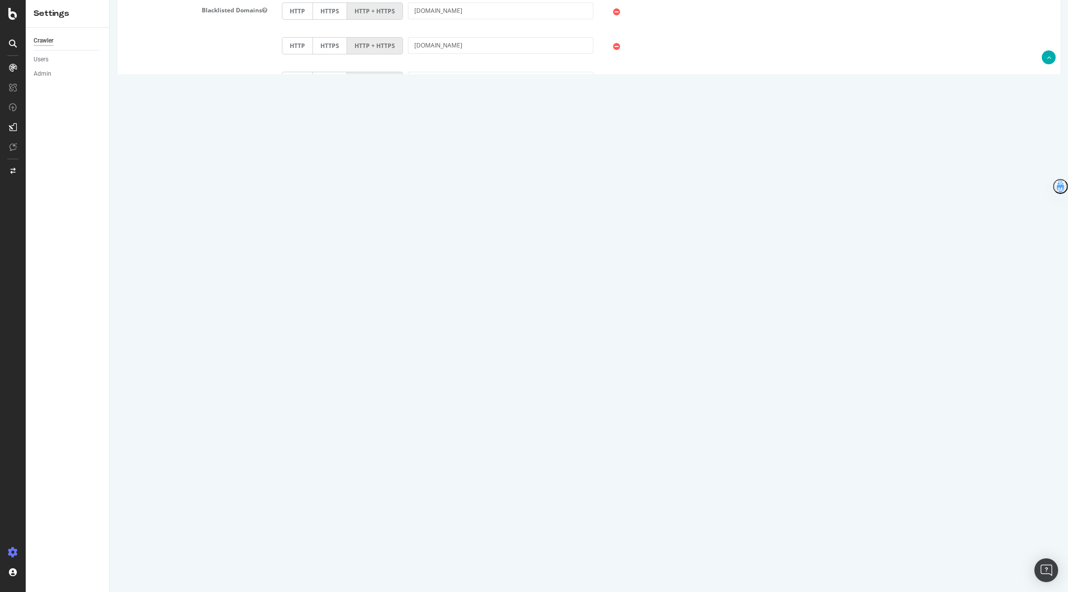
type input "273292"
click at [571, 325] on div "Scope Project Name Onyx / Fesk Crawl Start URLs Or upload a file: Your file is …" at bounding box center [589, 107] width 928 height 933
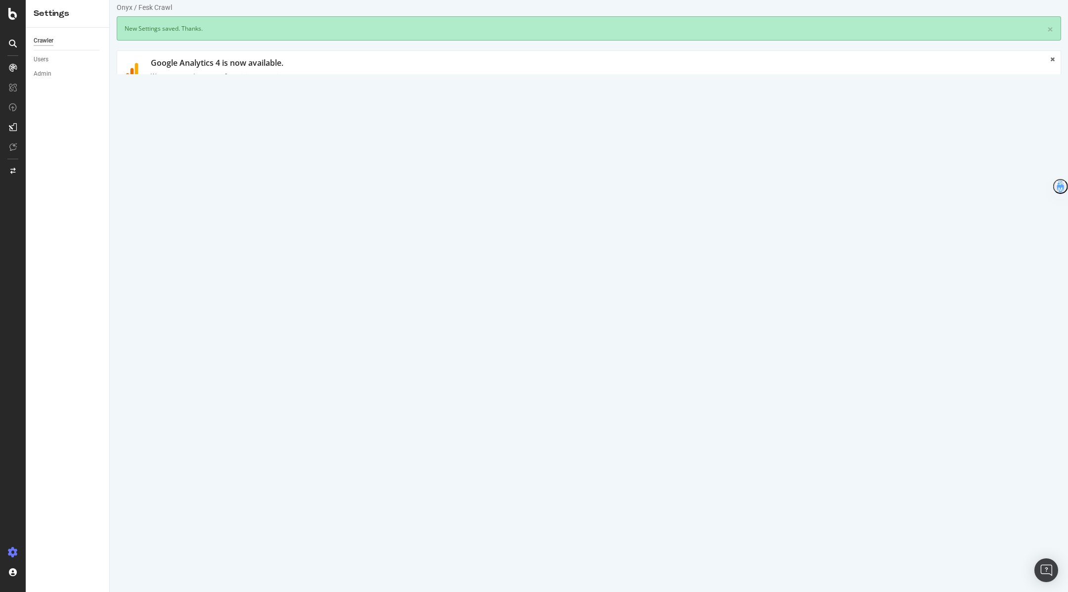
scroll to position [8, 0]
click at [139, 159] on link "Main" at bounding box center [138, 158] width 32 height 27
click at [336, 154] on link "HTML Extract" at bounding box center [342, 158] width 58 height 27
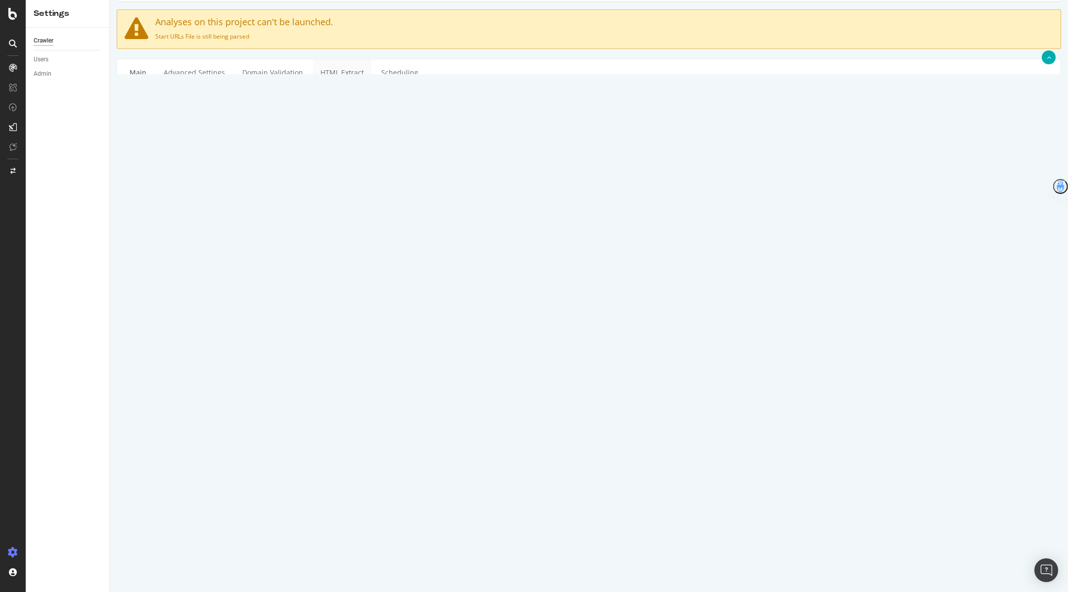
scroll to position [0, 0]
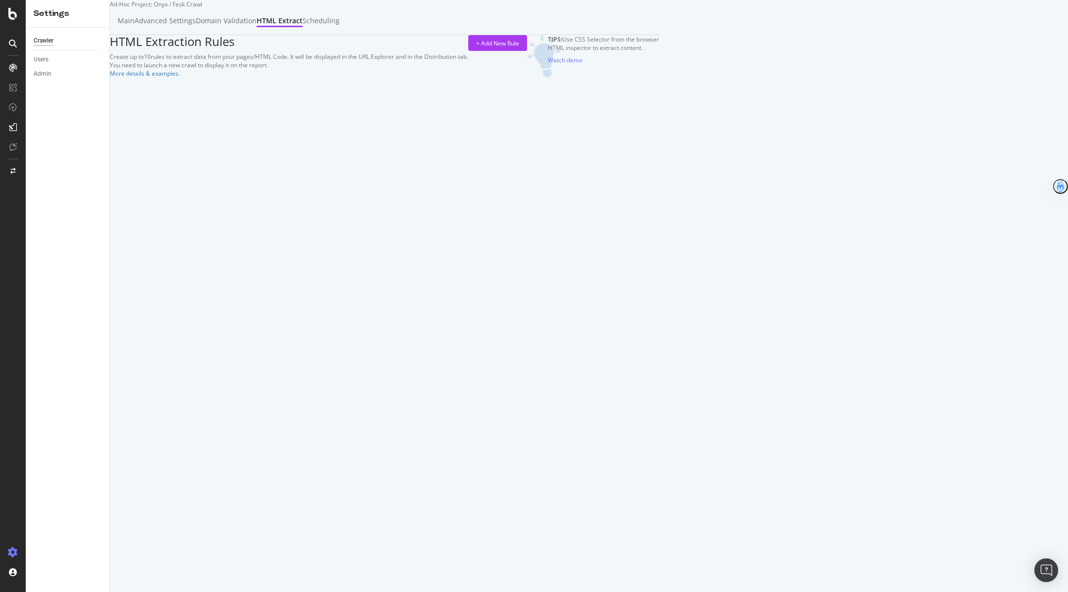
select select "exist"
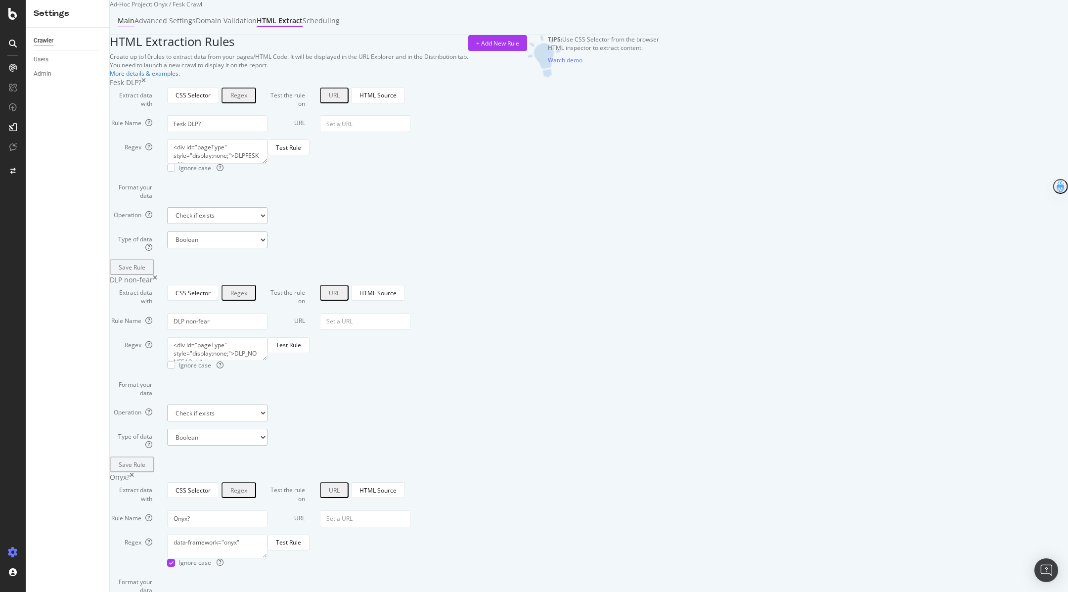
click at [134, 27] on div "Main" at bounding box center [126, 21] width 17 height 11
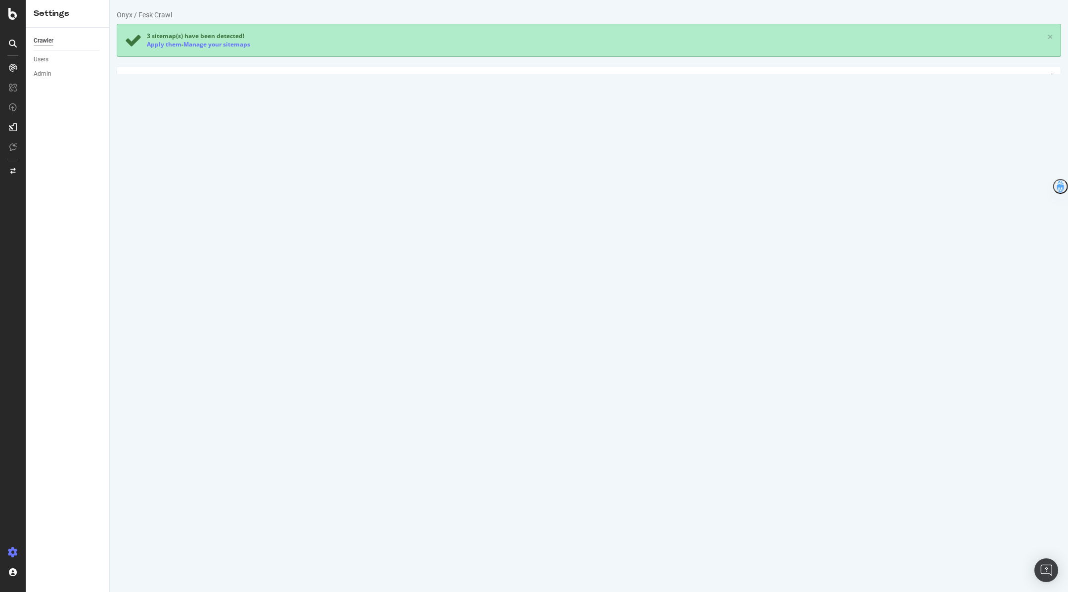
click at [456, 268] on strong "273291" at bounding box center [451, 269] width 21 height 8
copy strong "273291"
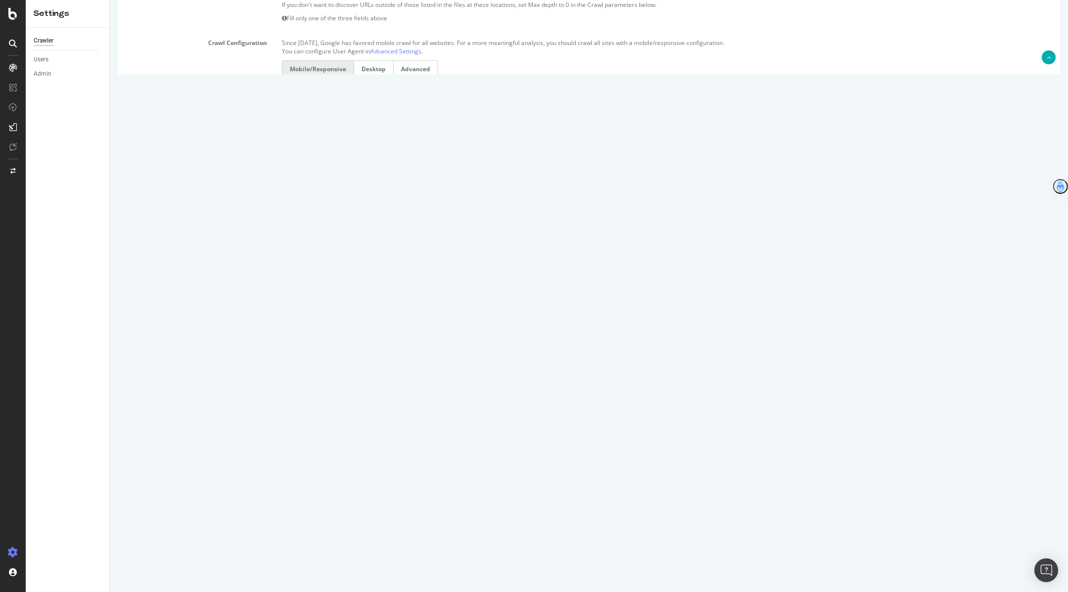
scroll to position [522, 0]
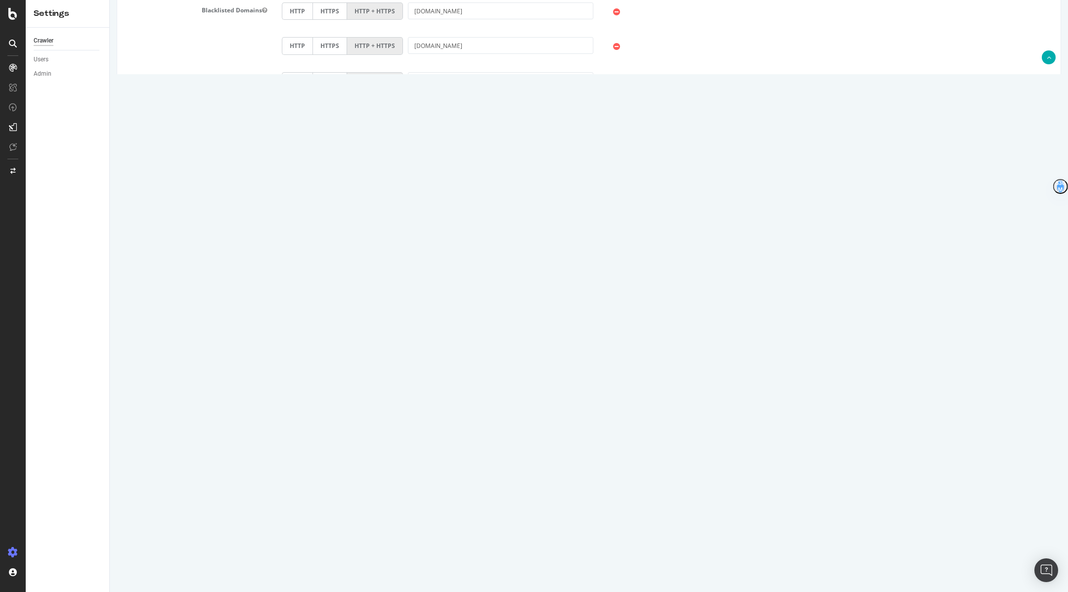
click at [319, 364] on input "6250" at bounding box center [353, 366] width 142 height 17
paste input "273291"
click at [378, 364] on input "273285" at bounding box center [353, 366] width 142 height 17
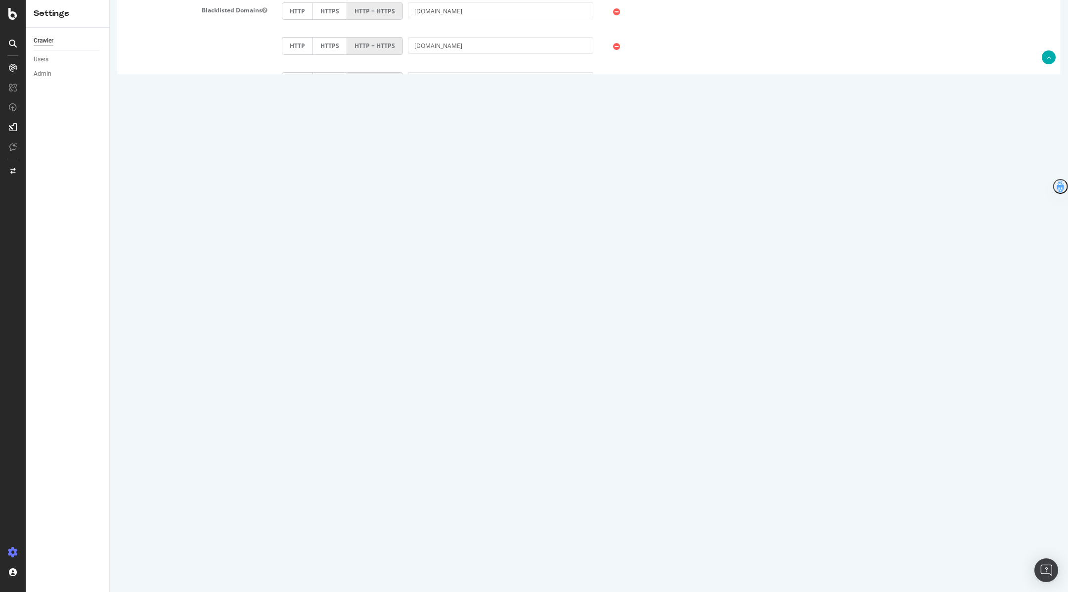
click at [378, 364] on input "273285" at bounding box center [353, 366] width 142 height 17
paste input "91"
click at [378, 364] on input "273291" at bounding box center [353, 366] width 142 height 17
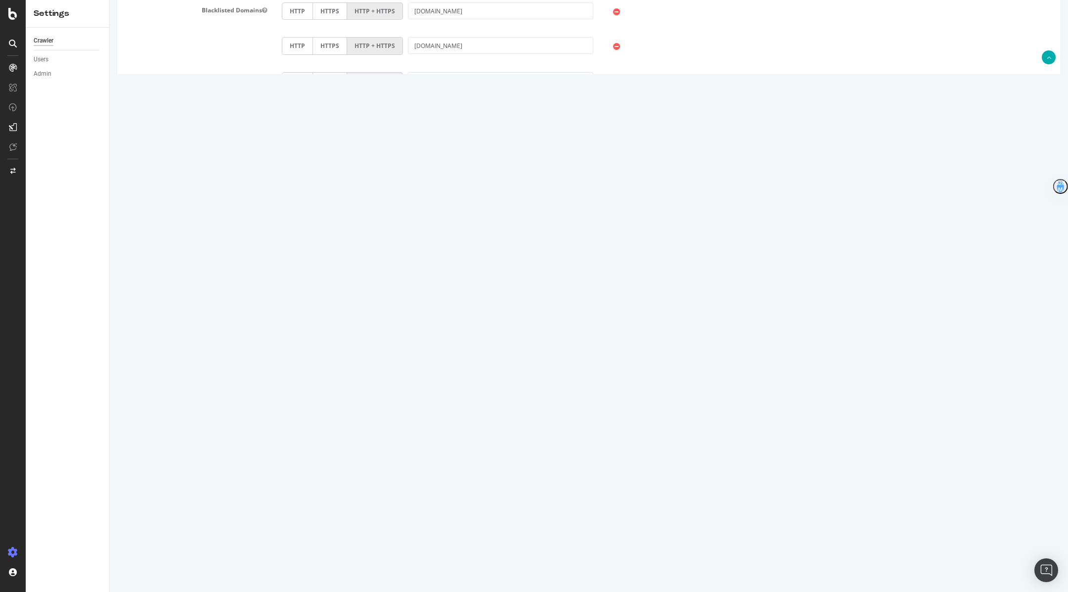
type input "275291"
click at [559, 565] on button "Save" at bounding box center [551, 567] width 24 height 15
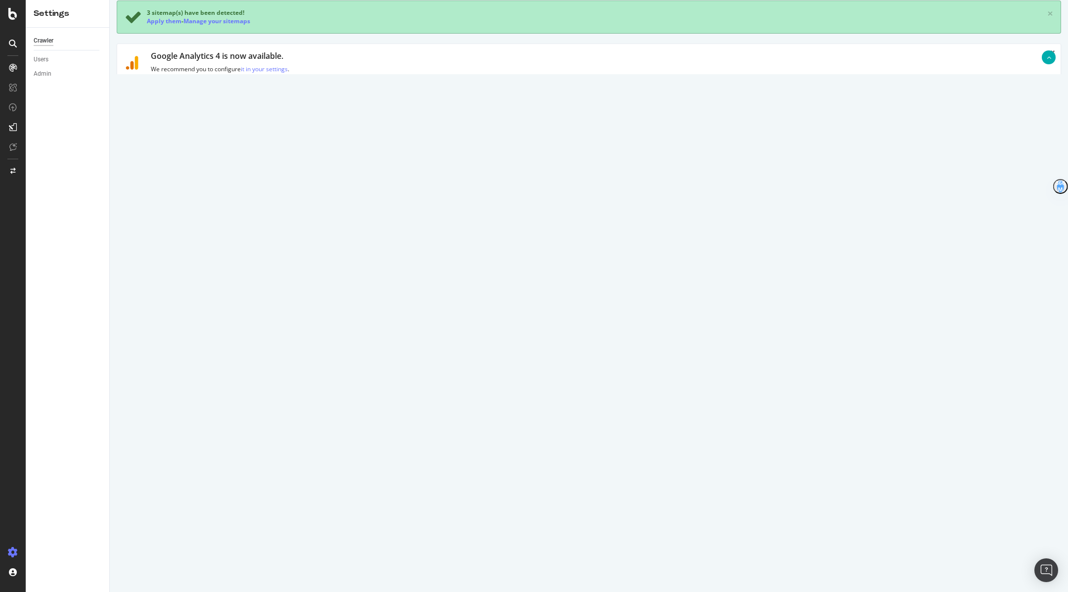
scroll to position [0, 0]
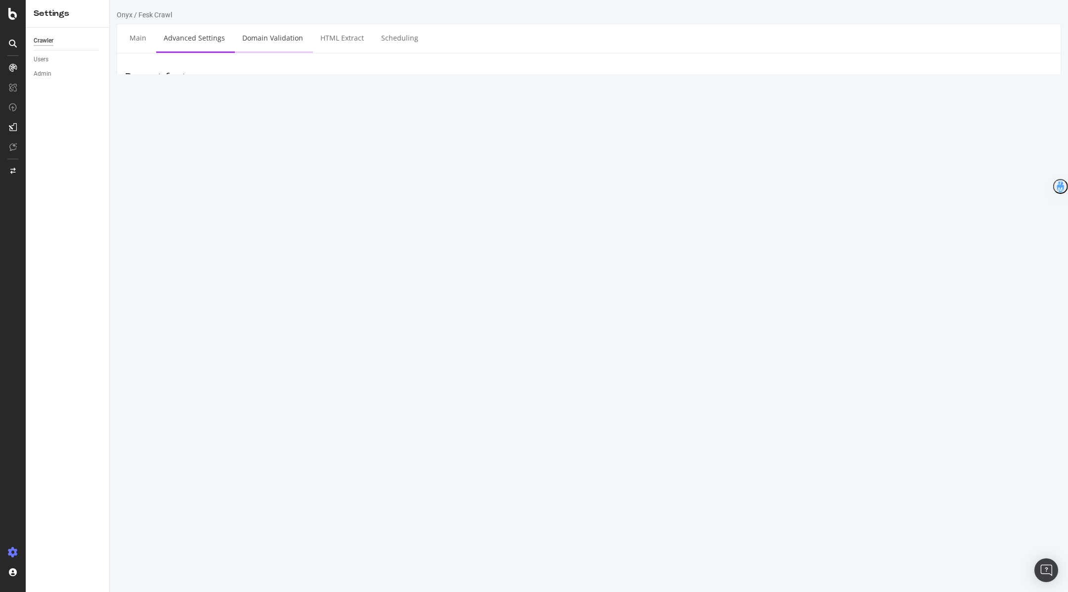
click at [269, 48] on link "Domain Validation" at bounding box center [273, 37] width 76 height 27
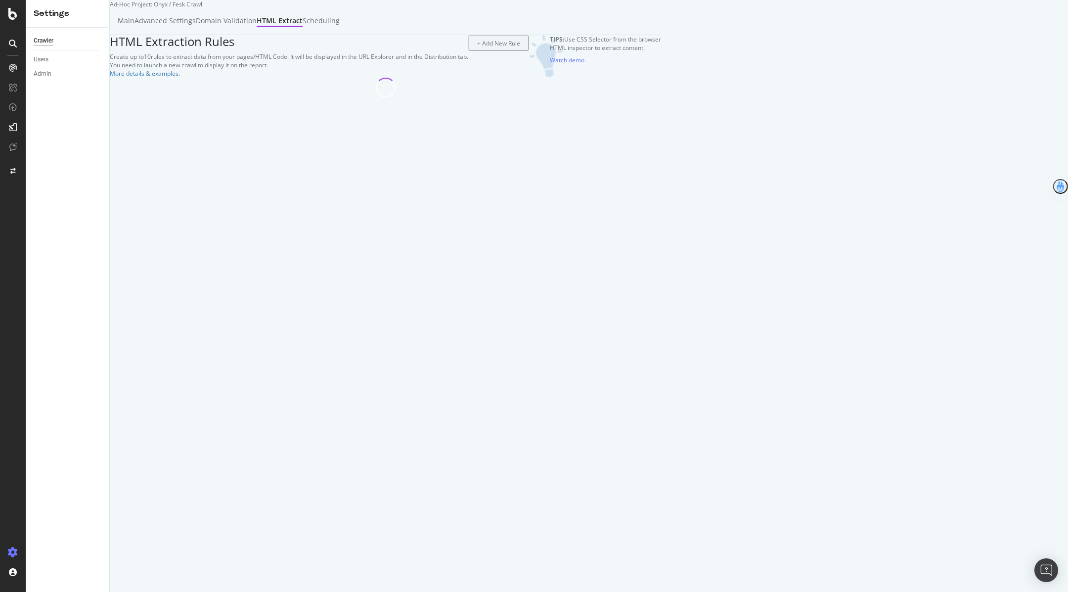
select select "exist"
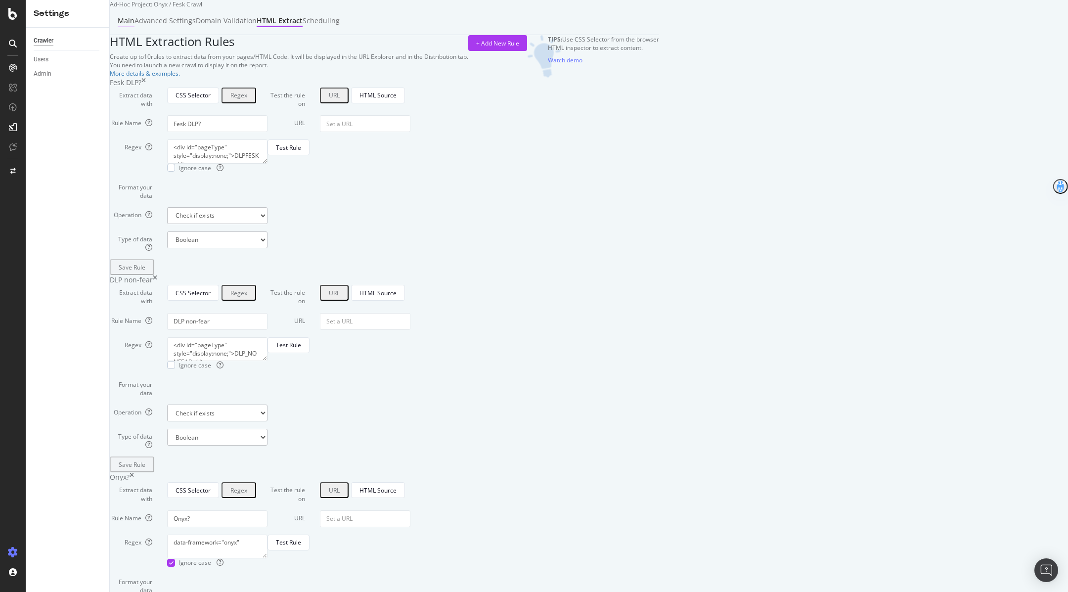
click at [134, 26] on div "Main" at bounding box center [126, 21] width 17 height 10
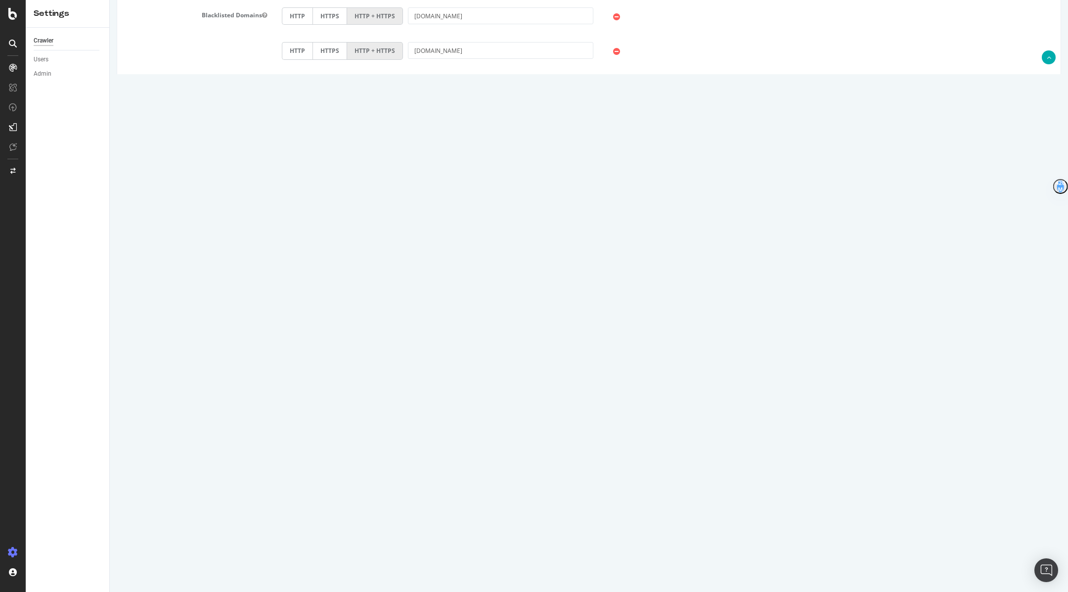
scroll to position [522, 0]
click at [625, 566] on input "Save & Back to Project" at bounding box center [601, 567] width 72 height 15
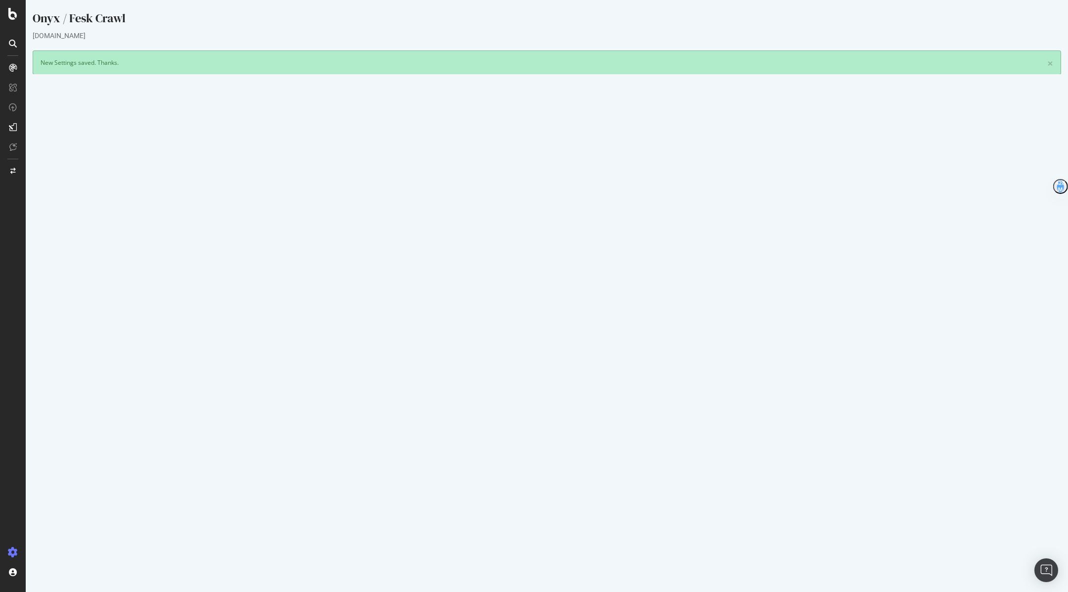
drag, startPoint x: 583, startPoint y: 181, endPoint x: 614, endPoint y: 188, distance: 31.3
click at [604, 186] on td "File list 273291 urls" at bounding box center [800, 184] width 506 height 11
click at [617, 199] on td "275,291" at bounding box center [800, 195] width 506 height 11
click at [529, 299] on button "Yes! Start Now" at bounding box center [534, 299] width 61 height 16
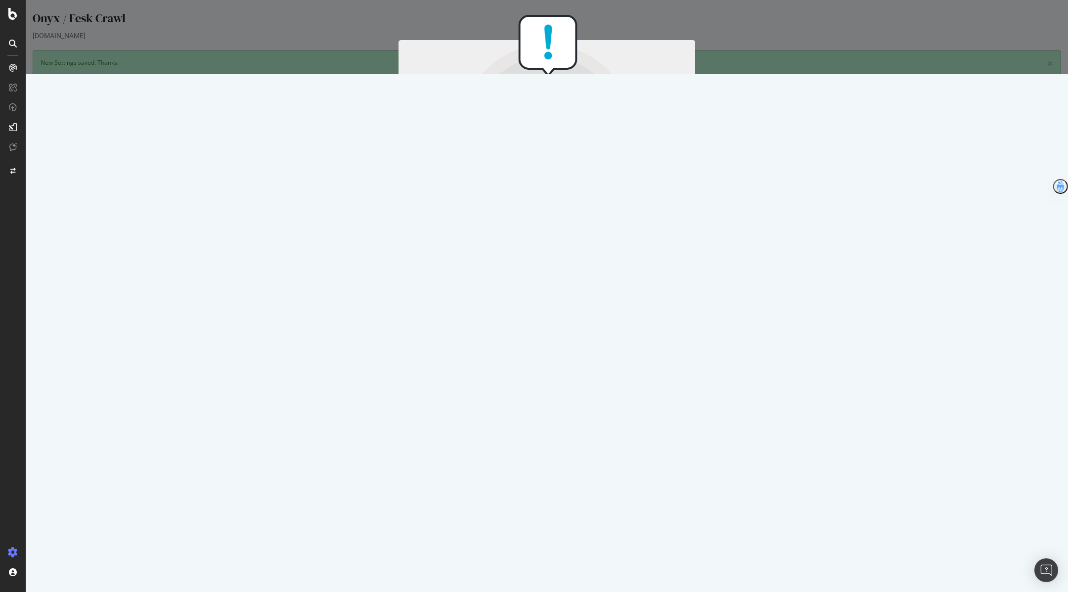
click at [563, 286] on button "Start Now Anyway" at bounding box center [565, 286] width 68 height 17
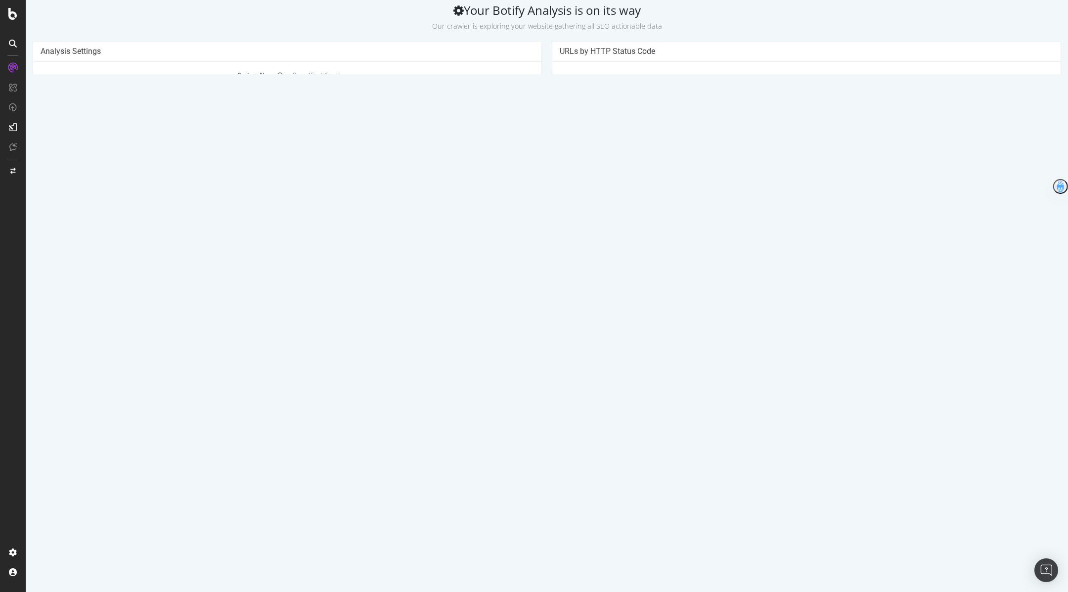
scroll to position [85, 0]
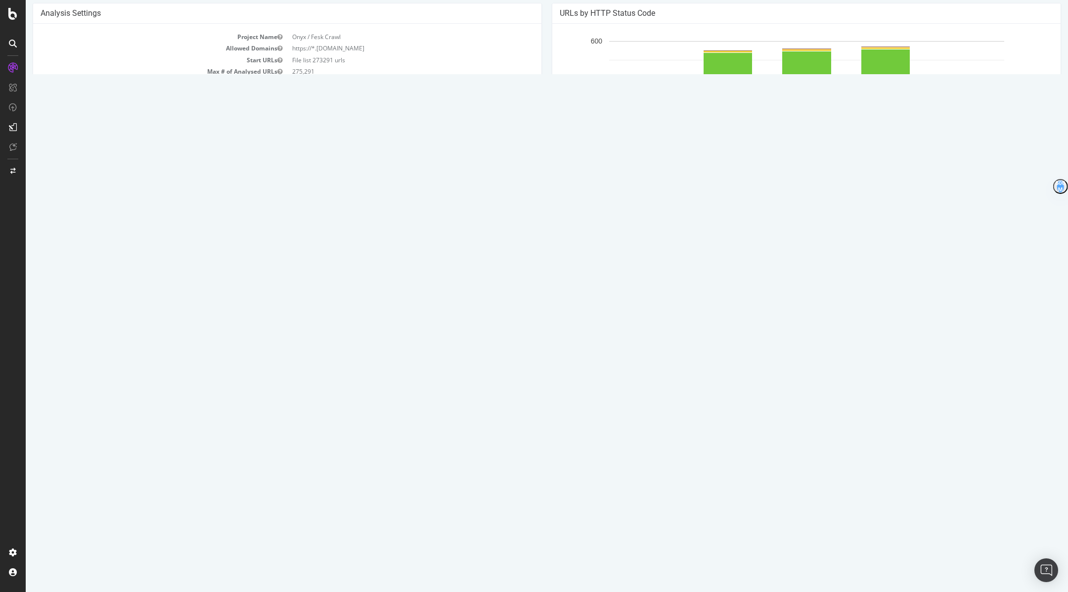
click at [144, 296] on button "Refresh" at bounding box center [144, 293] width 43 height 17
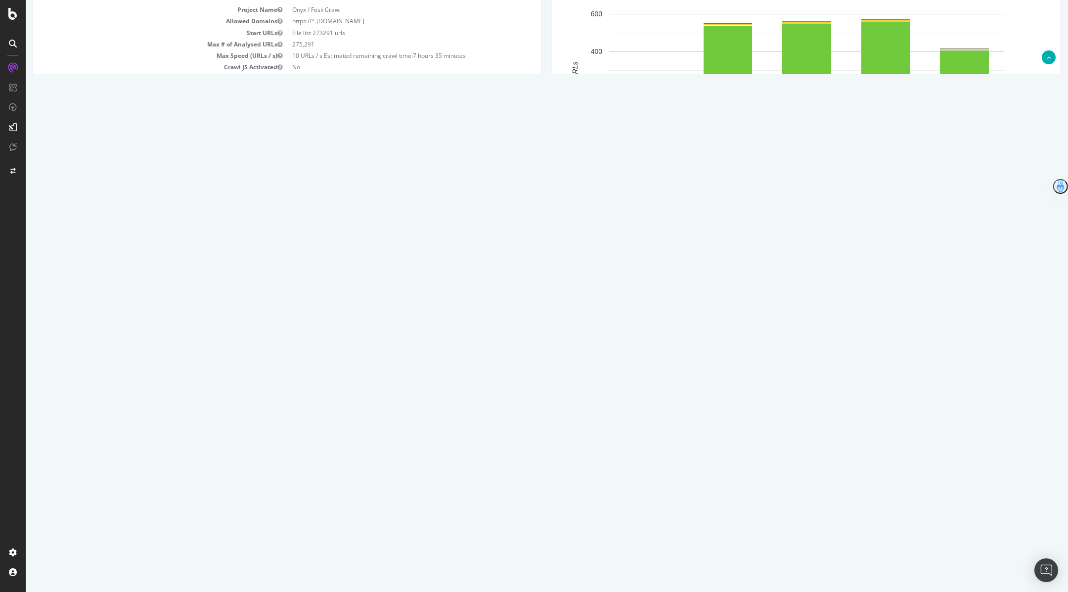
click at [210, 317] on link "https://www.marksandspencer.com/l/men/mens-underwear/fs5/pink" at bounding box center [178, 321] width 63 height 8
click at [1014, 472] on link "100" at bounding box center [1014, 473] width 23 height 15
click at [991, 474] on link "99" at bounding box center [992, 473] width 20 height 15
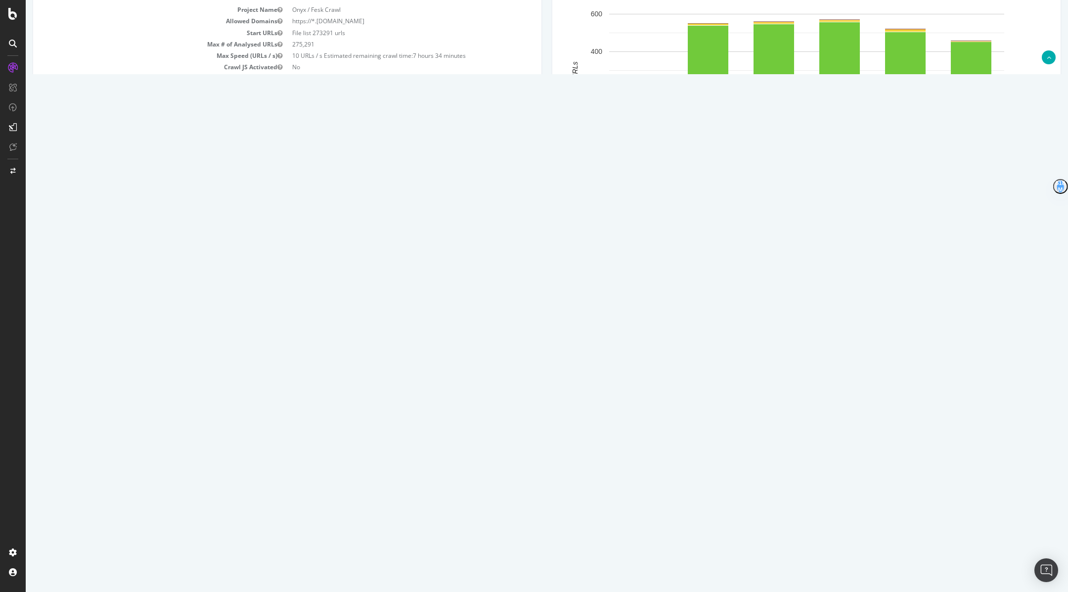
click at [210, 422] on link "https://www.marksandspencer.com/c/uxstyles1617/campaigns/help/payment-types-and…" at bounding box center [178, 423] width 63 height 8
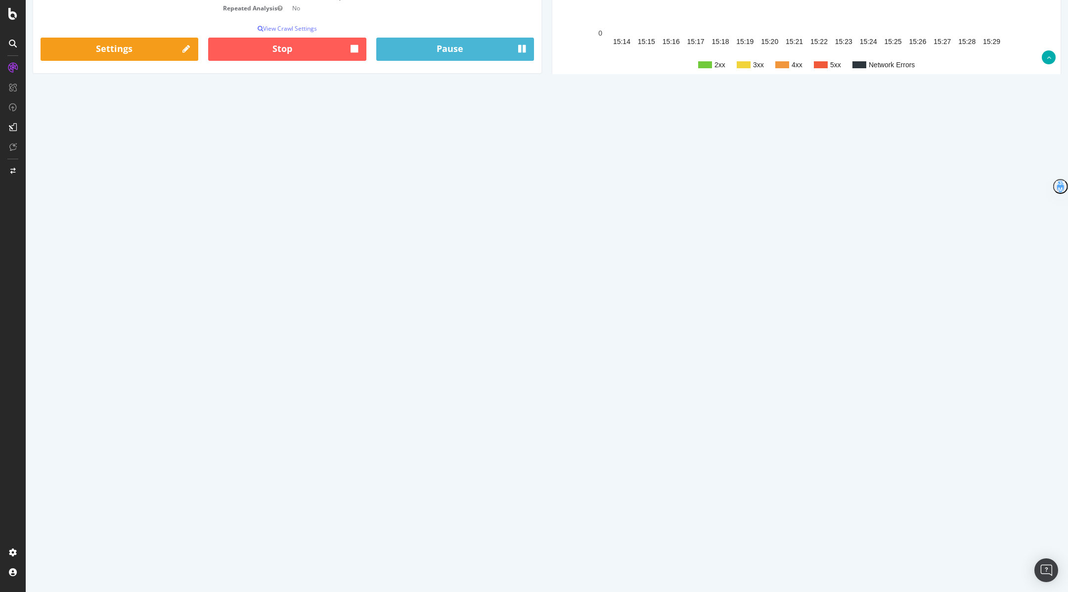
scroll to position [0, 0]
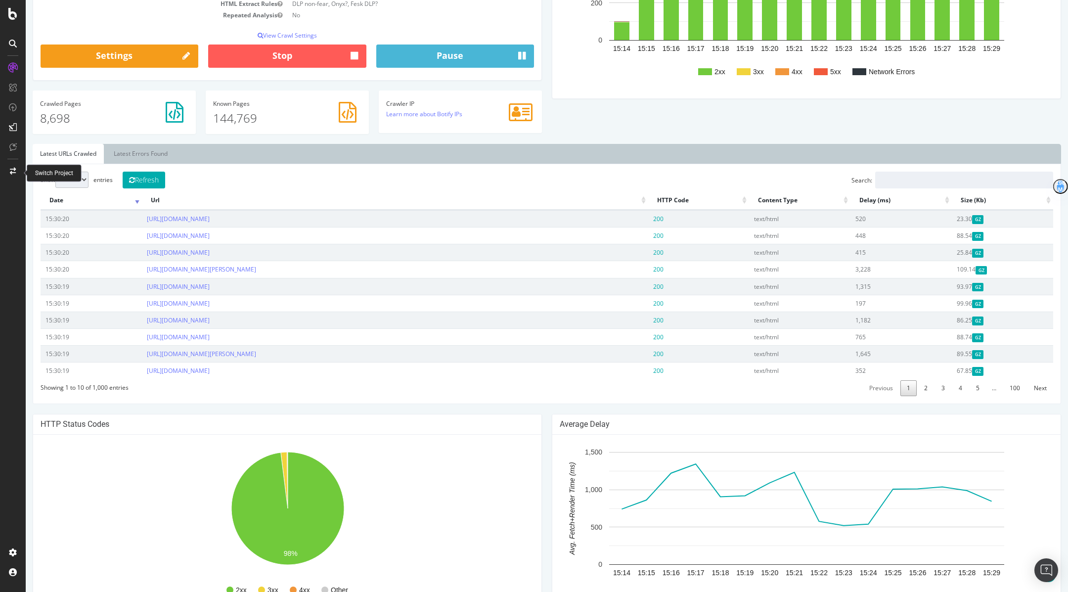
scroll to position [198, 0]
click at [149, 178] on button "Refresh" at bounding box center [144, 180] width 43 height 17
click at [981, 385] on link "5" at bounding box center [977, 388] width 16 height 15
click at [210, 251] on link "[URL][DOMAIN_NAME]" at bounding box center [178, 253] width 63 height 8
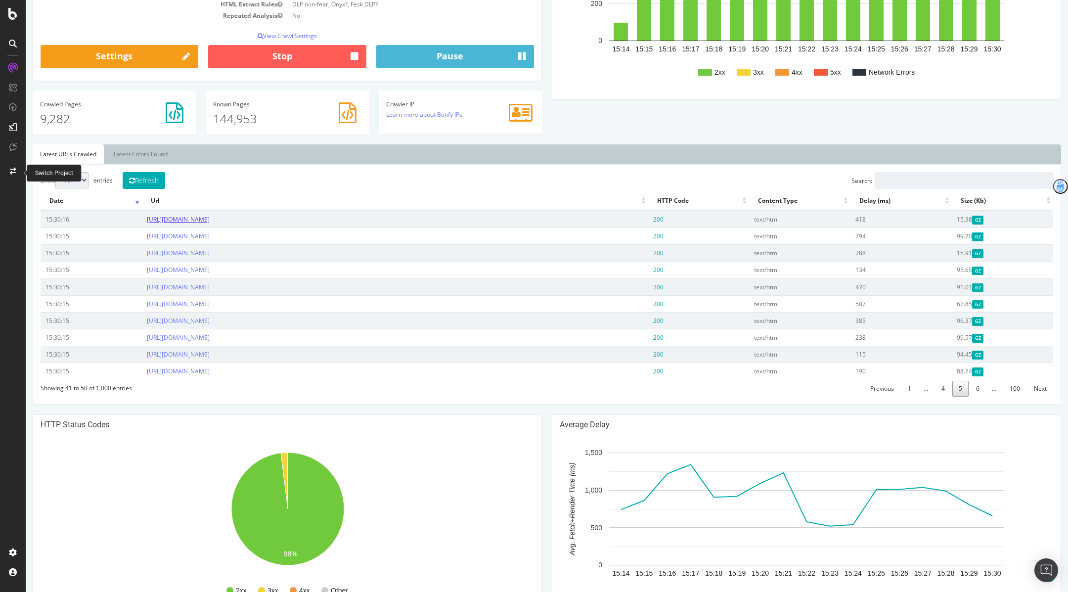
click at [210, 221] on link "https://www.marksandspencer.com/c/football-poster-scotland" at bounding box center [178, 219] width 63 height 8
click at [979, 390] on link "6" at bounding box center [977, 388] width 16 height 15
click at [982, 386] on link "7" at bounding box center [977, 388] width 16 height 15
click at [210, 300] on link "https://www.marksandspencer.com/bow-fascinator/p/clp22609228" at bounding box center [178, 304] width 63 height 8
click at [210, 353] on link "https://www.marksandspencer.com/food/content/wine-and-barbecue-pairings" at bounding box center [178, 354] width 63 height 8
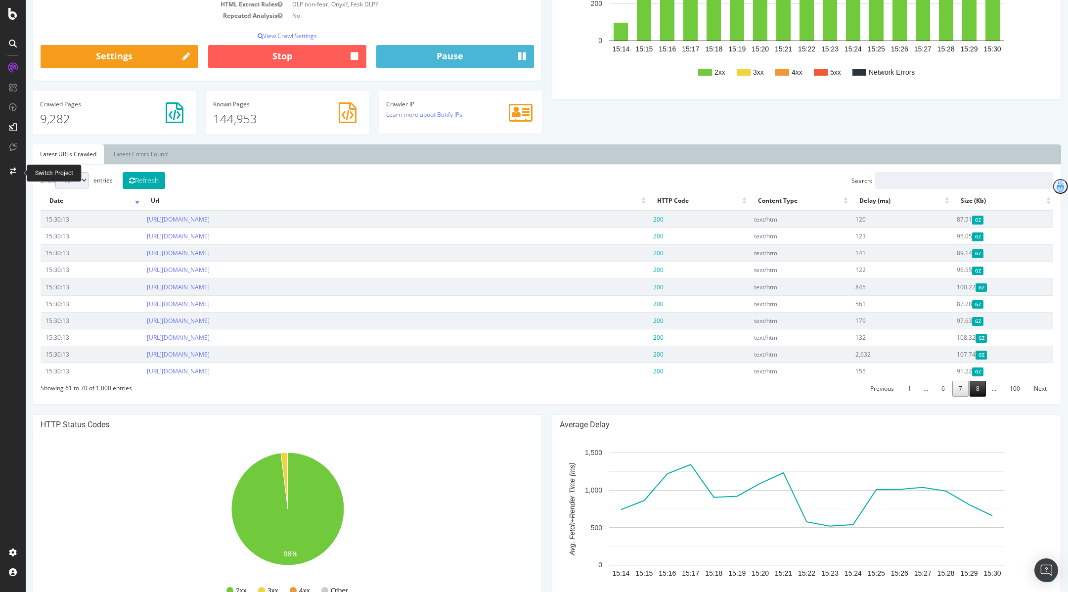
click at [978, 384] on link "8" at bounding box center [977, 388] width 16 height 15
click at [210, 286] on link "https://www.marksandspencer.com/c~sparks/neomcolleague" at bounding box center [178, 287] width 63 height 8
click at [210, 321] on link "https://www.marksandspencer.com/stores/salford-royal-nhs-hospital-1174" at bounding box center [178, 320] width 63 height 8
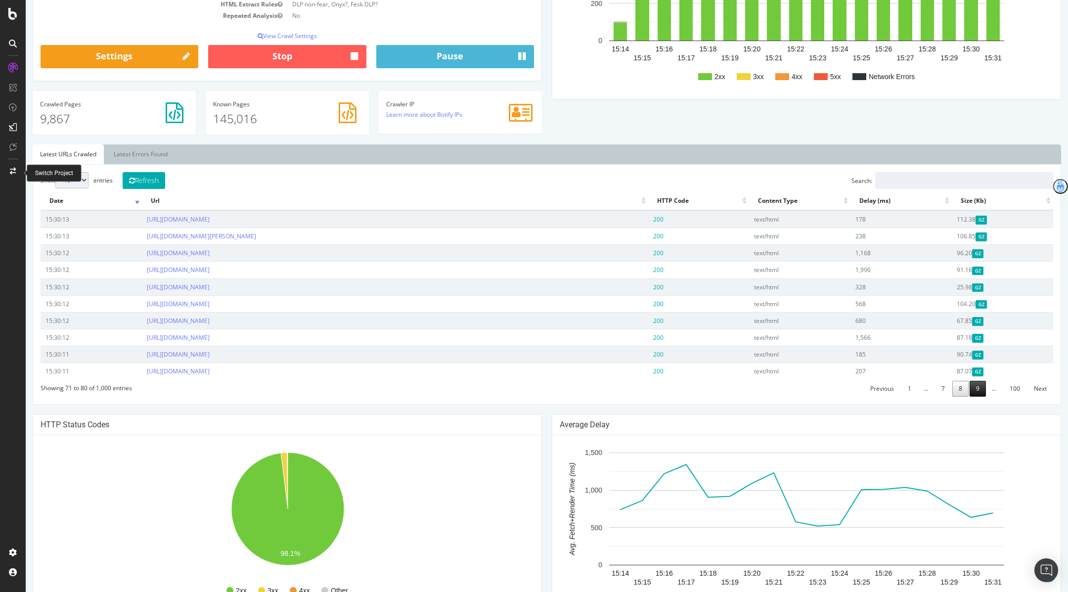
click at [976, 391] on link "9" at bounding box center [977, 388] width 16 height 15
click at [970, 387] on link "10" at bounding box center [976, 388] width 20 height 15
click at [256, 252] on link "https://www.marksandspencer.com/l/brands/jack-jones/shorts" at bounding box center [201, 253] width 109 height 8
click at [210, 287] on link "https://www.marksandspencer.com/brooklyn-wedge-sandals/p/clp22565683?color=BROWN" at bounding box center [178, 287] width 63 height 8
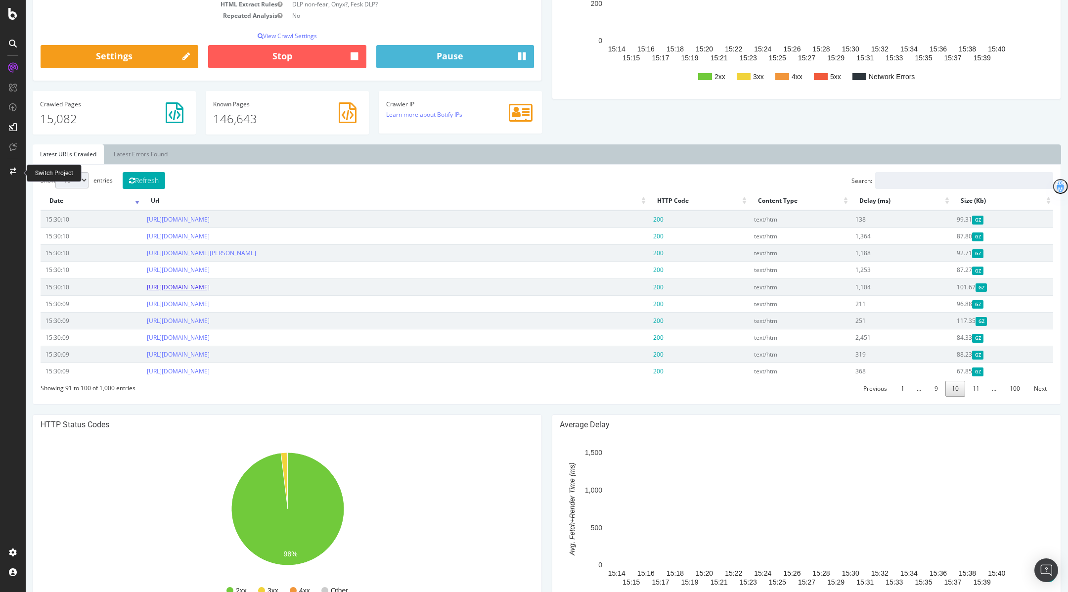
scroll to position [172, 0]
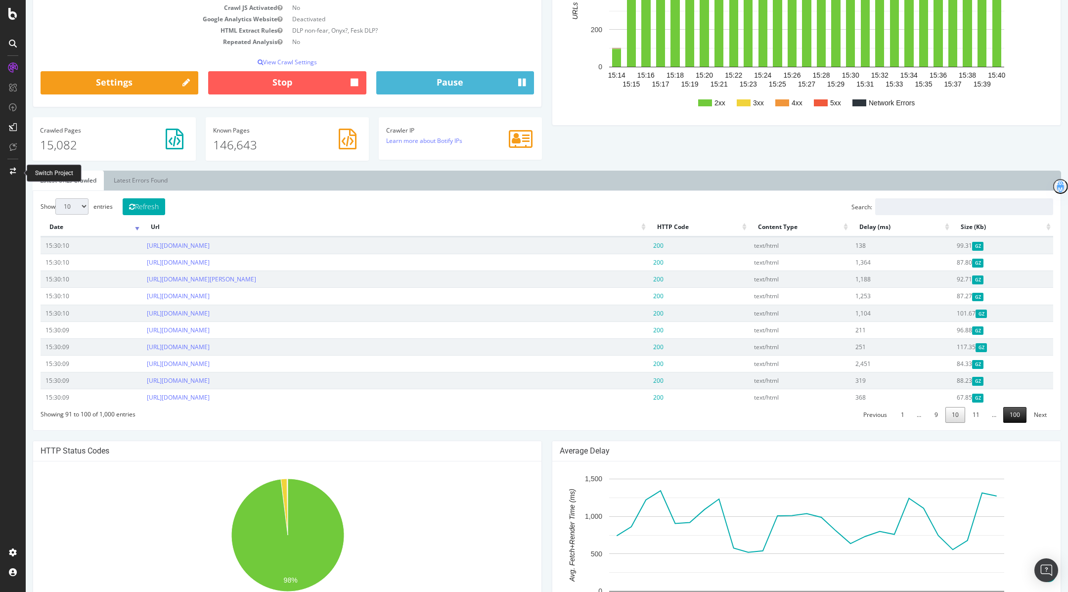
click at [1022, 415] on link "100" at bounding box center [1014, 414] width 23 height 15
click at [987, 412] on link "99" at bounding box center [992, 414] width 20 height 15
click at [210, 261] on link "https://www.marksandspencer.com/c~integrity" at bounding box center [178, 262] width 63 height 8
click at [1014, 414] on link "100" at bounding box center [1014, 414] width 23 height 15
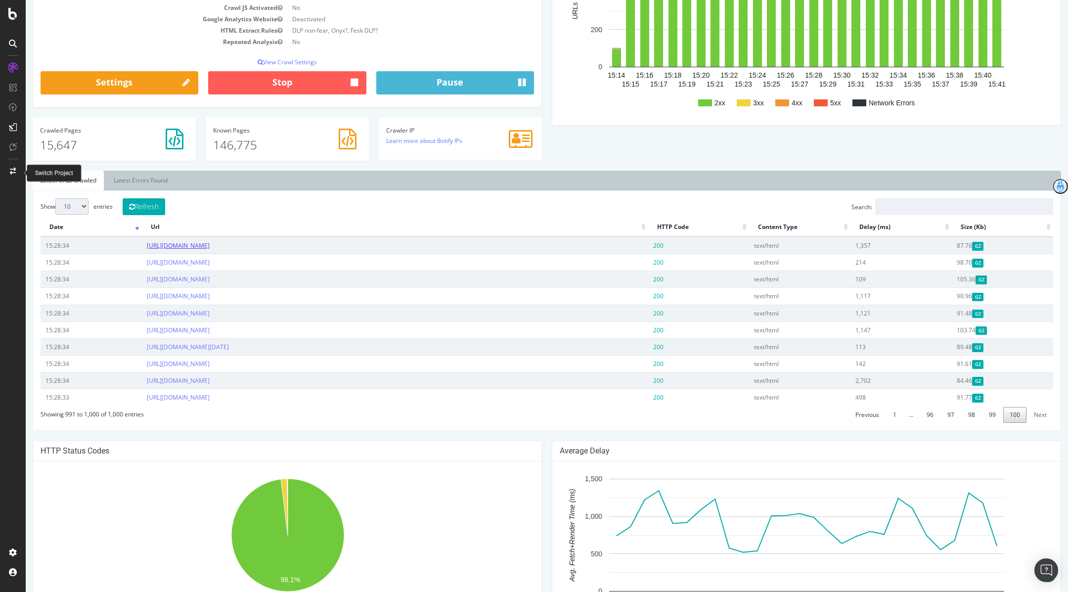
click at [210, 243] on link "https://www.marksandspencer.com/mia-modal-rich-crew-neck-relaxed-vest-top/p/clp…" at bounding box center [178, 245] width 63 height 8
click at [210, 280] on link "https://www.marksandspencer.com/cotton-rich-flared-leggings-6-16-yrs-/p/clp6071…" at bounding box center [178, 279] width 63 height 8
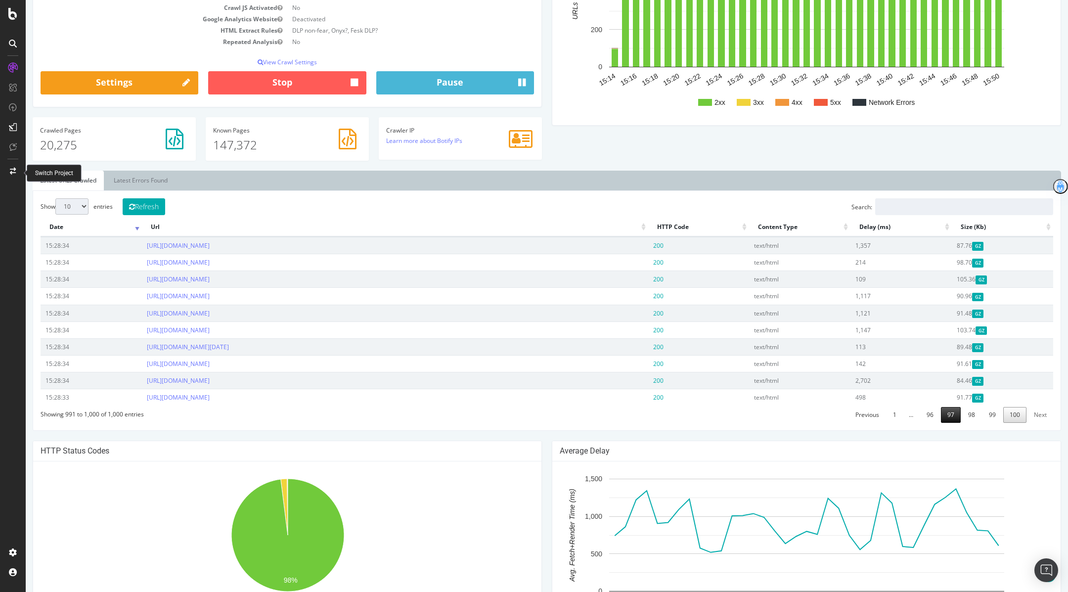
click at [952, 412] on link "97" at bounding box center [951, 414] width 20 height 15
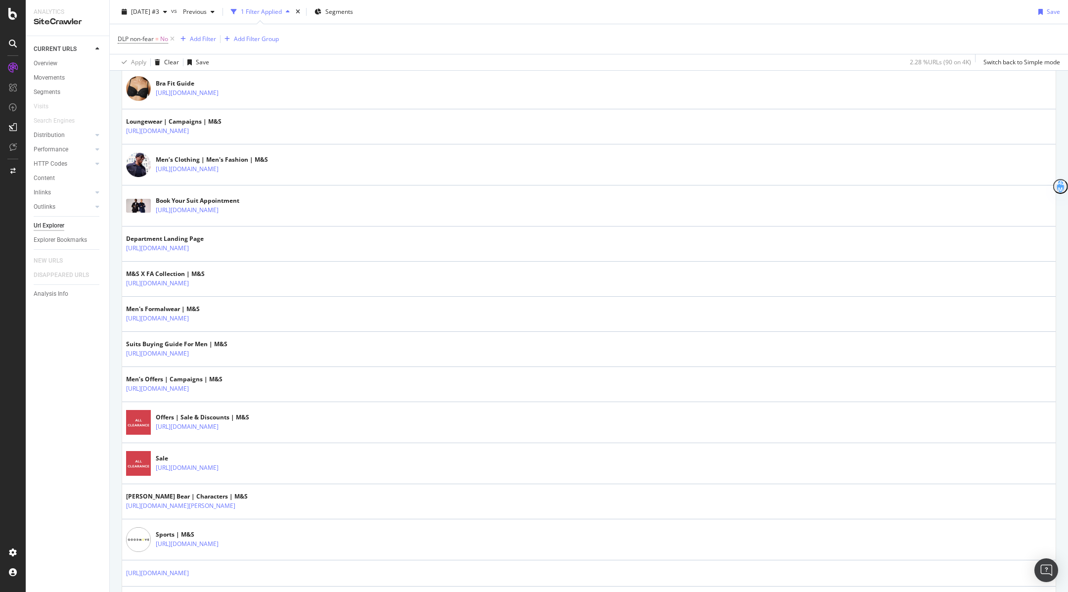
scroll to position [1612, 0]
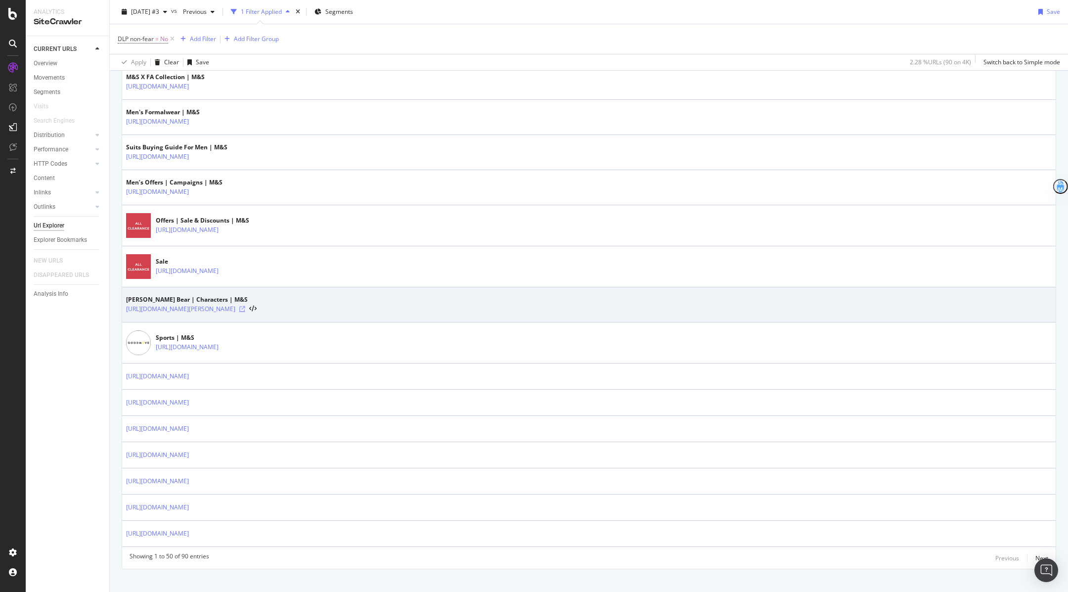
click at [245, 306] on icon at bounding box center [242, 309] width 6 height 6
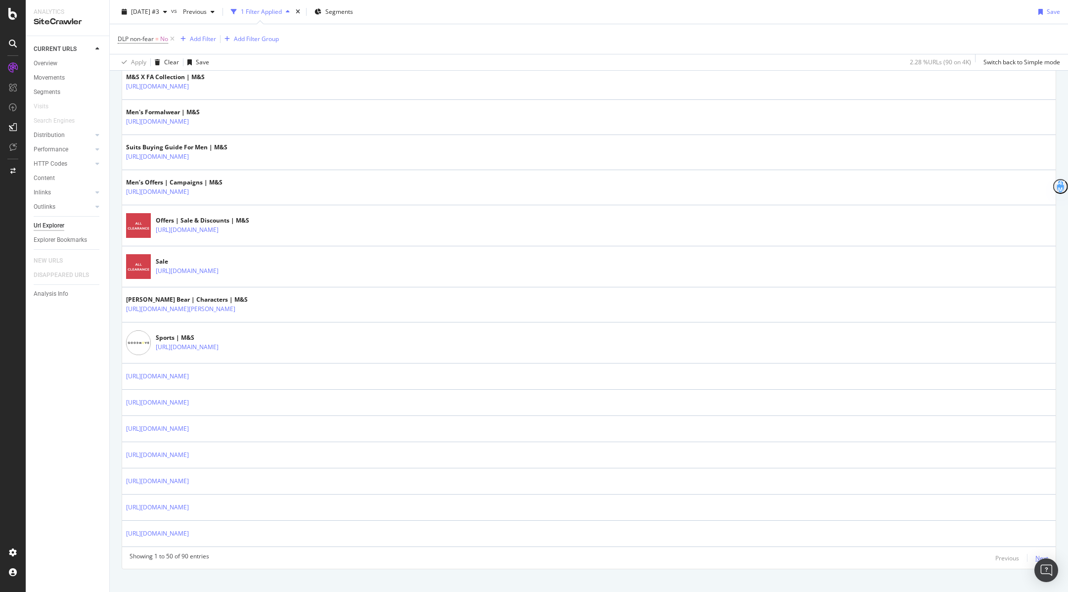
click at [1039, 554] on div "Next" at bounding box center [1041, 558] width 13 height 8
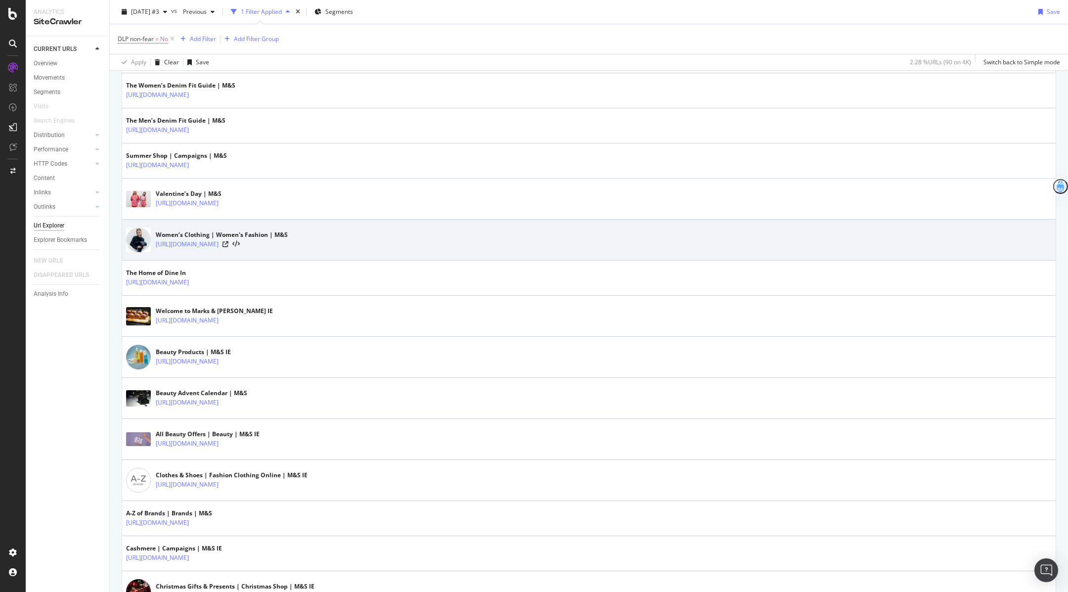
scroll to position [272, 0]
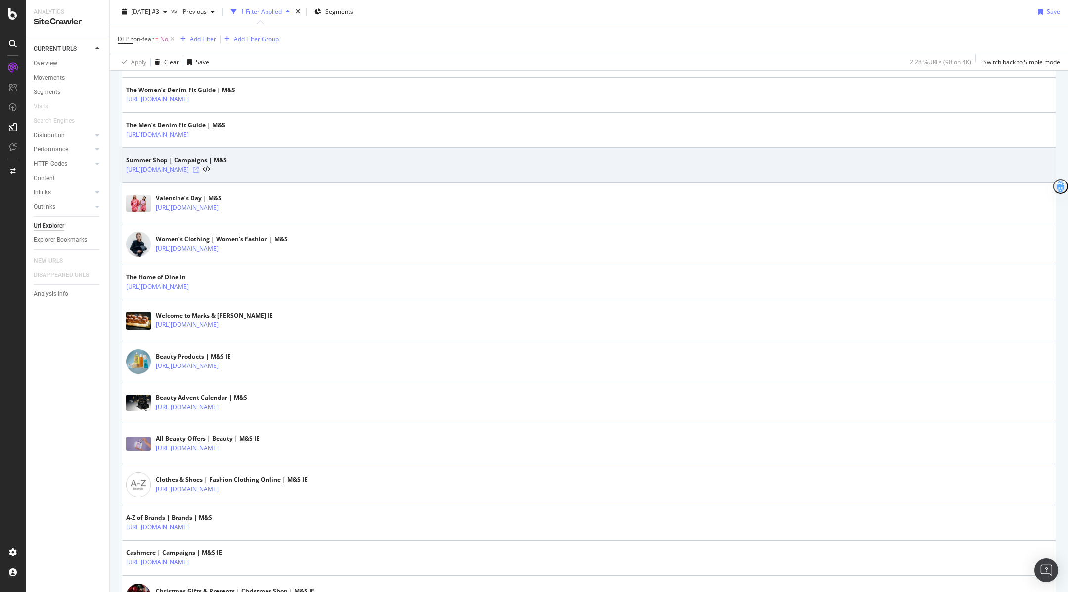
click at [199, 167] on icon at bounding box center [196, 170] width 6 height 6
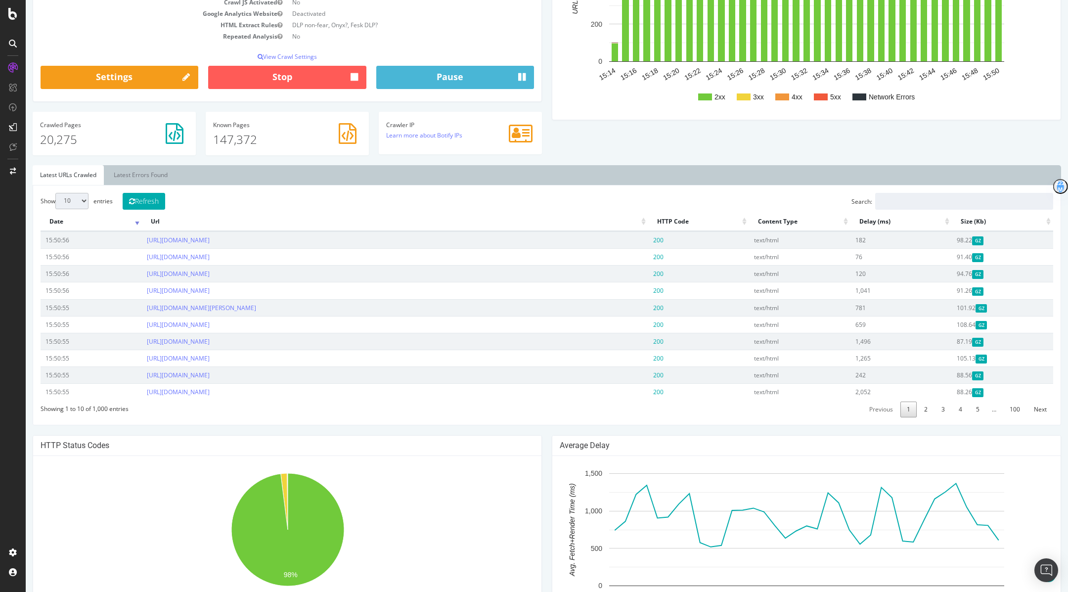
scroll to position [110, 0]
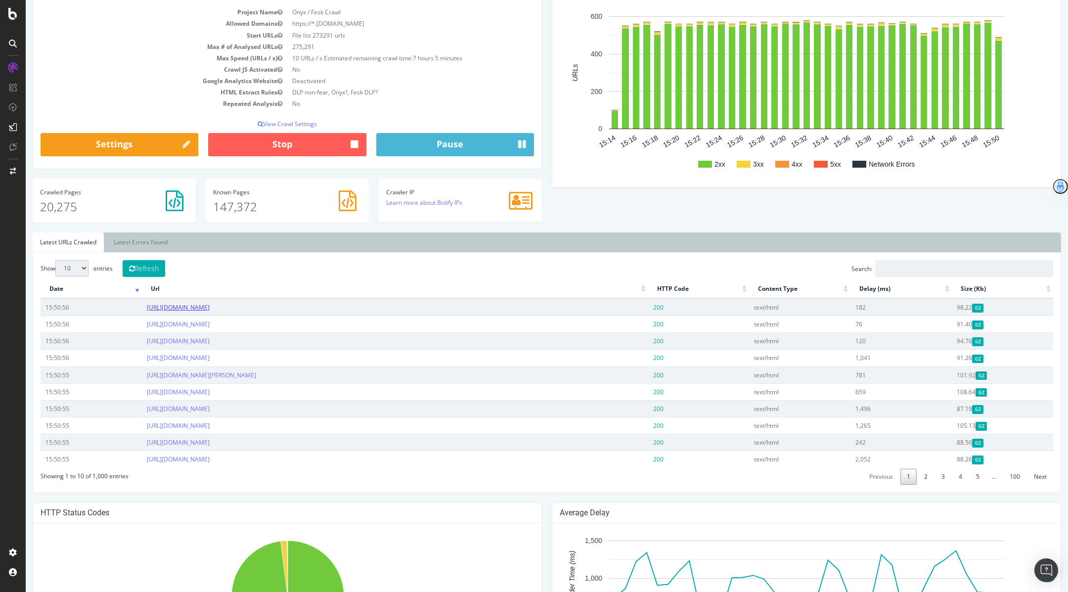
click at [210, 304] on link "[URL][DOMAIN_NAME]" at bounding box center [178, 307] width 63 height 8
click at [945, 473] on link "3" at bounding box center [943, 476] width 16 height 15
click at [210, 320] on link "https://www.marksandspencer.com/food/clotted-cream-fudge/p/fdp60754309" at bounding box center [178, 324] width 63 height 8
click at [964, 475] on link "4" at bounding box center [960, 476] width 16 height 15
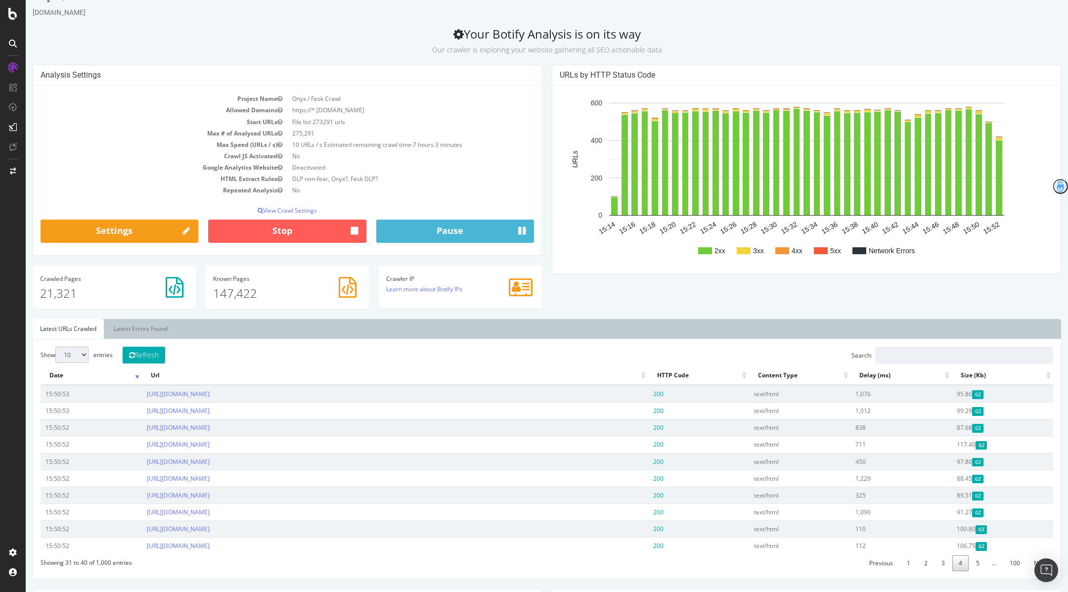
scroll to position [24, 0]
click at [985, 557] on link "5" at bounding box center [977, 562] width 16 height 15
click at [210, 442] on link "https://www.marksandspencer.com/l/brands/gola/fs5/pink" at bounding box center [178, 443] width 63 height 8
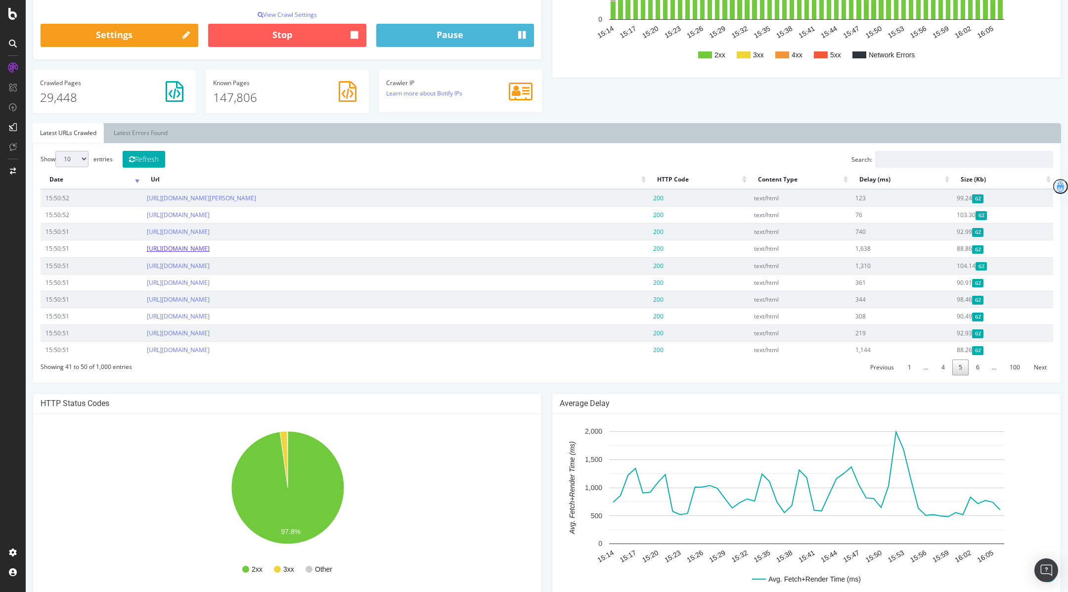
scroll to position [224, 0]
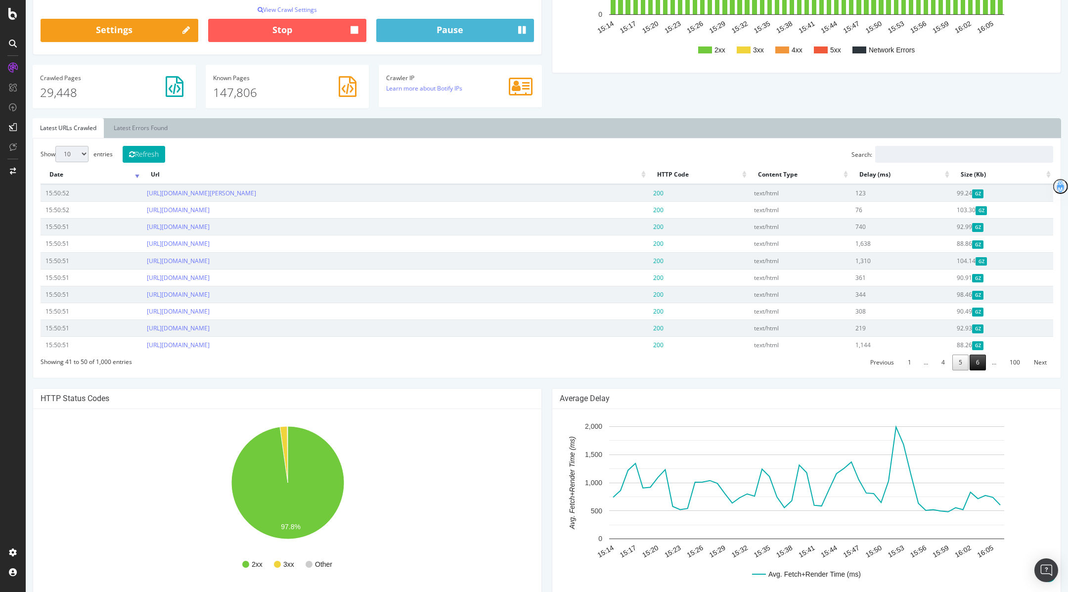
click at [978, 360] on link "6" at bounding box center [977, 361] width 16 height 15
click at [210, 244] on link "https://www.marksandspencer.com/l/women/plus-size-clothing/fs5/broderie" at bounding box center [178, 243] width 63 height 8
click at [983, 355] on link "7" at bounding box center [977, 361] width 16 height 15
click at [983, 355] on link "8" at bounding box center [977, 361] width 16 height 15
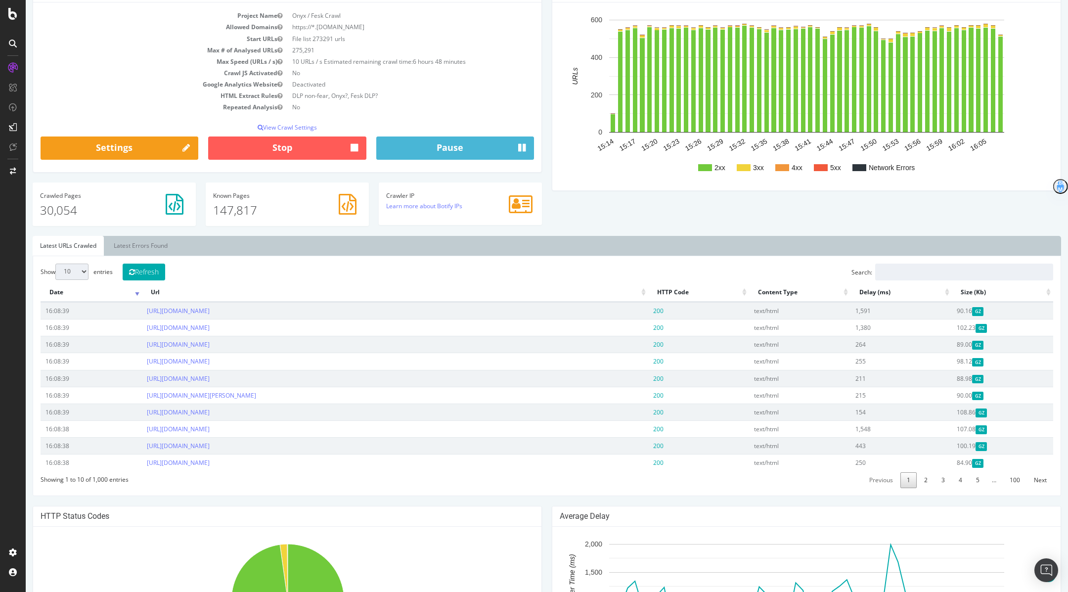
scroll to position [110, 0]
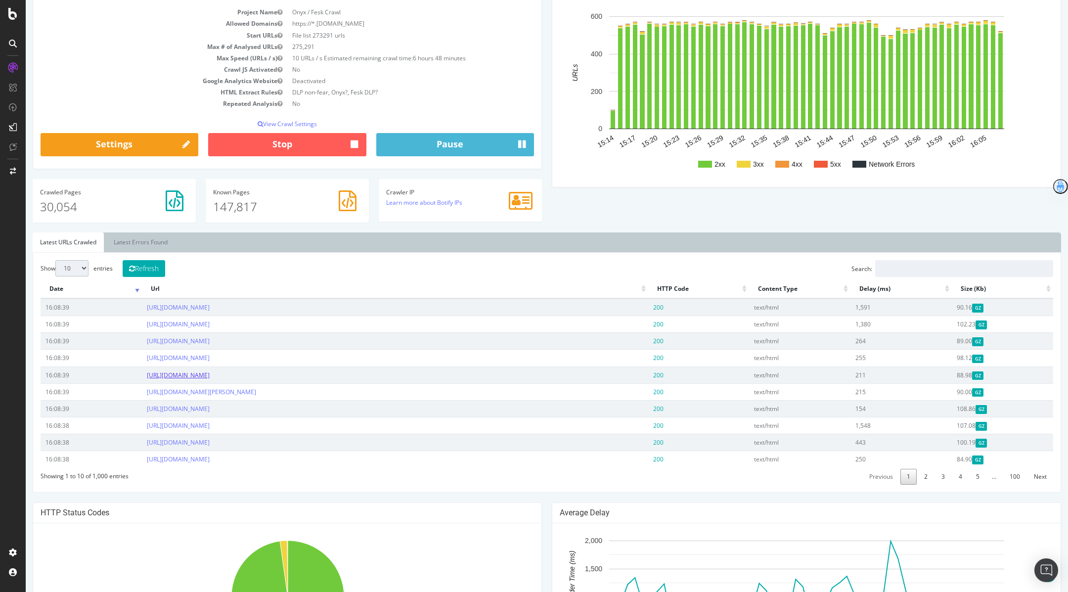
click at [210, 373] on link "[URL][DOMAIN_NAME]" at bounding box center [178, 375] width 63 height 8
click at [942, 476] on link "3" at bounding box center [943, 476] width 16 height 15
click at [256, 388] on link "[URL][DOMAIN_NAME][PERSON_NAME]" at bounding box center [201, 392] width 109 height 8
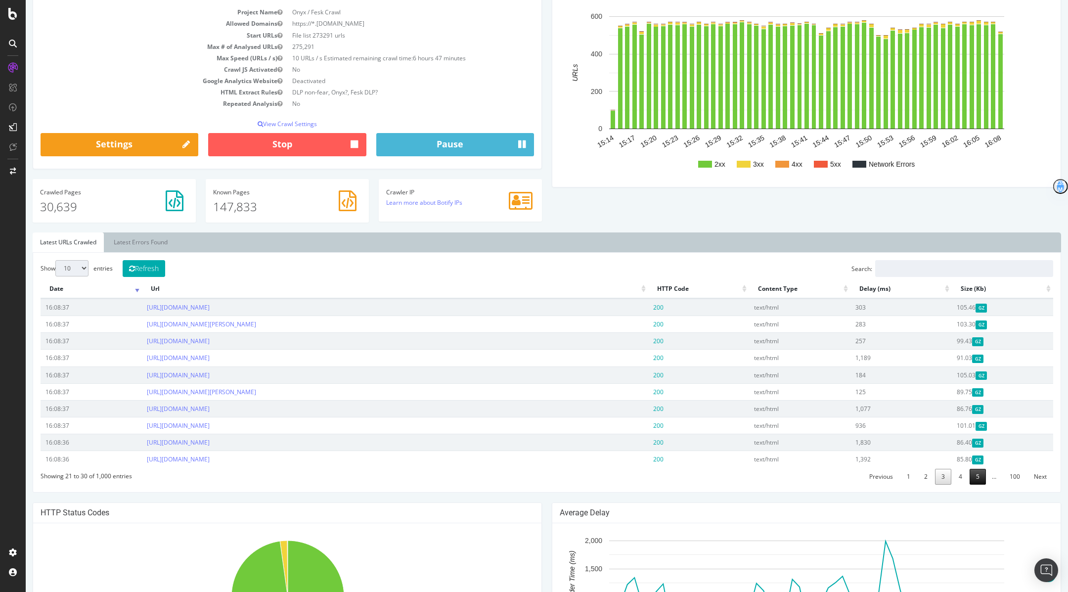
click at [971, 477] on link "5" at bounding box center [977, 476] width 16 height 15
click at [210, 442] on link "[URL][DOMAIN_NAME]" at bounding box center [178, 442] width 63 height 8
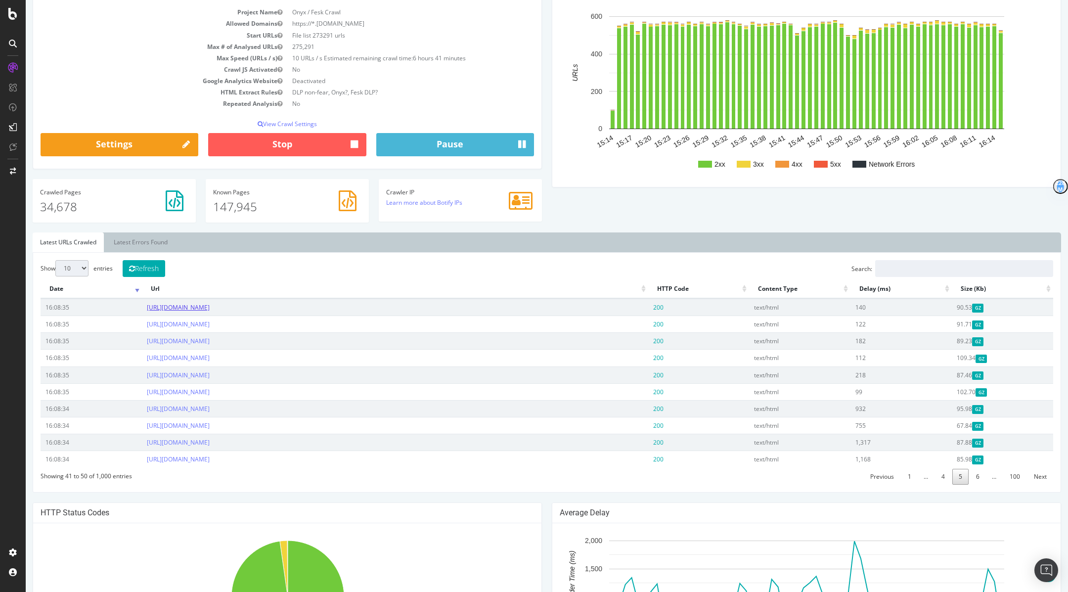
click at [210, 309] on link "[URL][DOMAIN_NAME]" at bounding box center [178, 307] width 63 height 8
click at [210, 371] on link "https://www.marksandspencer.com/l/gifts/food-and-drink-gifts/alcohol-gifts/fs5/…" at bounding box center [178, 375] width 63 height 8
click at [210, 305] on link "https://www.marksandspencer.com/sleep-diffuser/p/hbp60741643" at bounding box center [178, 307] width 63 height 8
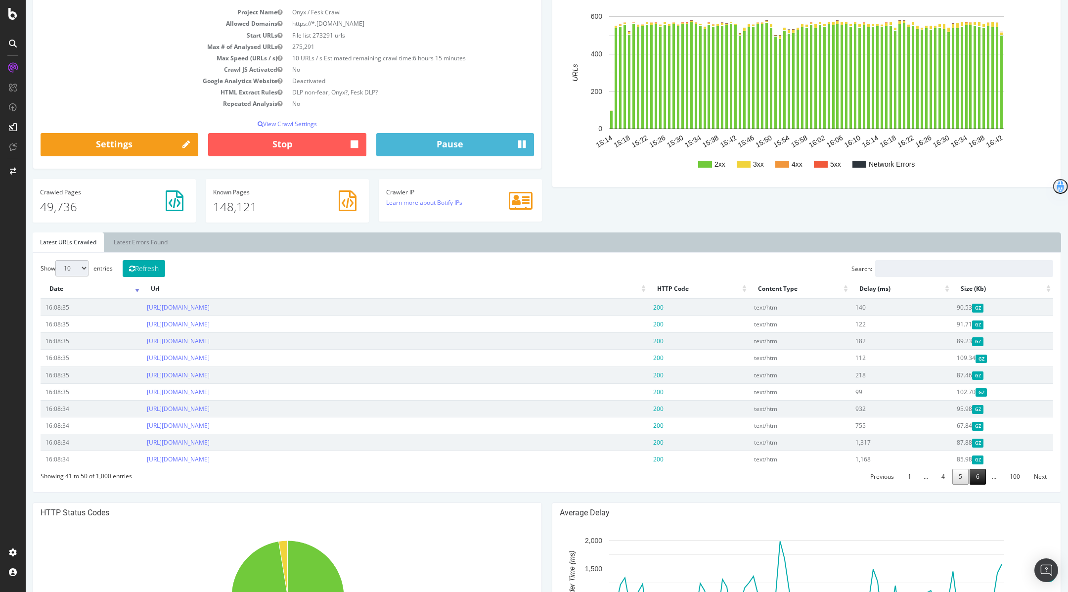
click at [973, 476] on link "6" at bounding box center [977, 476] width 16 height 15
click at [210, 374] on link "https://www.marksandspencer.com/food/collection-nectarines/p/fdp60628442" at bounding box center [178, 375] width 63 height 8
click at [977, 477] on link "7" at bounding box center [977, 476] width 16 height 15
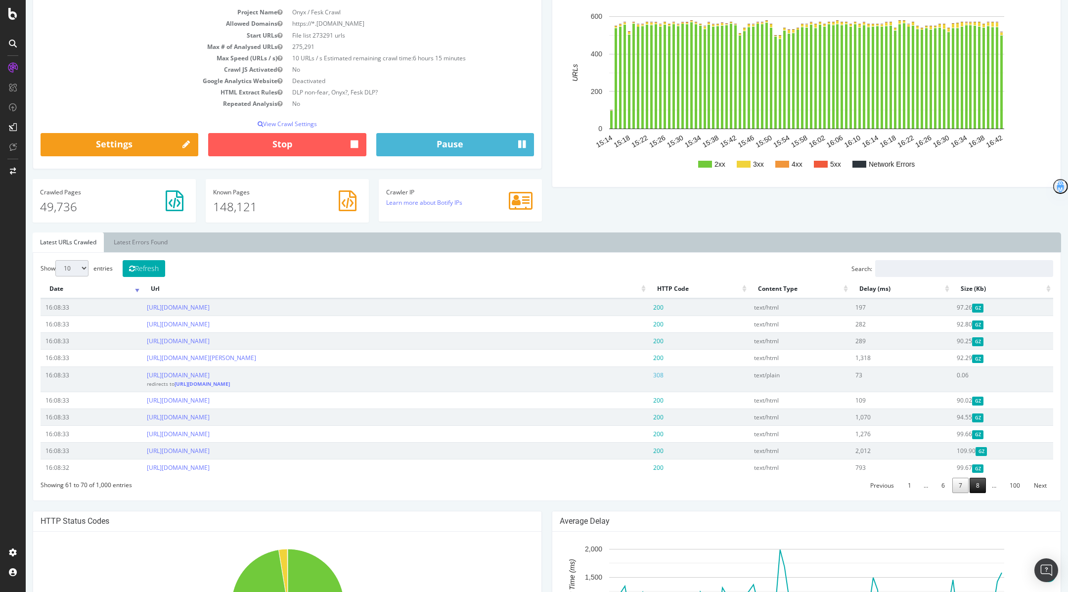
click at [980, 487] on link "8" at bounding box center [977, 485] width 16 height 15
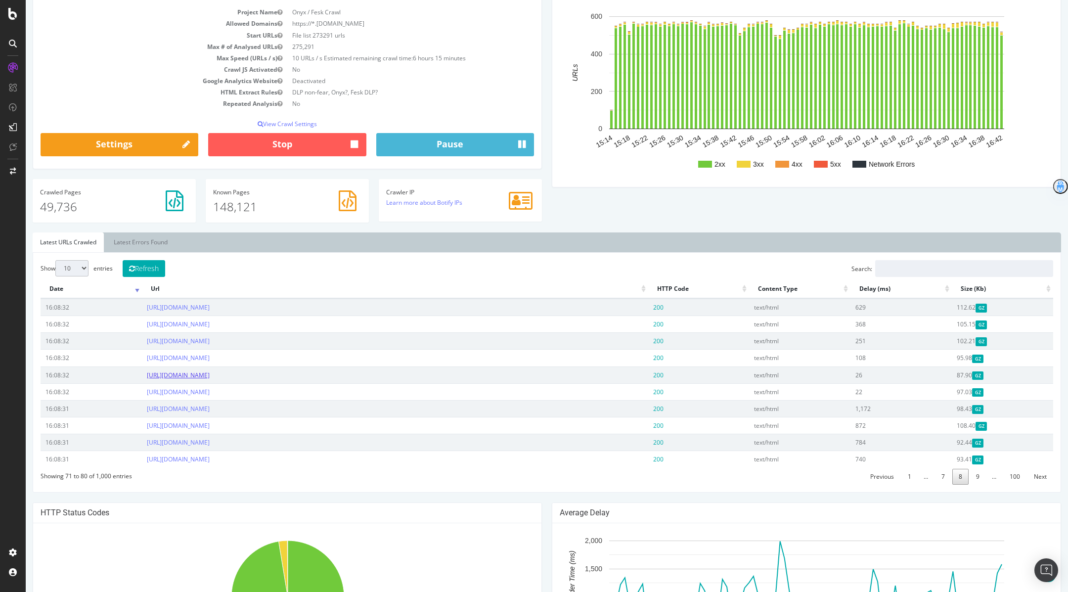
click at [210, 374] on link "https://www.marksandspencer.com/personalised-hello-petal-spiral-activity-toy/p/…" at bounding box center [178, 375] width 63 height 8
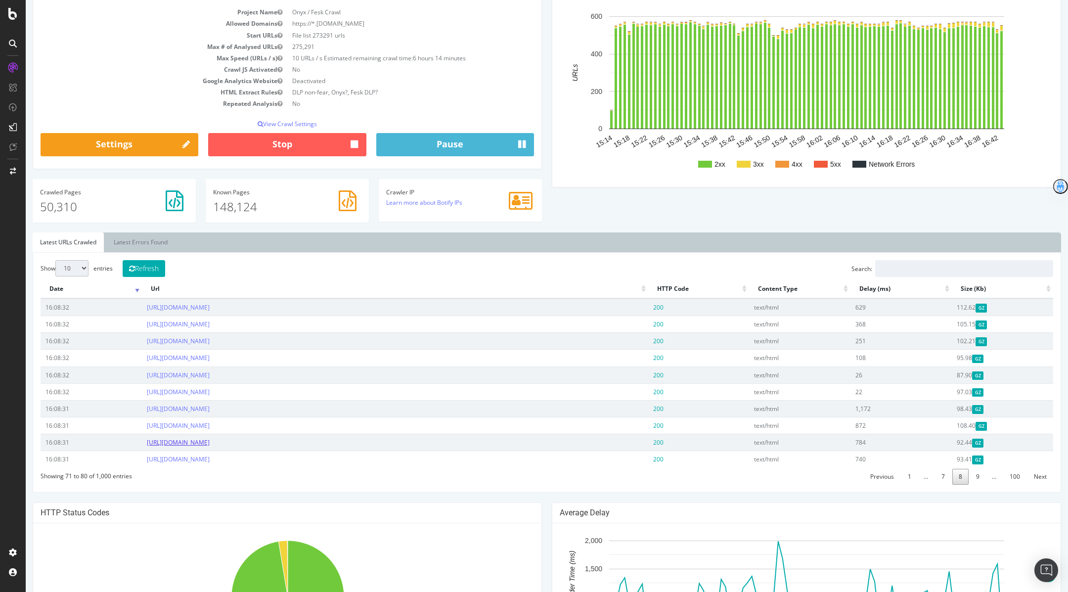
click at [210, 439] on link "https://www.marksandspencer.com/aw23-gardening-e-gift-card/p/gcp60627331" at bounding box center [178, 442] width 63 height 8
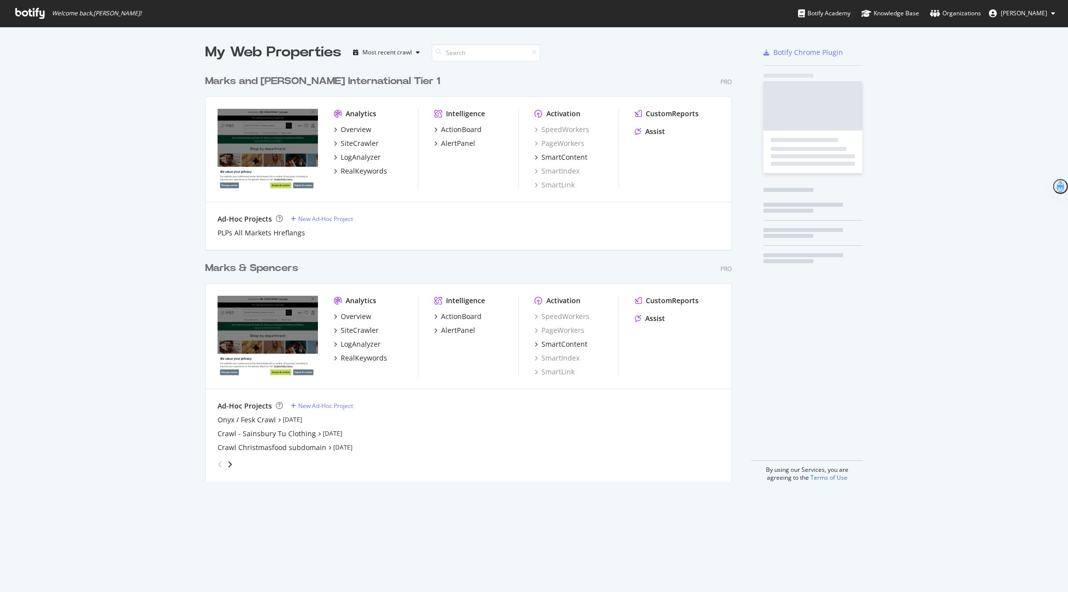
scroll to position [419, 534]
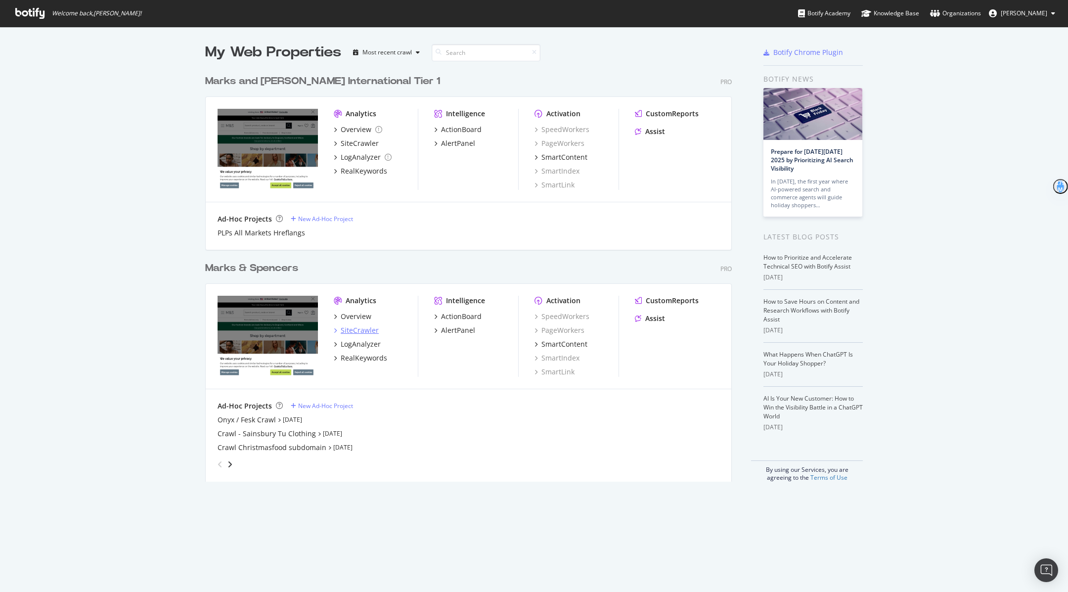
click at [334, 331] on icon "grid" at bounding box center [335, 330] width 3 height 5
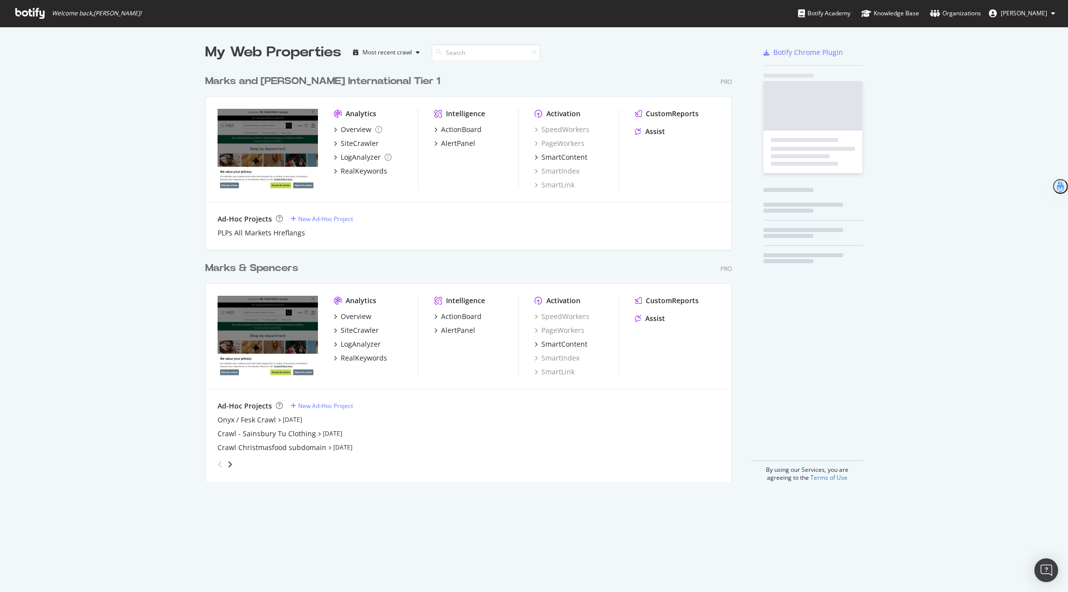
scroll to position [592, 1068]
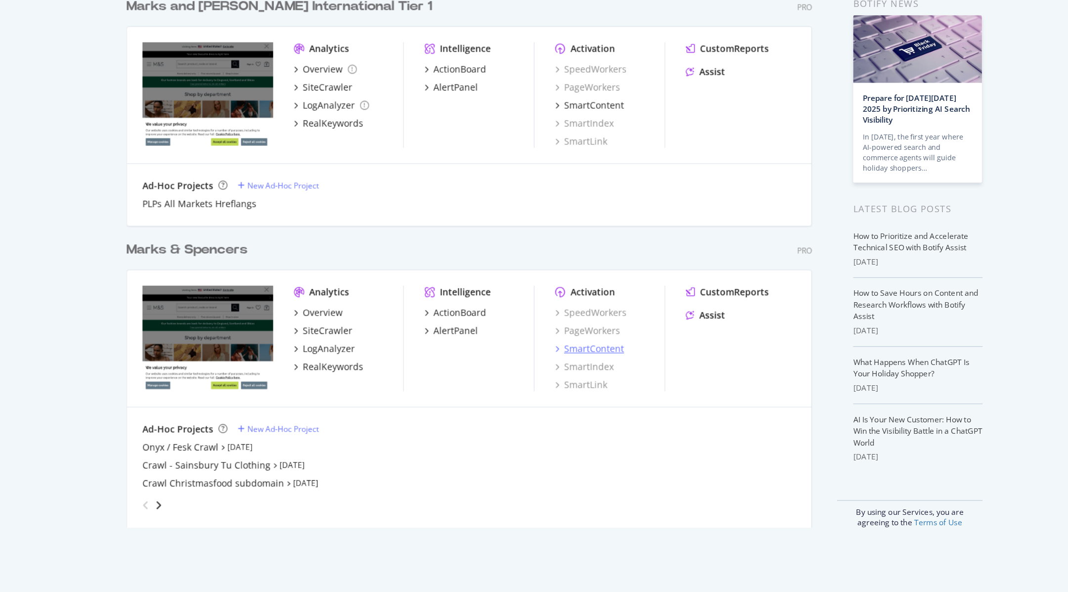
click at [558, 341] on div "SmartContent" at bounding box center [564, 344] width 46 height 10
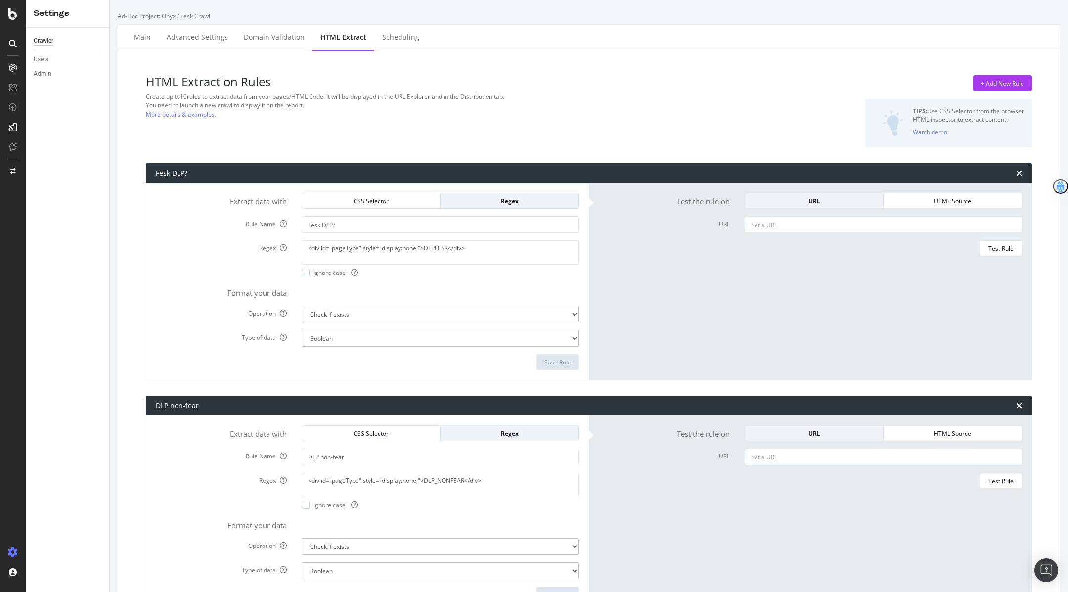
select select "exist"
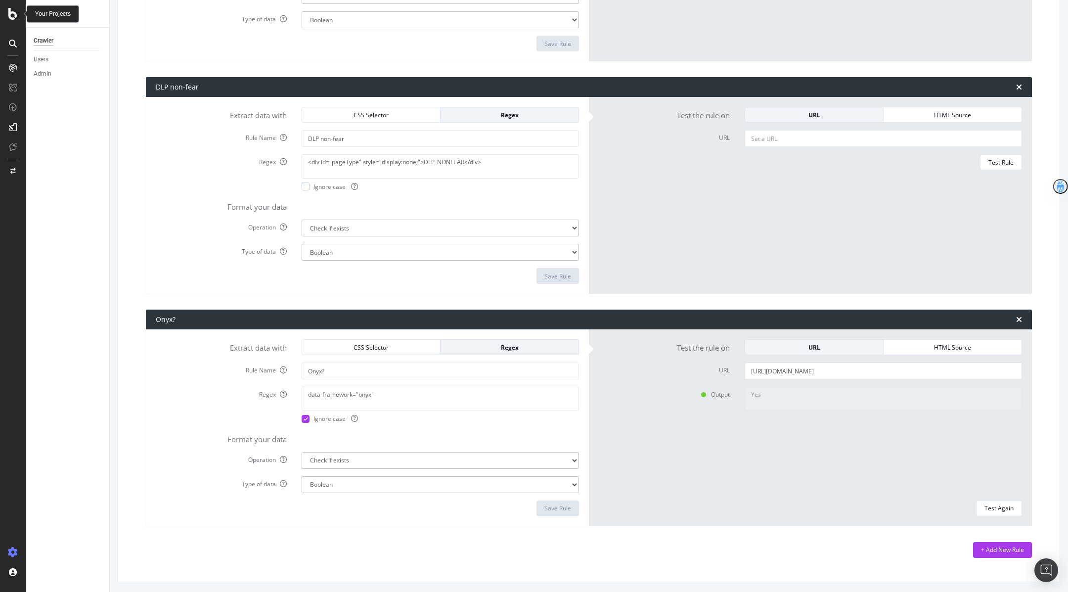
click at [16, 14] on icon at bounding box center [12, 14] width 9 height 12
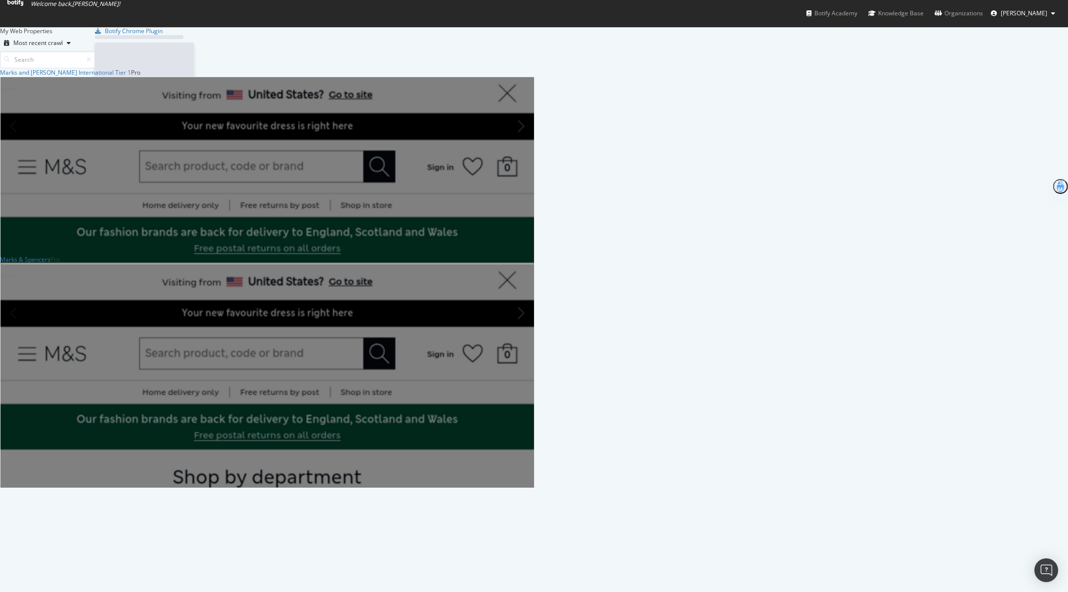
scroll to position [592, 1068]
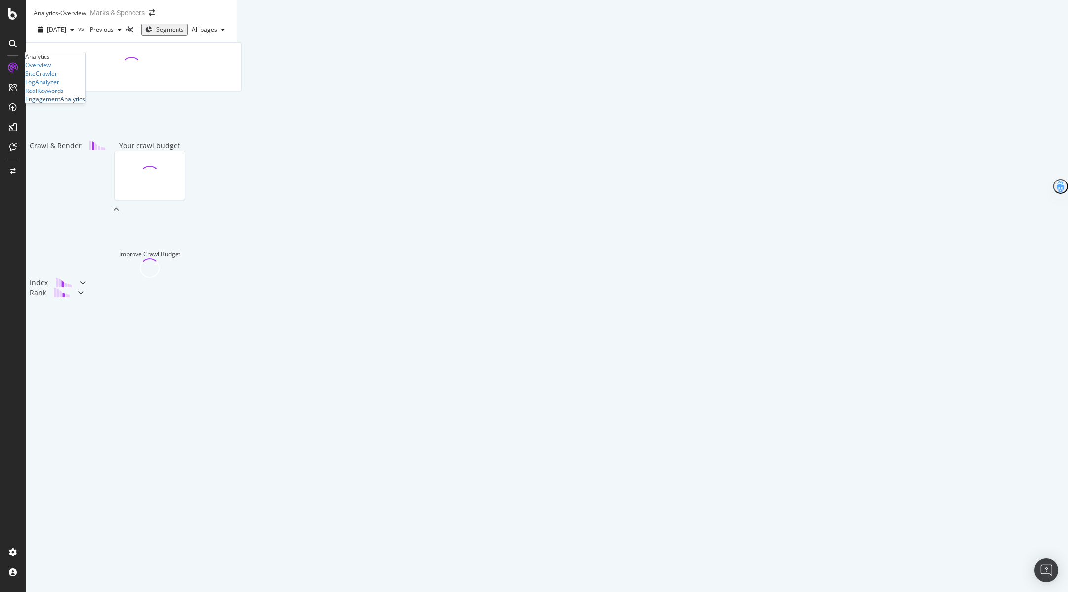
click at [77, 103] on div "EngagementAnalytics" at bounding box center [55, 99] width 60 height 8
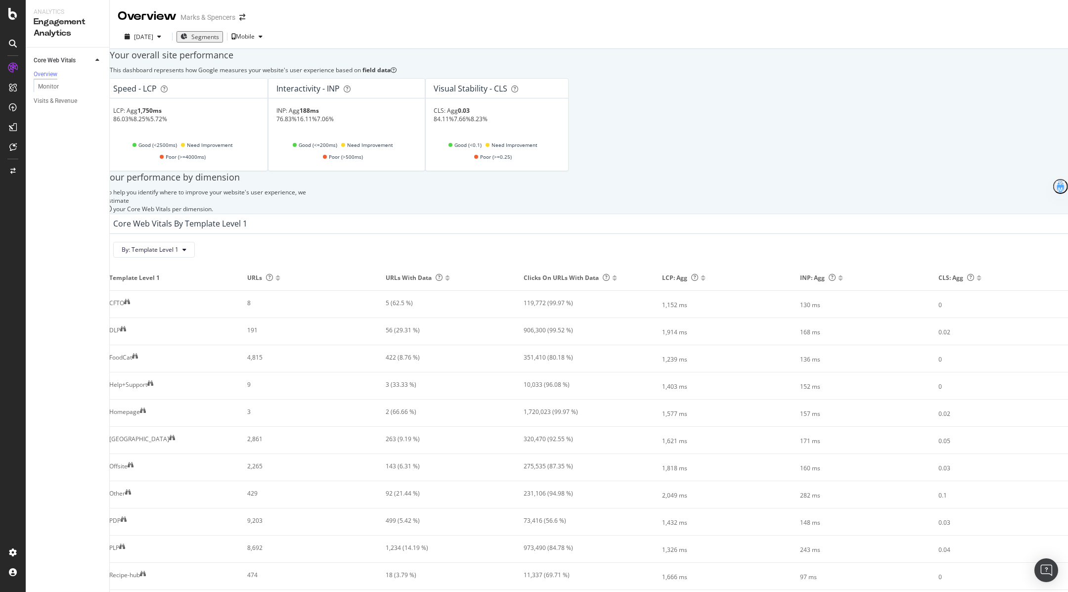
scroll to position [146, 0]
click at [163, 234] on div "By: Template Level 1" at bounding box center [588, 246] width 967 height 24
click at [163, 245] on span "By: Template Level 1" at bounding box center [150, 249] width 57 height 8
click at [194, 178] on span "Template Level 2" at bounding box center [194, 178] width 107 height 9
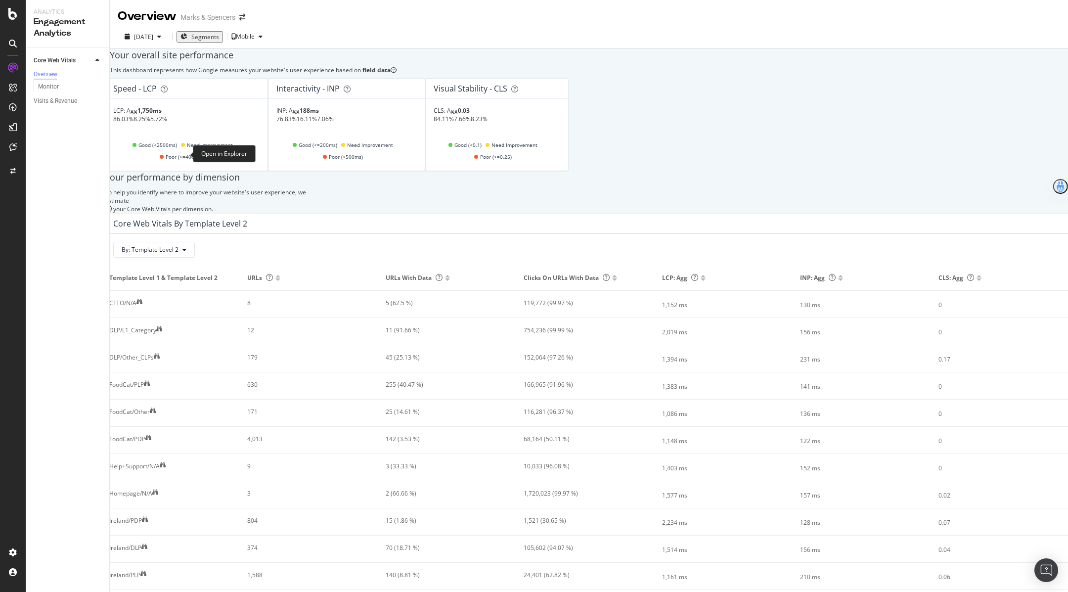
click at [160, 353] on icon at bounding box center [157, 356] width 6 height 6
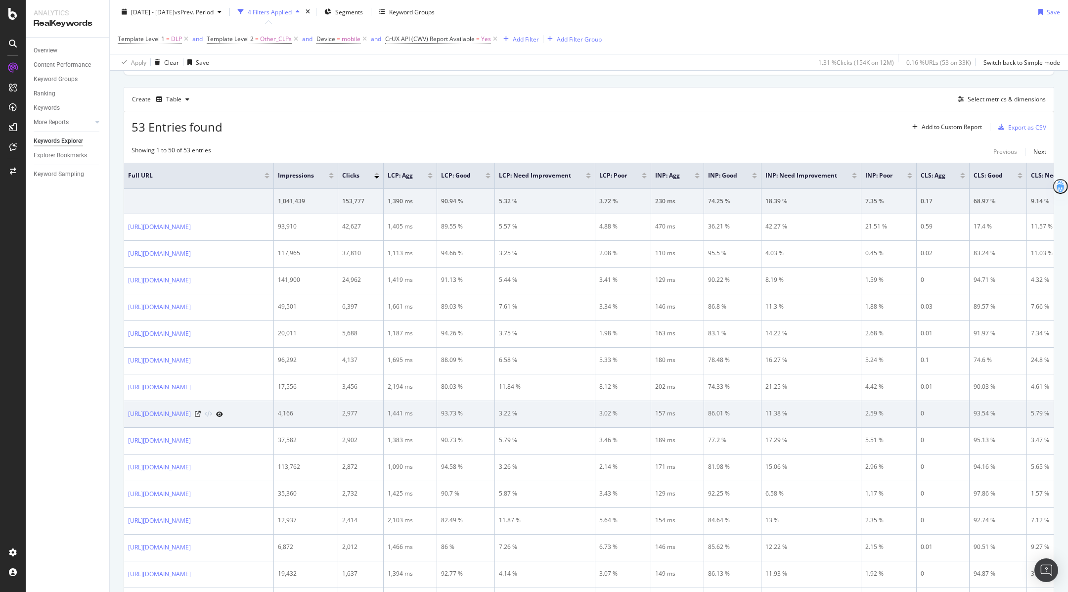
scroll to position [78, 0]
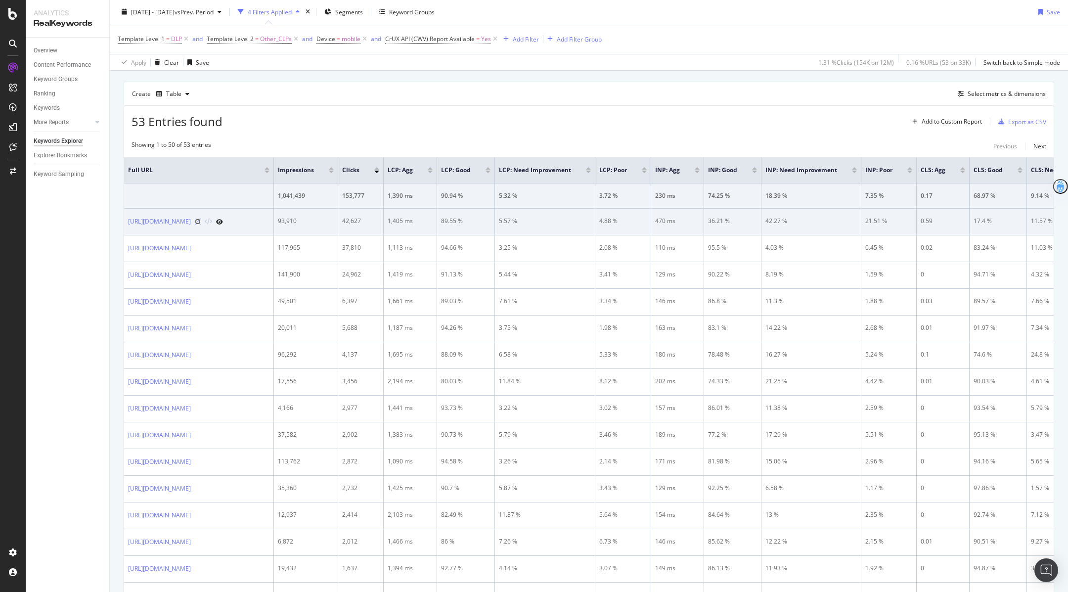
click at [201, 224] on icon at bounding box center [198, 221] width 6 height 6
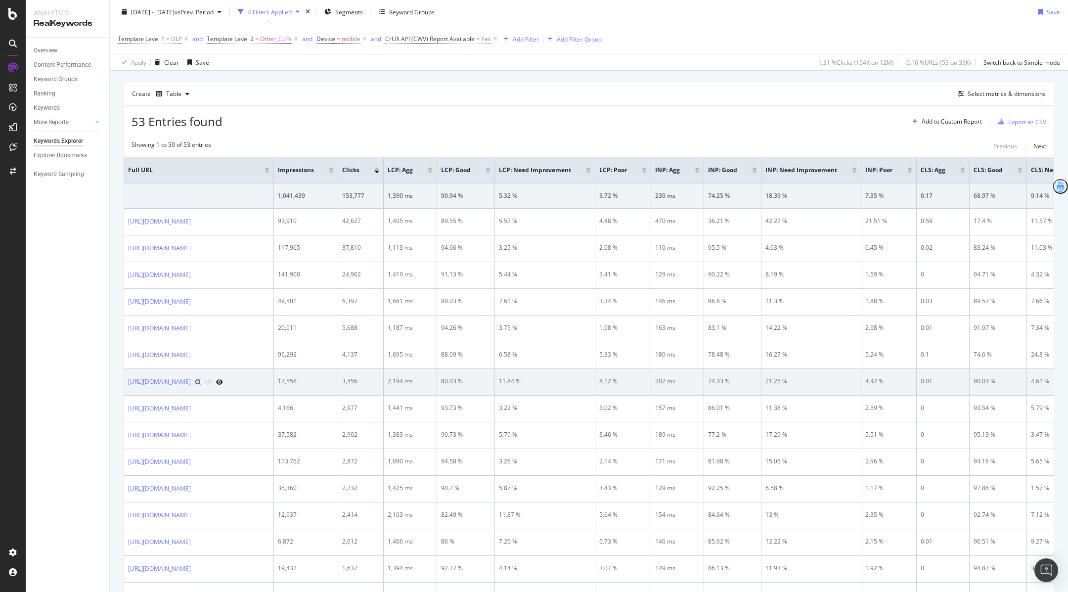
click at [201, 385] on icon at bounding box center [198, 382] width 6 height 6
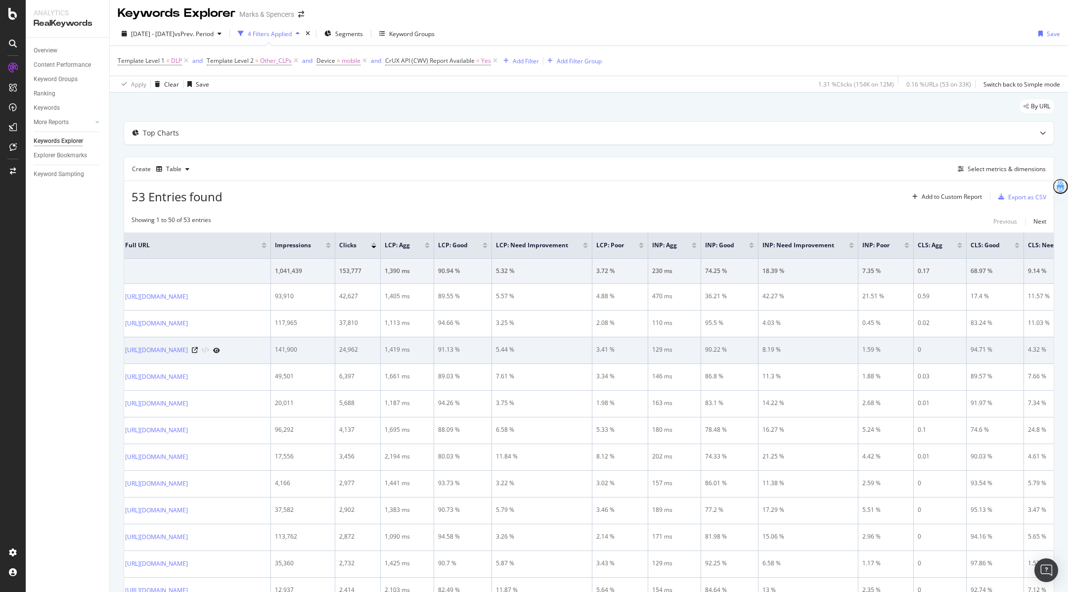
scroll to position [0, 0]
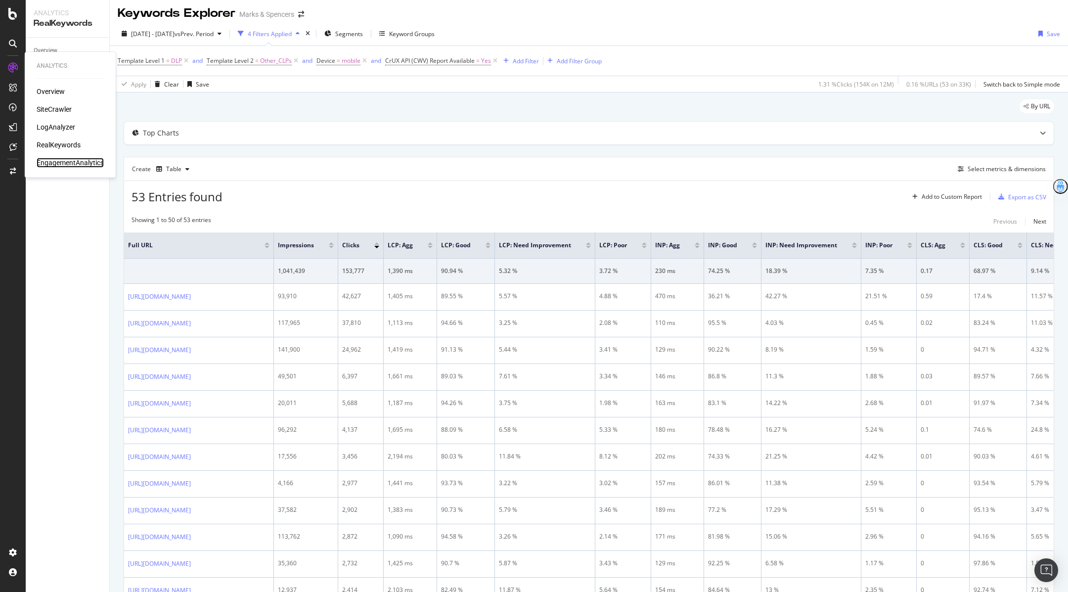
click at [58, 163] on div "EngagementAnalytics" at bounding box center [70, 163] width 67 height 10
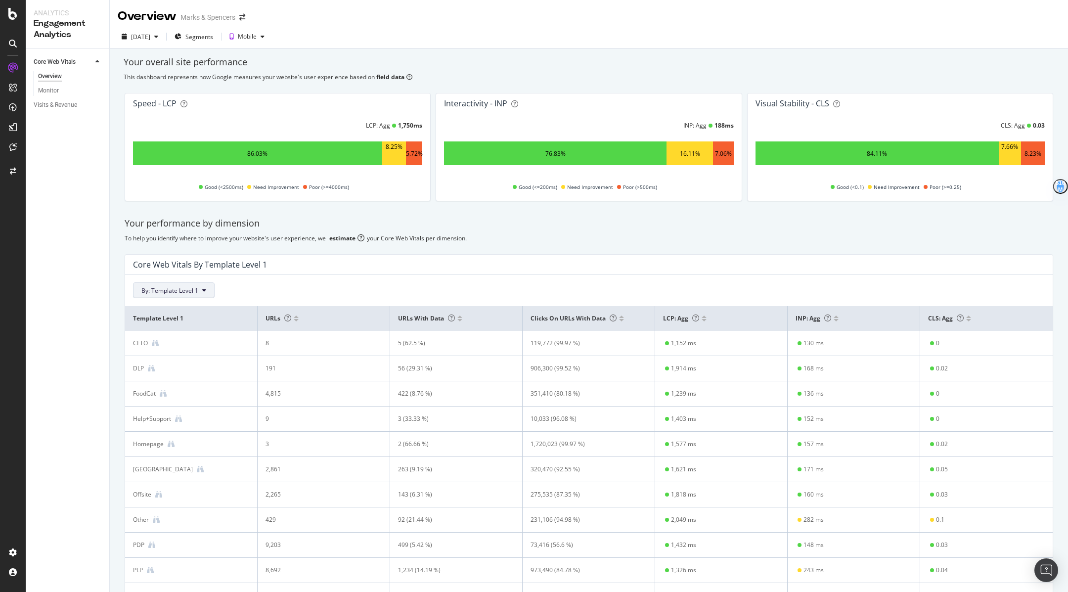
click at [190, 294] on span "By: Template Level 1" at bounding box center [169, 290] width 57 height 8
drag, startPoint x: 188, startPoint y: 316, endPoint x: 191, endPoint y: 321, distance: 5.5
click at [191, 321] on div "Template Level 2" at bounding box center [194, 322] width 123 height 18
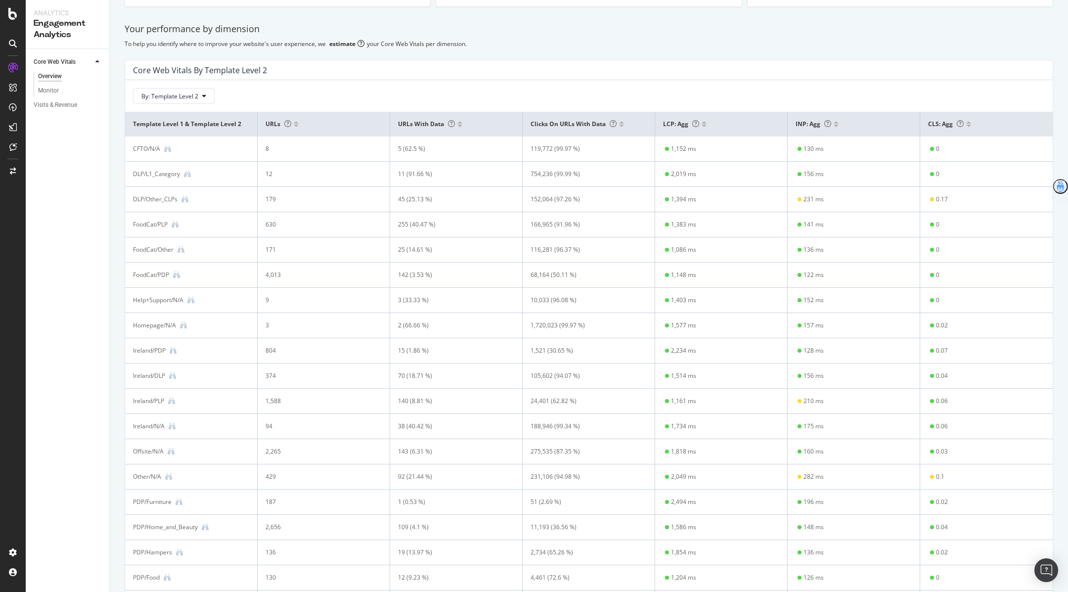
scroll to position [251, 0]
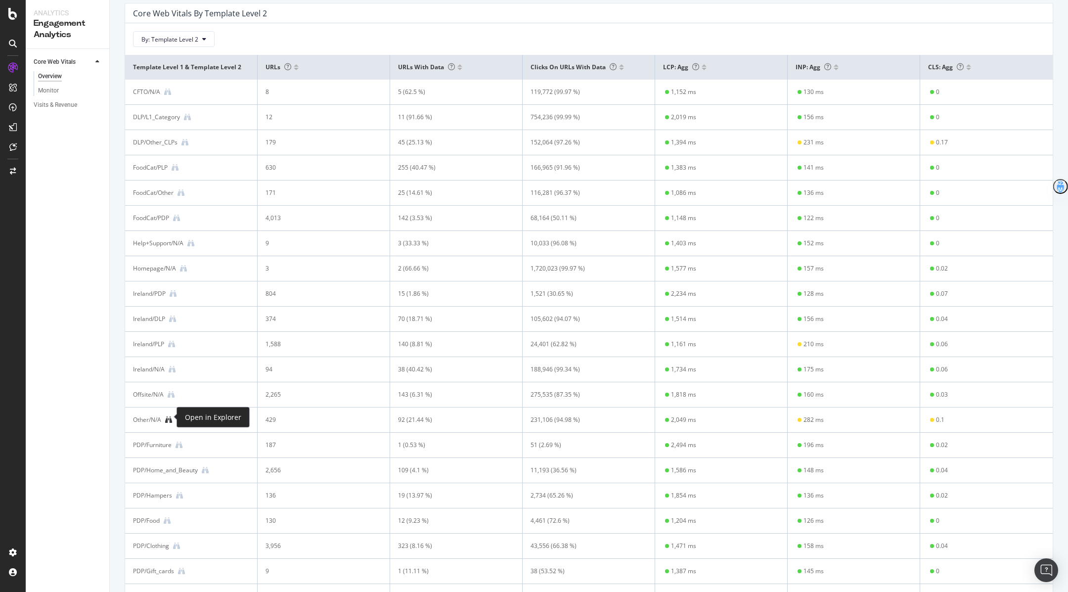
click at [169, 416] on icon at bounding box center [168, 419] width 7 height 7
click at [9, 9] on icon at bounding box center [12, 14] width 9 height 12
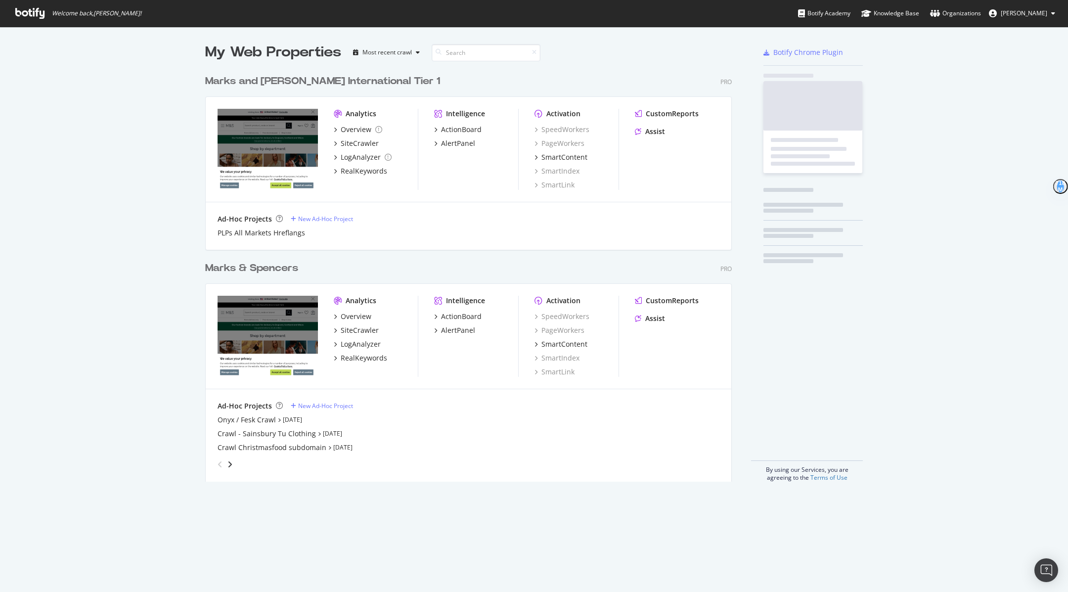
scroll to position [592, 1068]
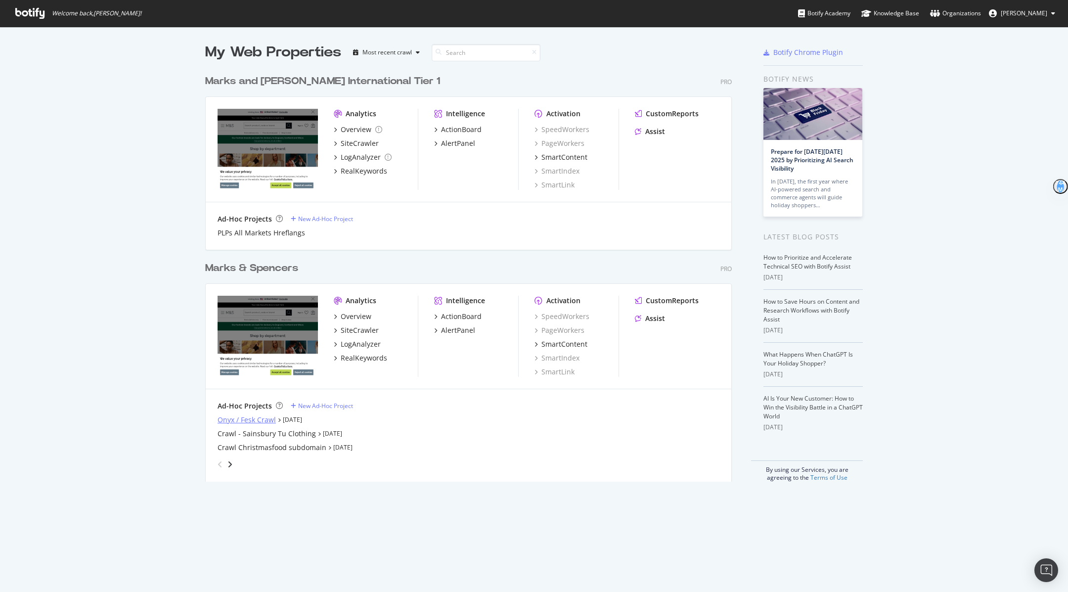
click at [246, 415] on div "Onyx / Fesk Crawl" at bounding box center [247, 420] width 58 height 10
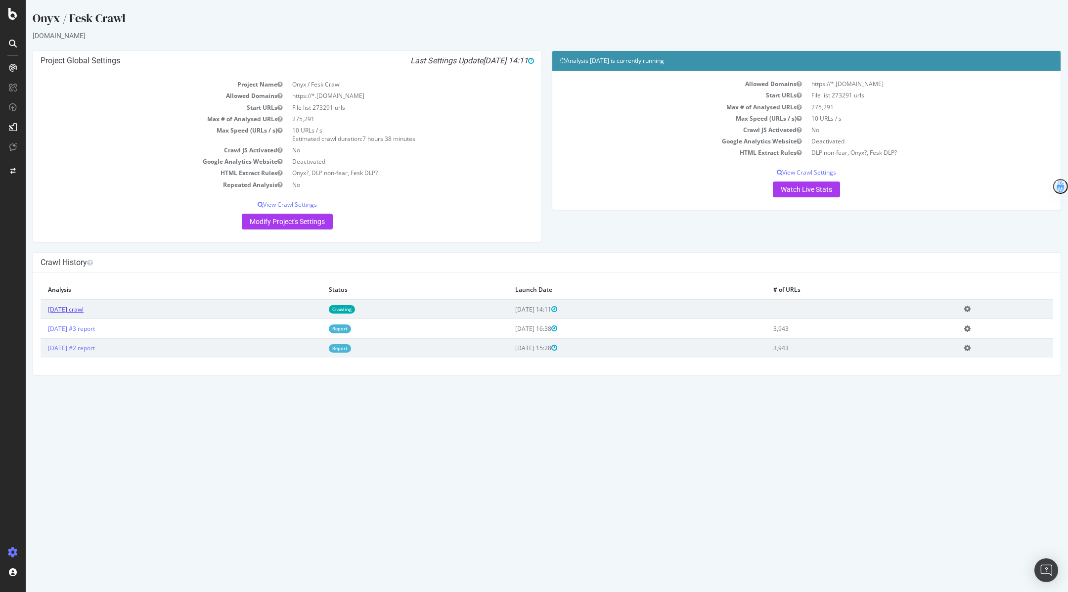
click at [84, 305] on link "2025 Sep. 25th crawl" at bounding box center [66, 309] width 36 height 8
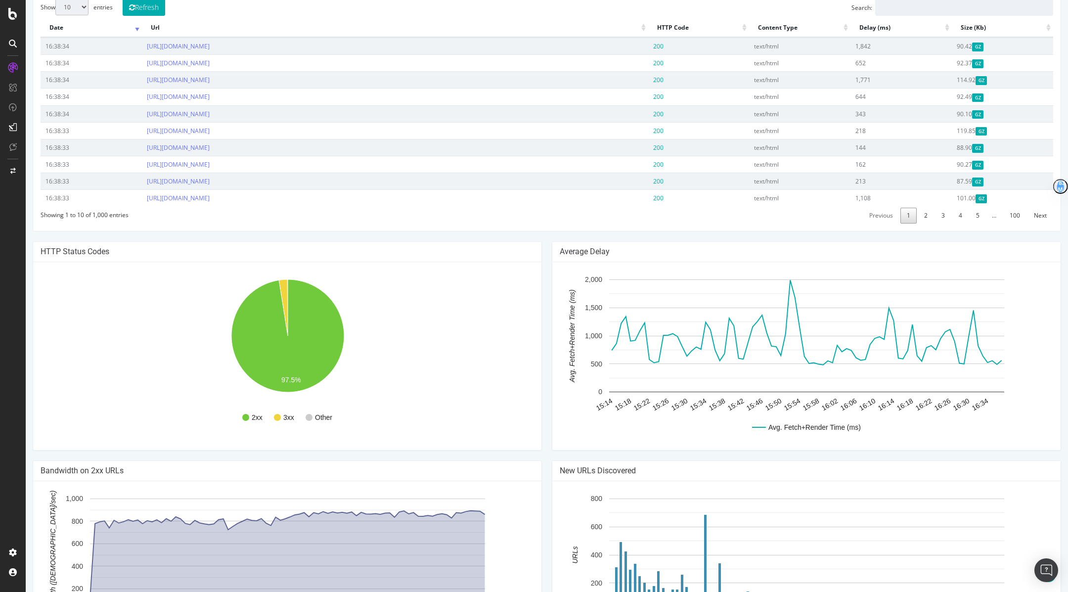
scroll to position [275, 0]
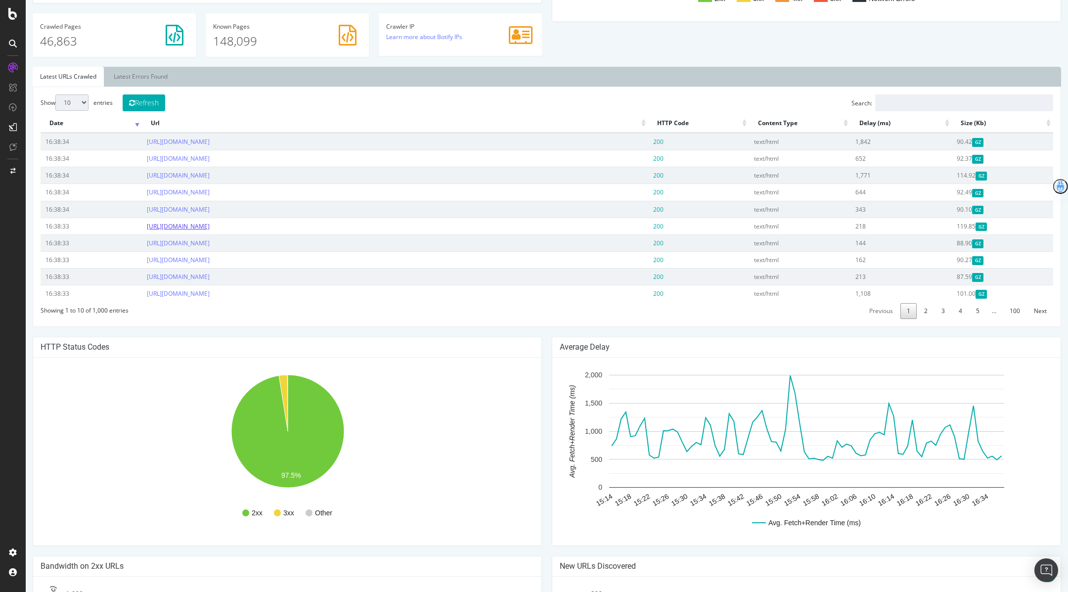
click at [210, 222] on link "https://www.marksandspencer.com/c/food-and-wine/cooking/recipes/213722/black-be…" at bounding box center [178, 226] width 63 height 8
click at [962, 311] on link "4" at bounding box center [960, 310] width 16 height 15
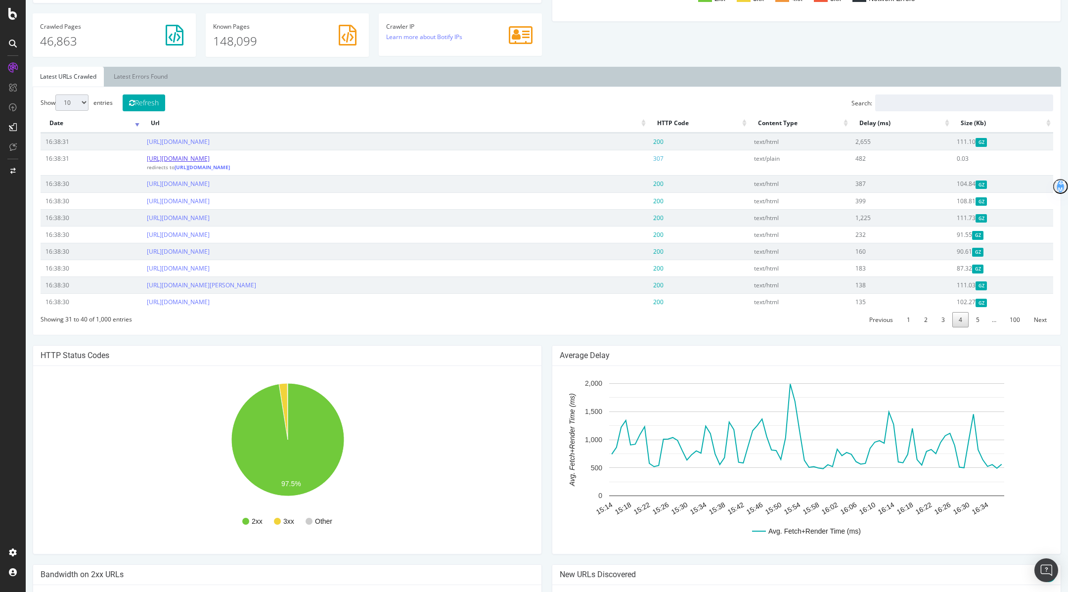
click at [210, 157] on link "https://www.marksandspencer.com/food/natural-kefir-drink/p/fdp60225697" at bounding box center [178, 158] width 63 height 8
click at [210, 264] on link "https://www.marksandspencer.com/back-to-school-bow-and-mini-ponio-pack/p/hbp226…" at bounding box center [178, 268] width 63 height 8
click at [210, 298] on link "https://www.marksandspencer.com/lace-trim-underwired-plunge-bra-set-c-g/p/dscc3…" at bounding box center [178, 302] width 63 height 8
click at [978, 315] on link "5" at bounding box center [977, 319] width 16 height 15
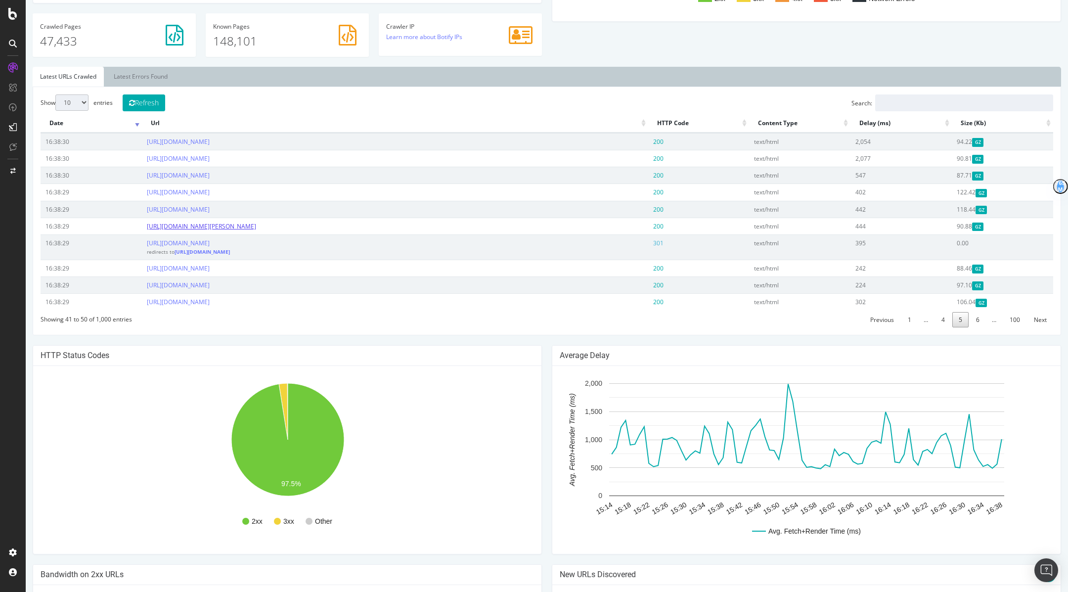
click at [256, 223] on link "https://www.marksandspencer.com/spencer-bear-in-pyjamas-2025-soft-toy/p/hbp6074…" at bounding box center [201, 226] width 109 height 8
click at [981, 314] on link "6" at bounding box center [977, 319] width 16 height 15
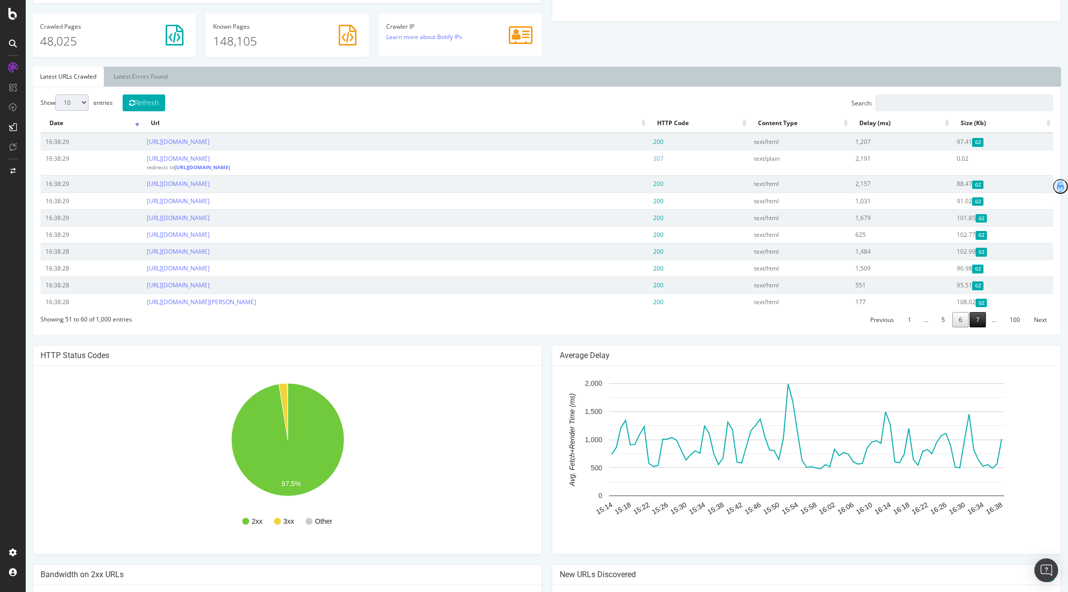
click at [981, 317] on link "7" at bounding box center [977, 319] width 16 height 15
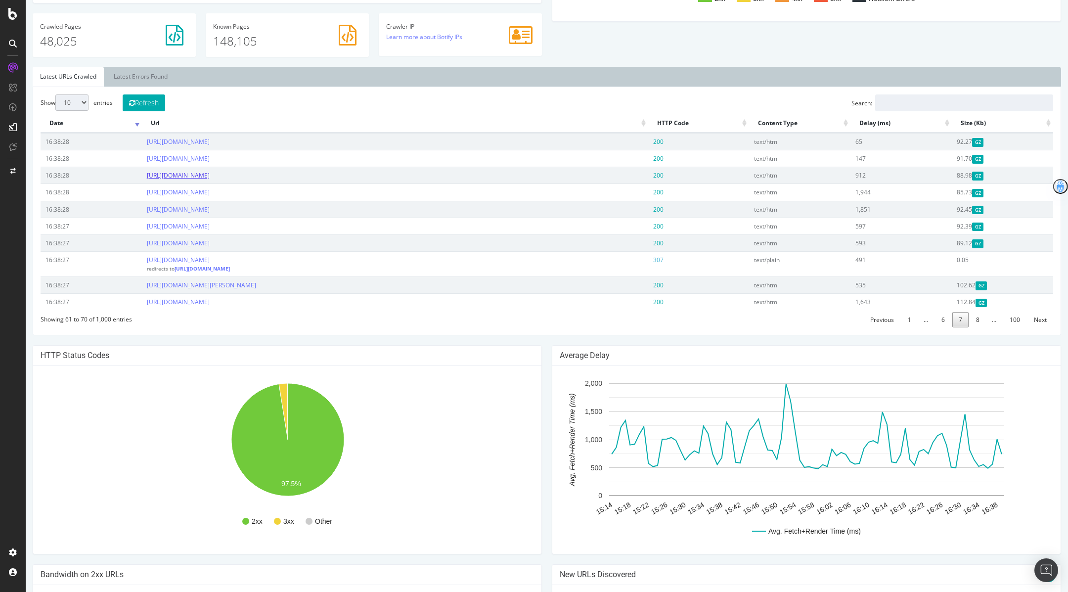
click at [210, 174] on link "https://www.marksandspencer.com/embroidered-tie-neck-blouse/p/clp23026950" at bounding box center [178, 175] width 63 height 8
click at [981, 319] on link "8" at bounding box center [977, 319] width 16 height 15
click at [981, 319] on link "9" at bounding box center [977, 319] width 16 height 15
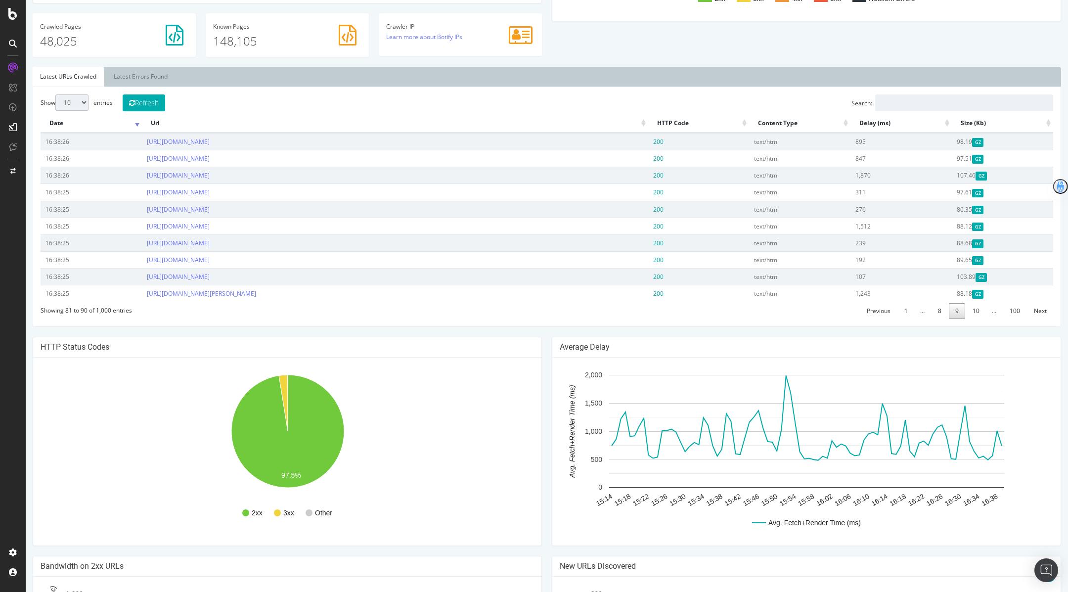
click at [997, 310] on span "…" at bounding box center [994, 310] width 16 height 8
click at [984, 310] on link "10" at bounding box center [976, 310] width 20 height 15
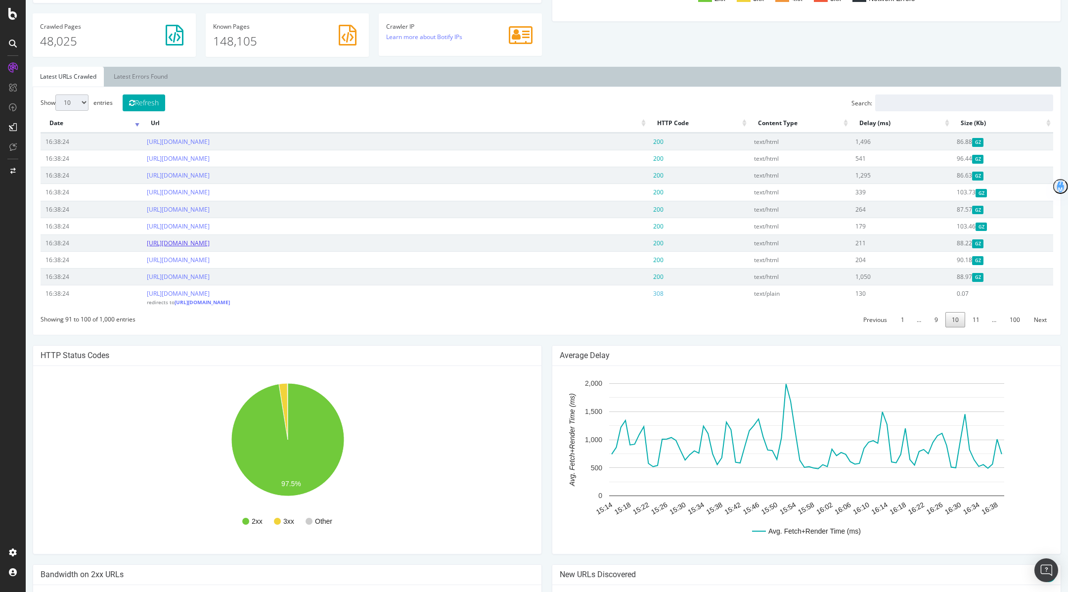
click at [210, 239] on link "https://www.marksandspencer.com/leather-patent-bow-kitten-heel-court-shoes/p/hb…" at bounding box center [178, 243] width 63 height 8
click at [978, 313] on link "11" at bounding box center [976, 319] width 20 height 15
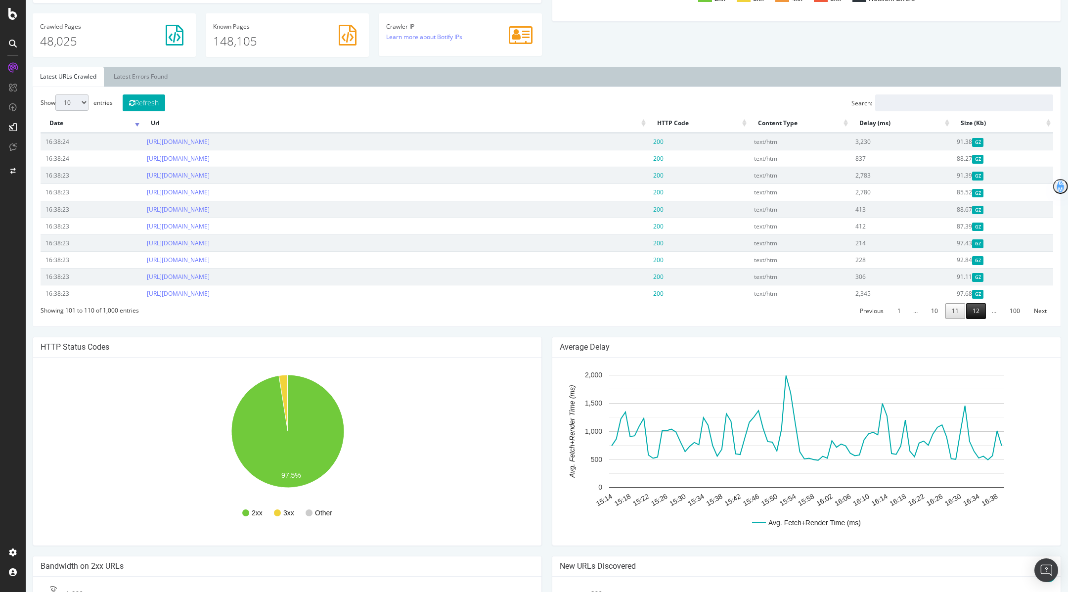
click at [978, 309] on link "12" at bounding box center [976, 310] width 20 height 15
click at [210, 242] on link "https://www.marksandspencer.com/aromatic-foaming-bath-200ml/p/hbp60493510" at bounding box center [178, 243] width 63 height 8
click at [1045, 311] on link "Next" at bounding box center [1040, 310] width 26 height 15
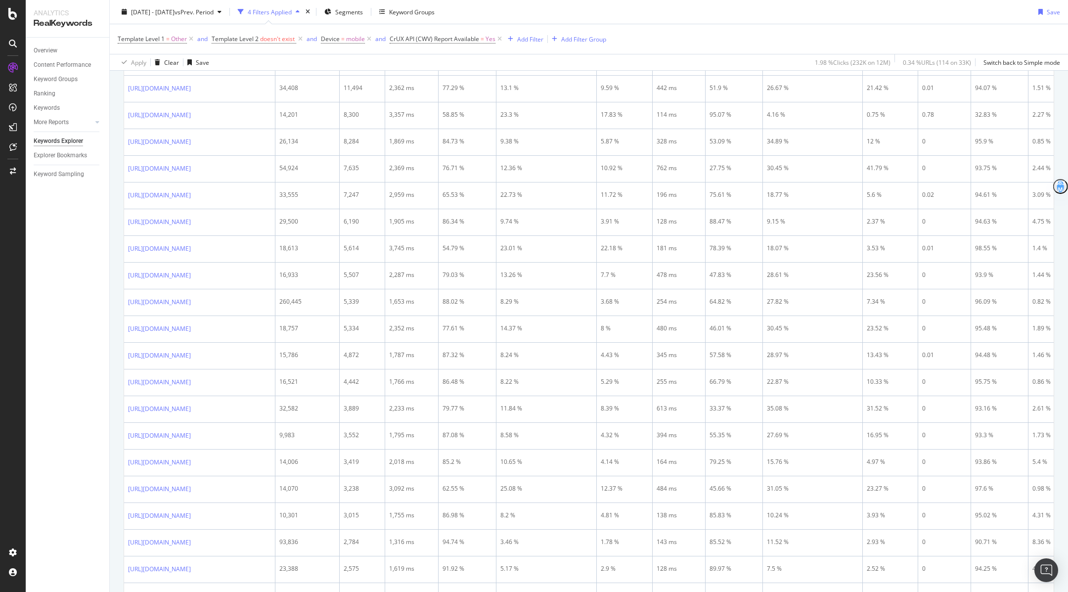
scroll to position [262, 0]
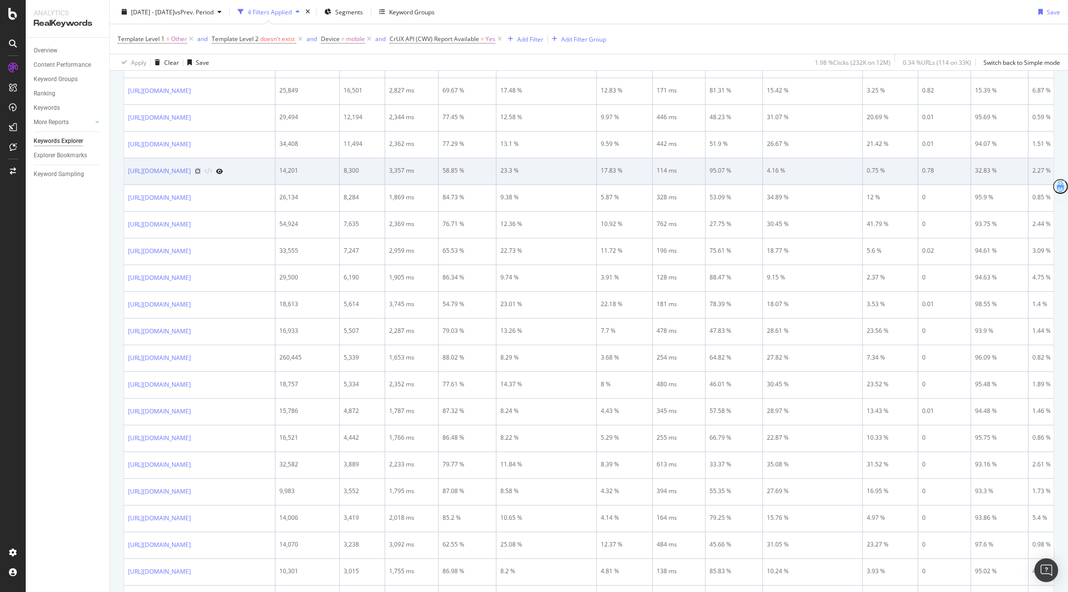
click at [201, 174] on icon at bounding box center [198, 171] width 6 height 6
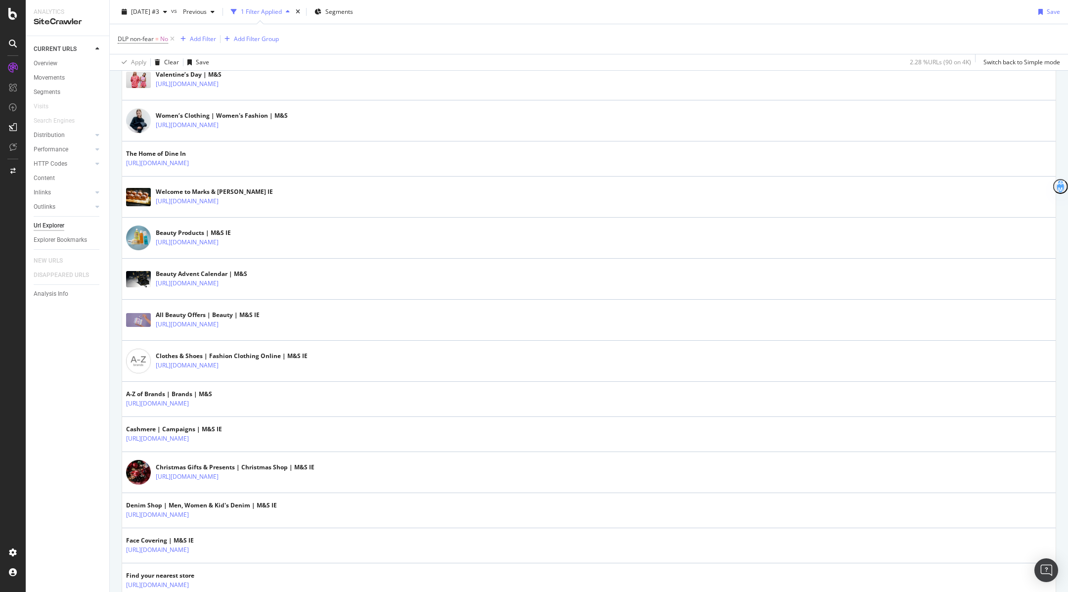
scroll to position [523, 0]
